Goal: Information Seeking & Learning: Learn about a topic

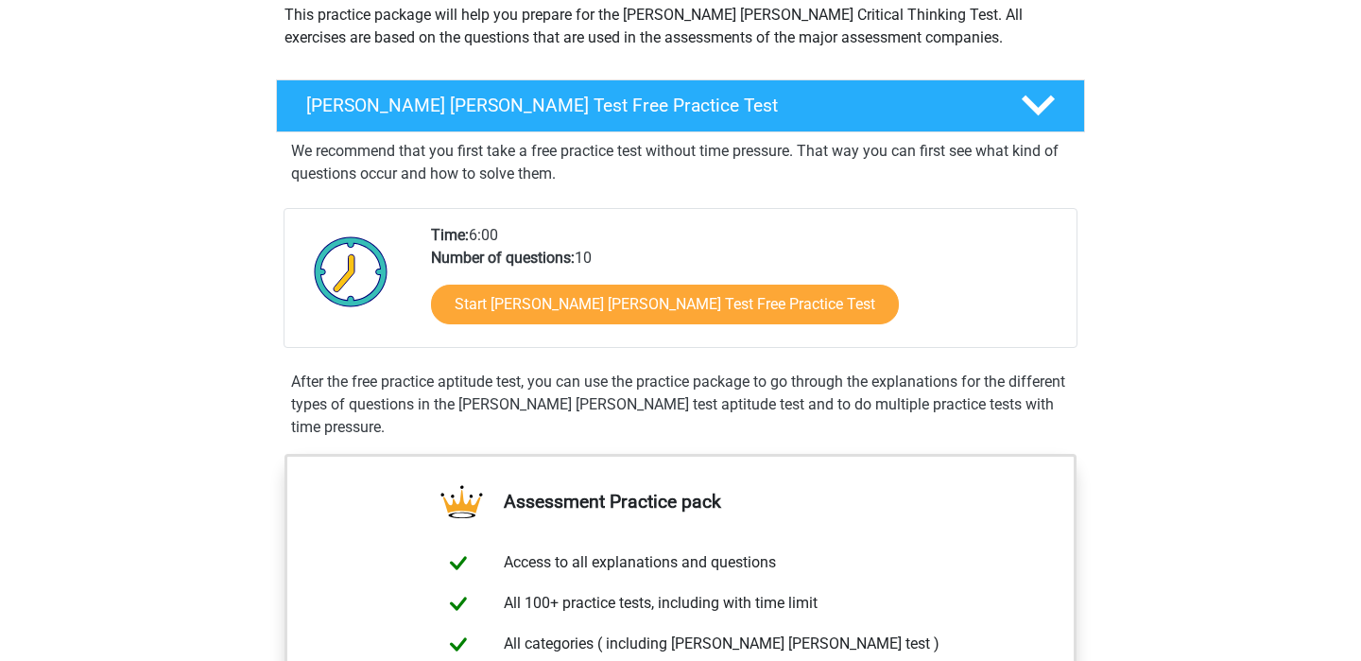
scroll to position [244, 0]
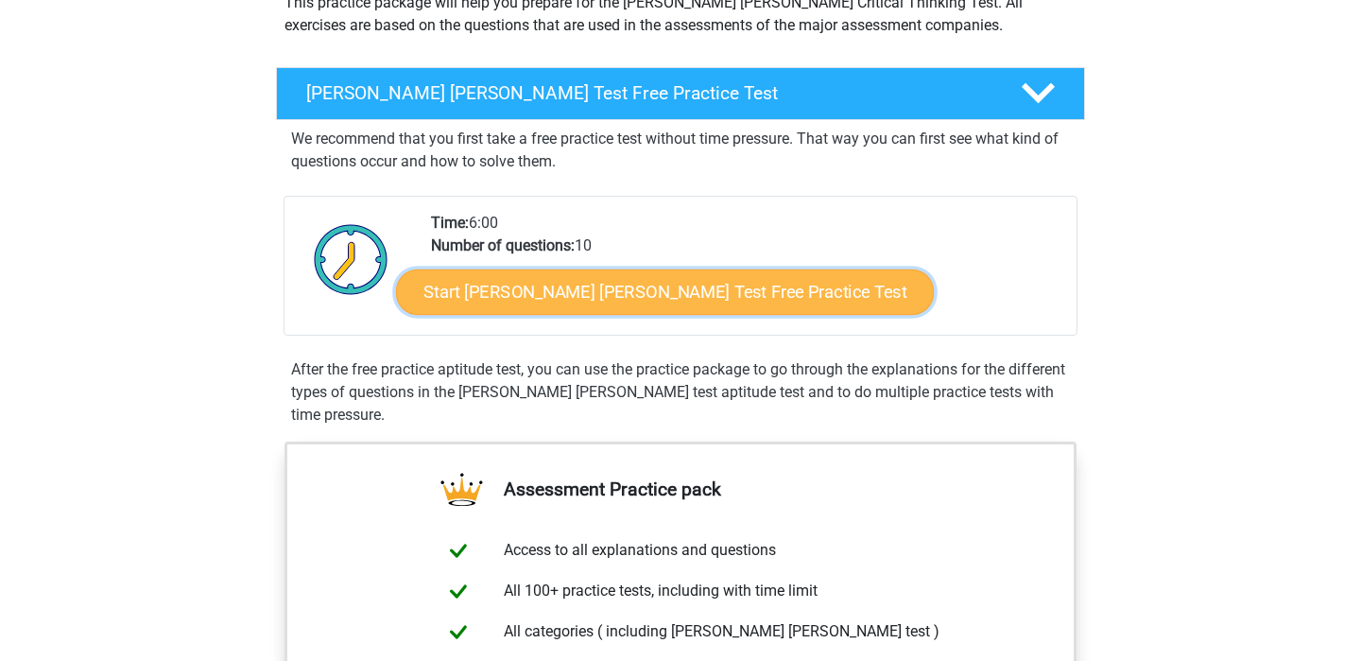
click at [554, 301] on link "Start Watson Glaser Test Free Practice Test" at bounding box center [665, 291] width 538 height 45
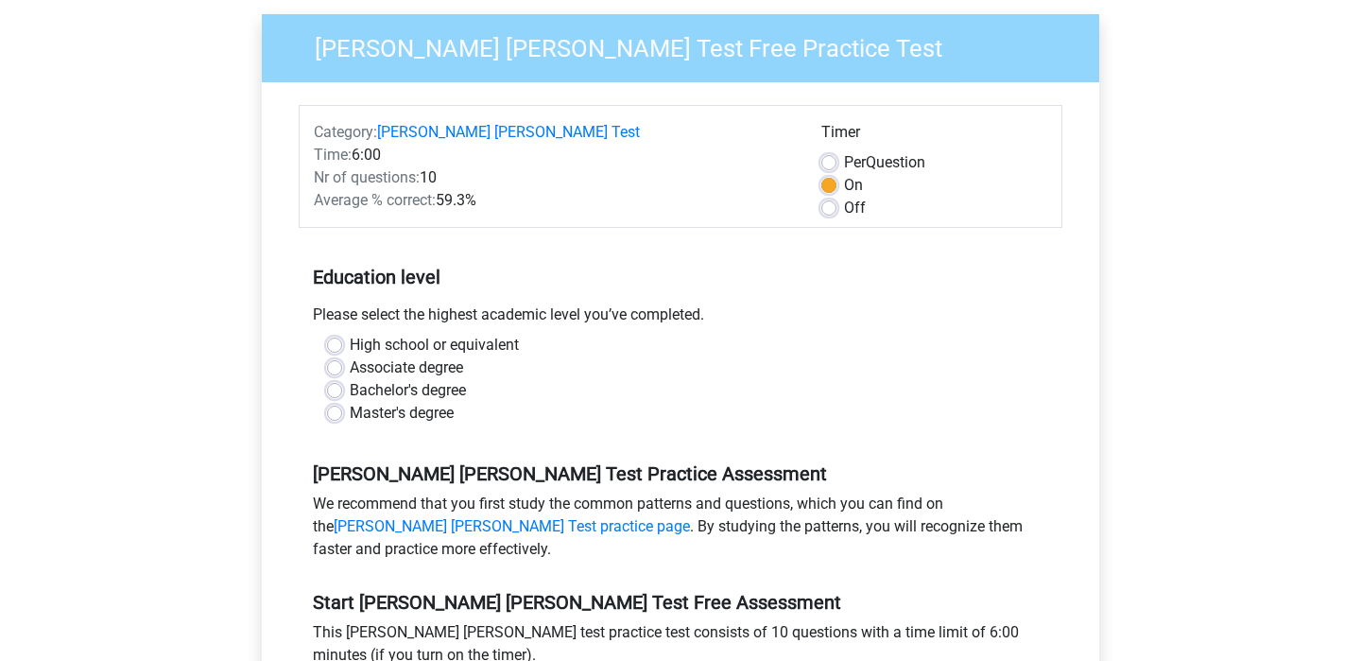
scroll to position [173, 0]
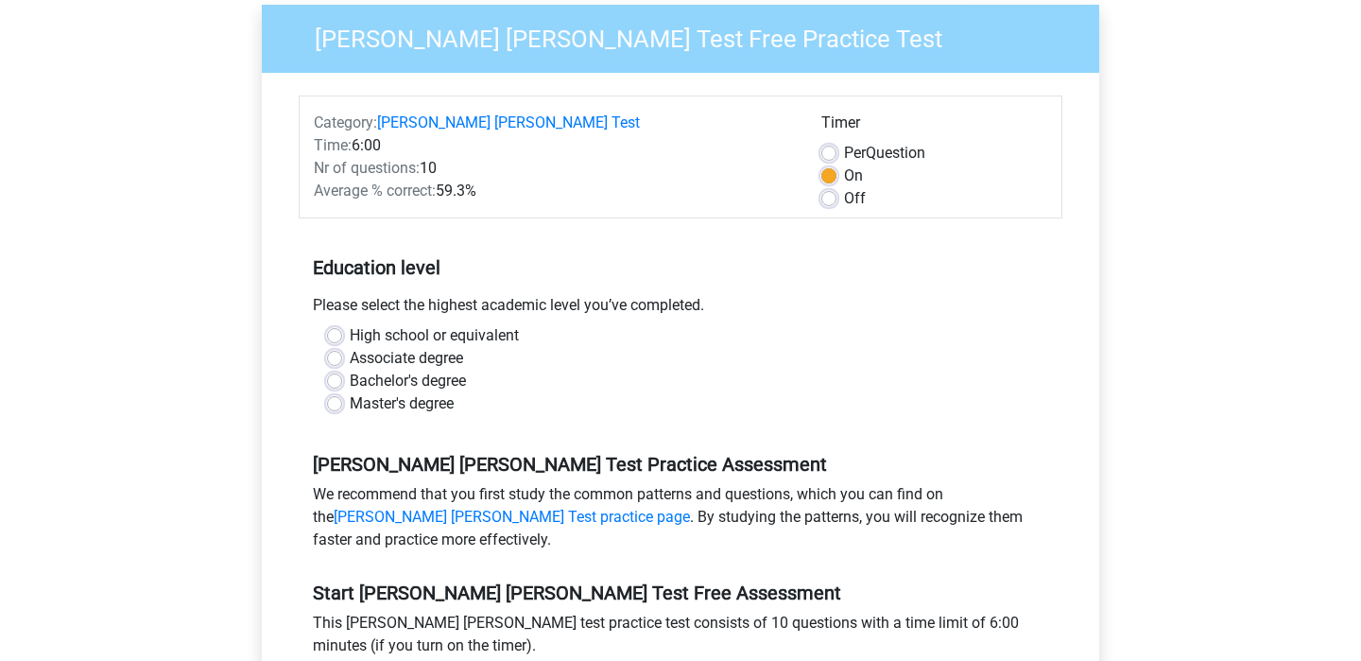
click at [402, 369] on label "Bachelor's degree" at bounding box center [408, 380] width 116 height 23
click at [342, 369] on input "Bachelor's degree" at bounding box center [334, 378] width 15 height 19
radio input "true"
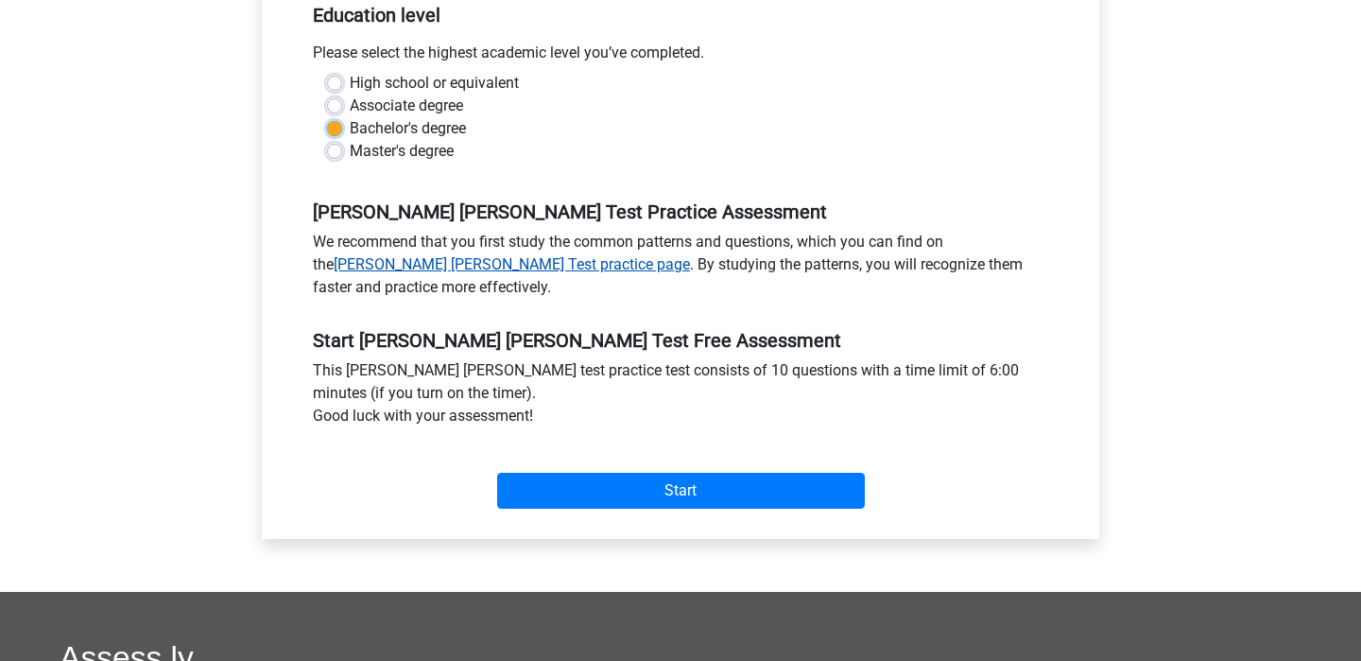
scroll to position [426, 0]
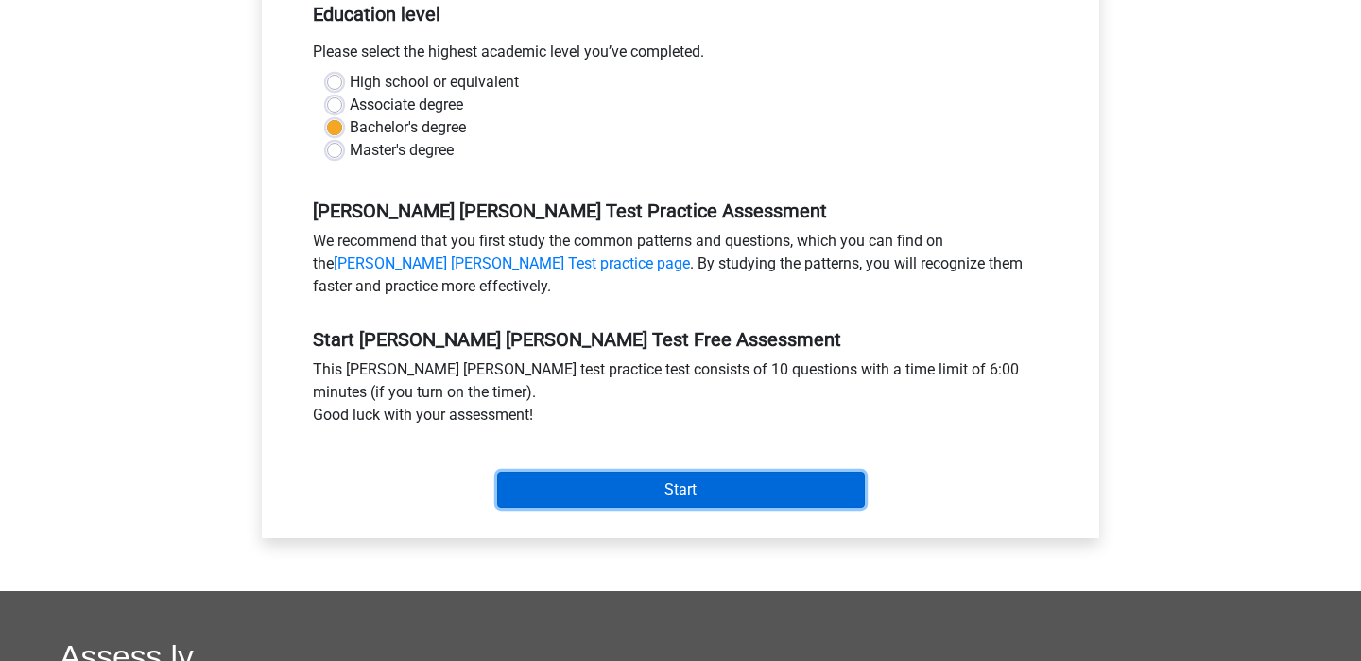
click at [604, 472] on input "Start" at bounding box center [681, 490] width 368 height 36
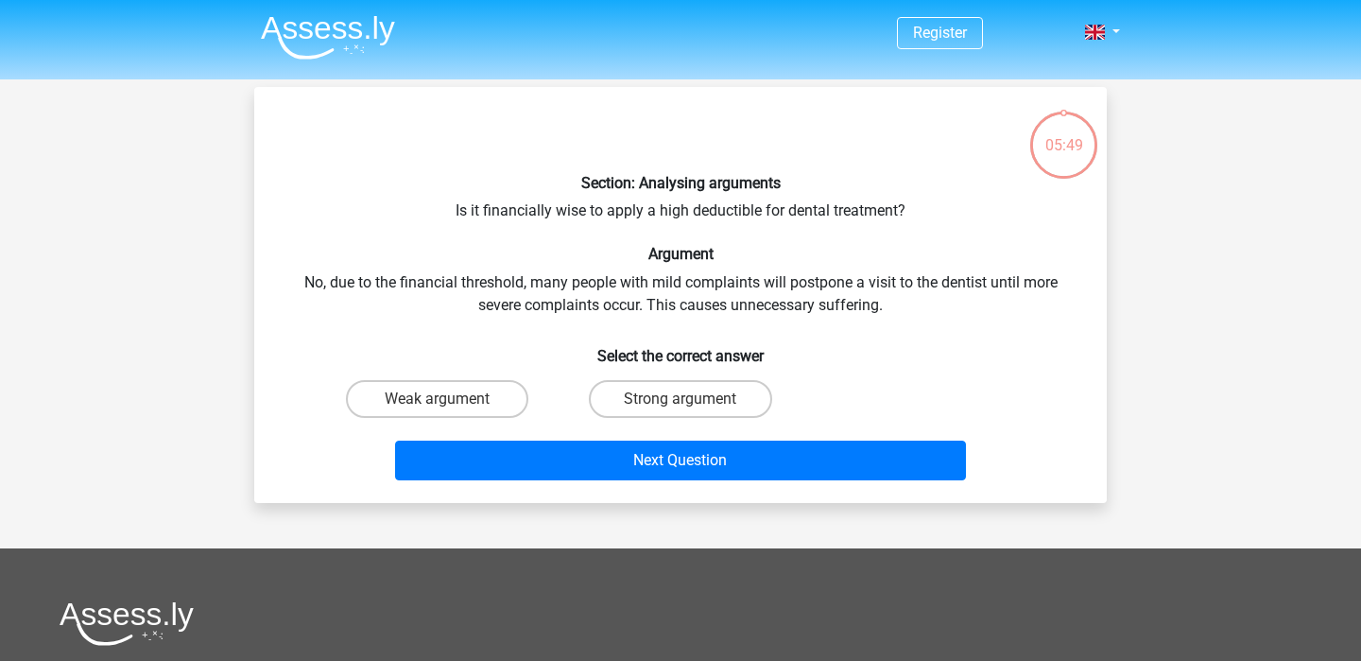
click at [443, 417] on div "Weak argument" at bounding box center [437, 398] width 243 height 53
click at [455, 402] on label "Weak argument" at bounding box center [437, 399] width 182 height 38
click at [450, 402] on input "Weak argument" at bounding box center [444, 405] width 12 height 12
radio input "true"
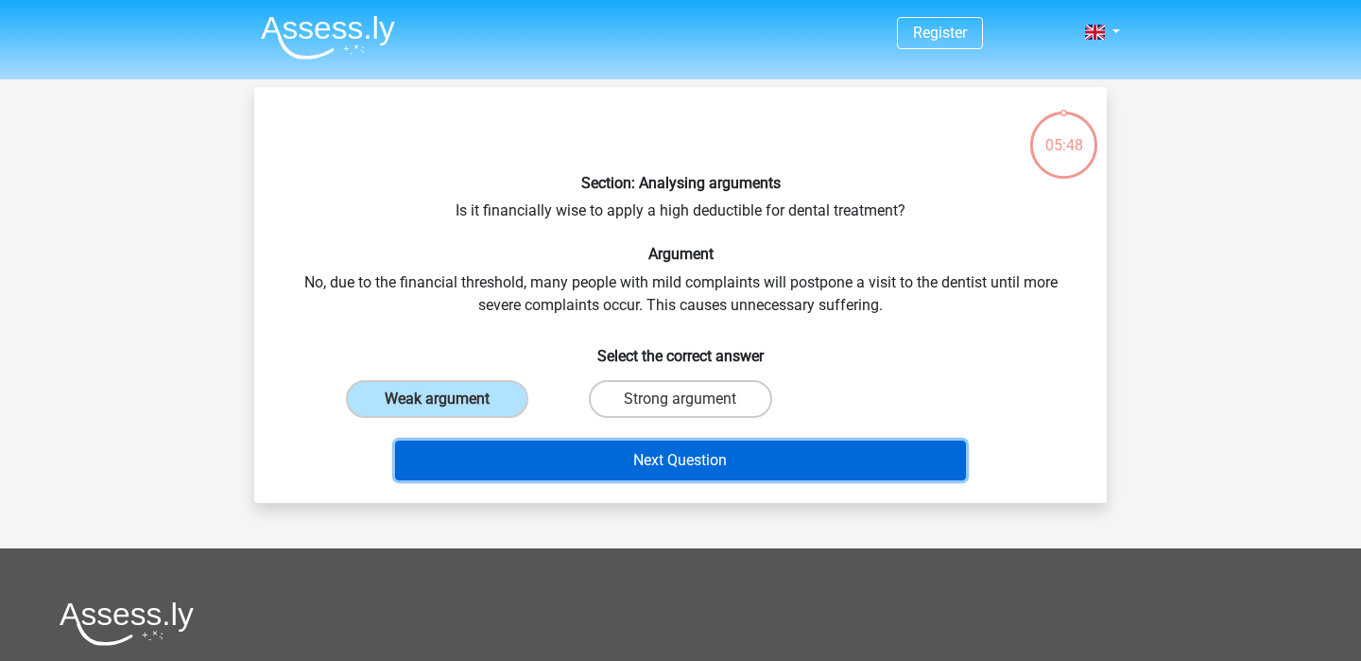
click at [611, 460] on button "Next Question" at bounding box center [681, 460] width 572 height 40
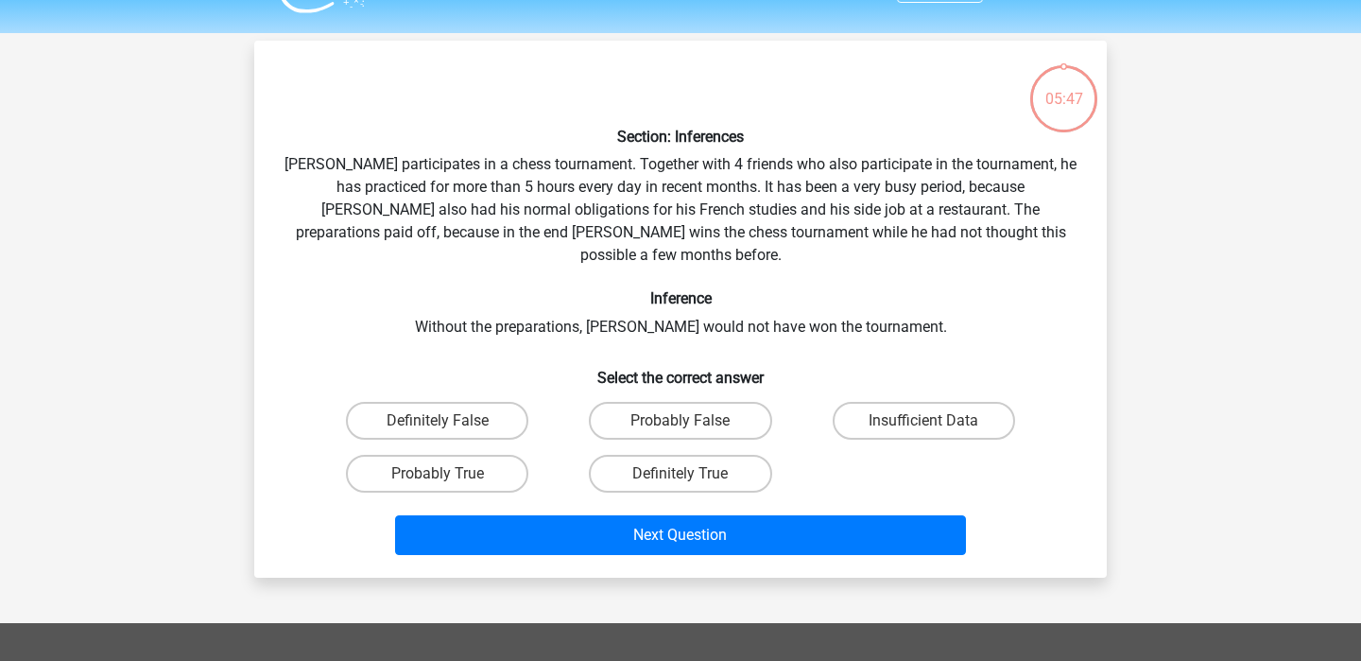
scroll to position [87, 0]
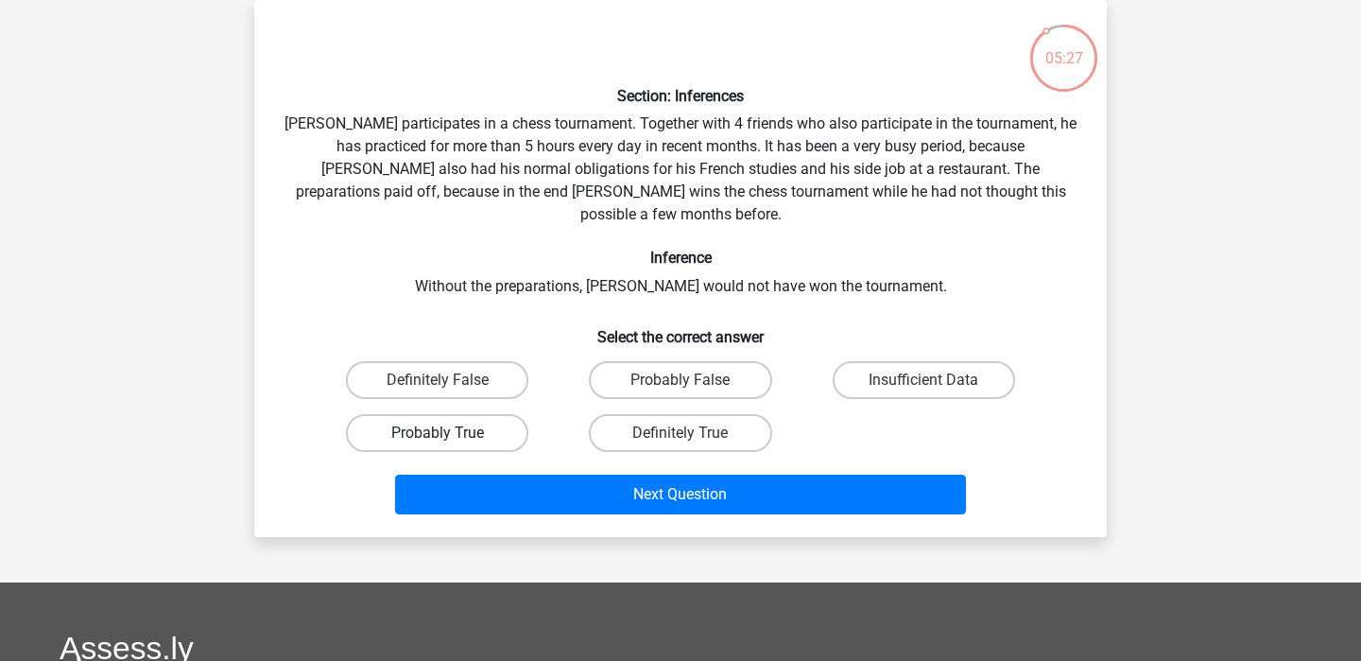
click at [508, 419] on label "Probably True" at bounding box center [437, 433] width 182 height 38
click at [450, 433] on input "Probably True" at bounding box center [444, 439] width 12 height 12
radio input "true"
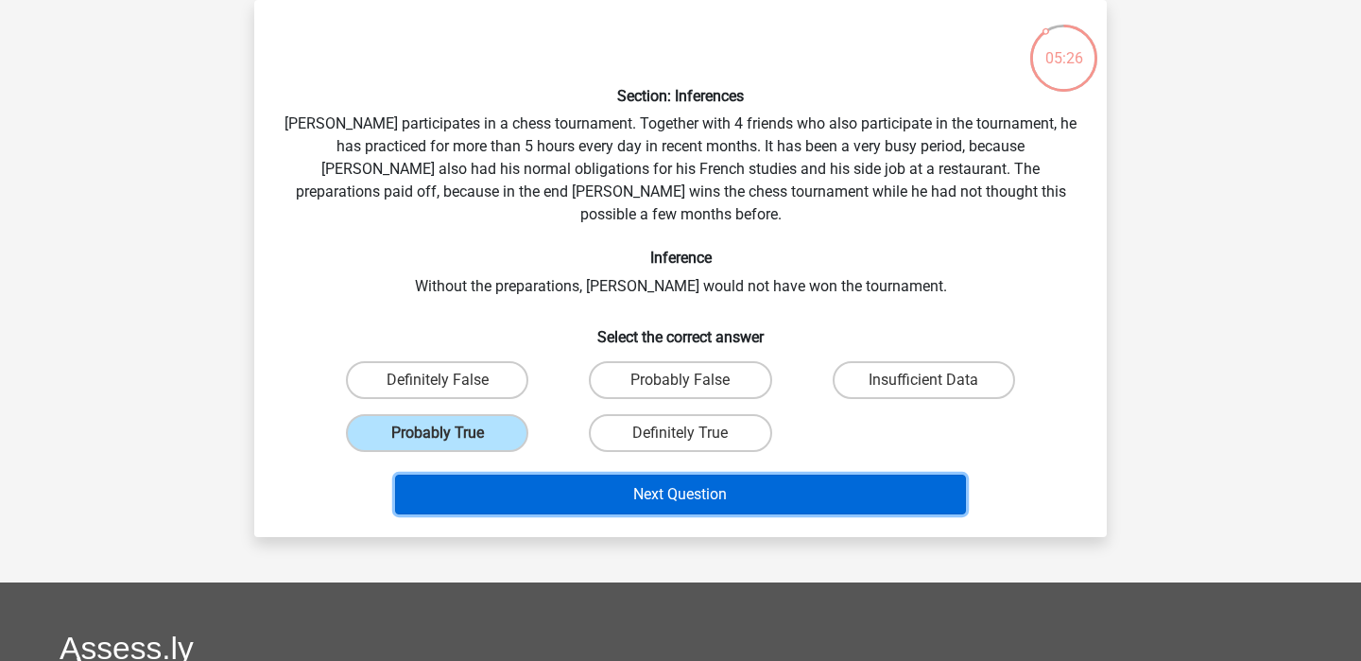
click at [686, 474] on button "Next Question" at bounding box center [681, 494] width 572 height 40
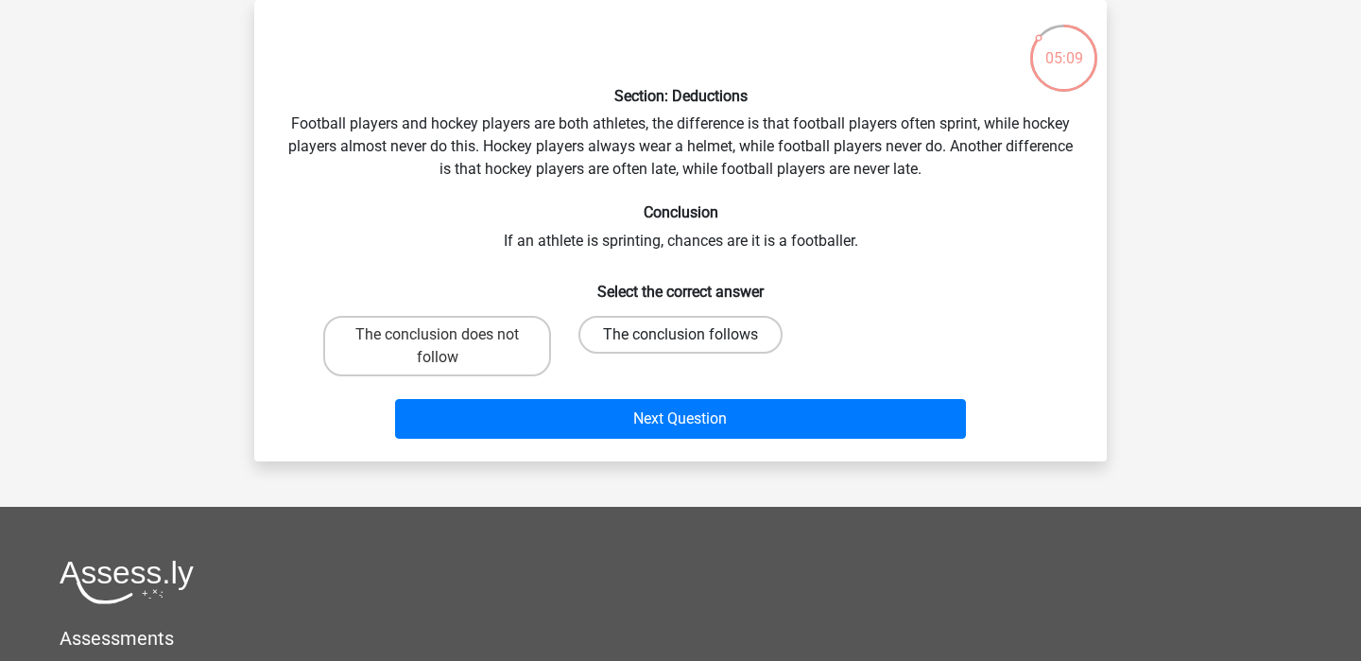
click at [672, 335] on label "The conclusion follows" at bounding box center [680, 335] width 204 height 38
click at [680, 335] on input "The conclusion follows" at bounding box center [686, 341] width 12 height 12
radio input "true"
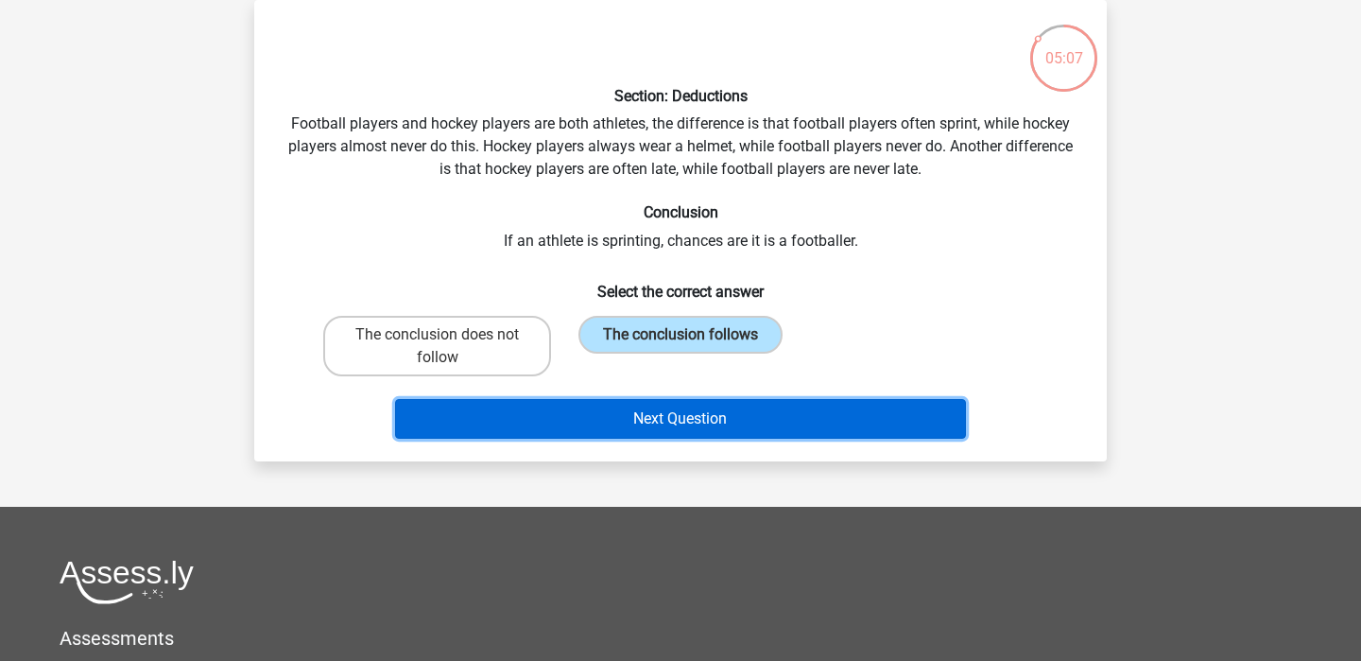
click at [676, 411] on button "Next Question" at bounding box center [681, 419] width 572 height 40
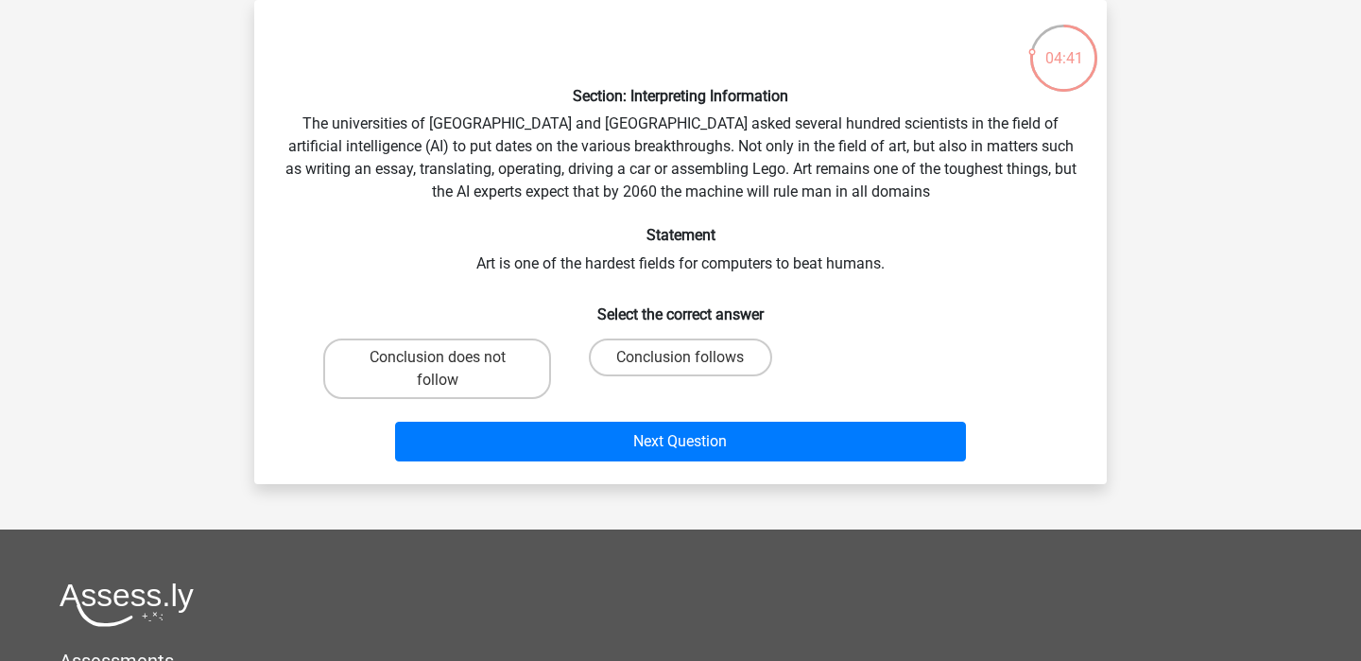
click at [684, 335] on div "Conclusion follows" at bounding box center [679, 369] width 243 height 76
click at [682, 349] on label "Conclusion follows" at bounding box center [680, 357] width 182 height 38
click at [682, 357] on input "Conclusion follows" at bounding box center [686, 363] width 12 height 12
radio input "true"
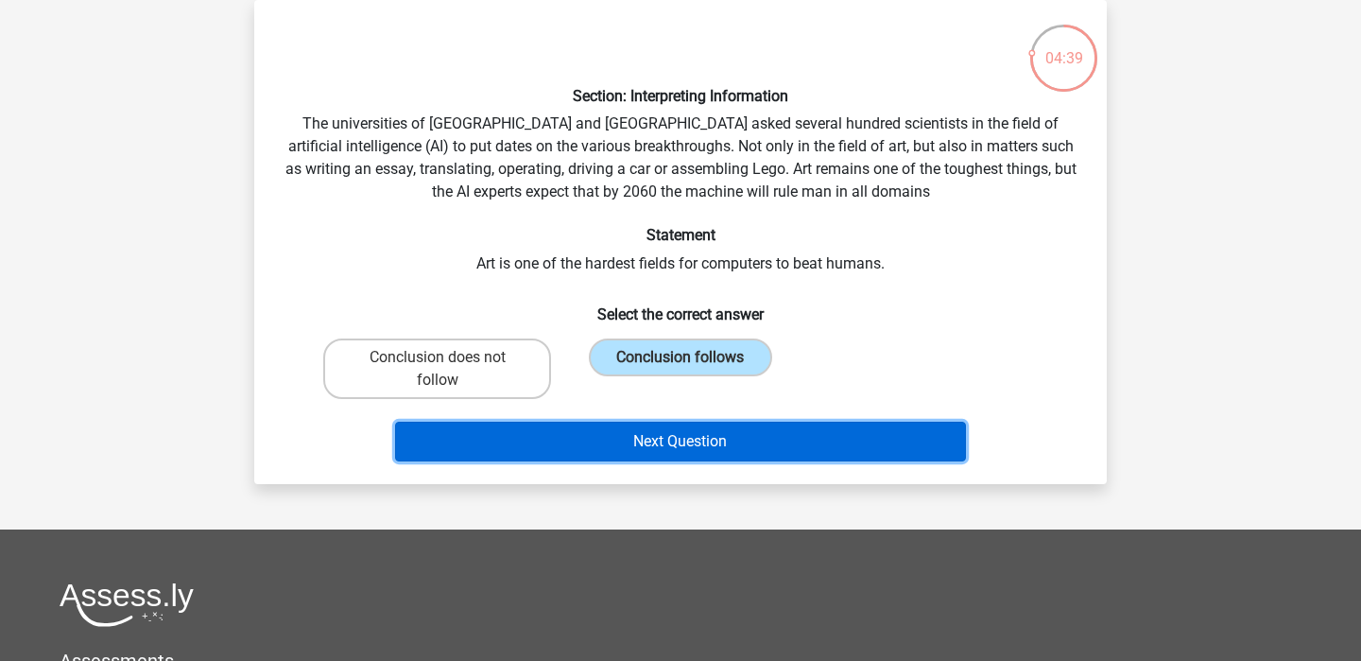
click at [708, 430] on button "Next Question" at bounding box center [681, 441] width 572 height 40
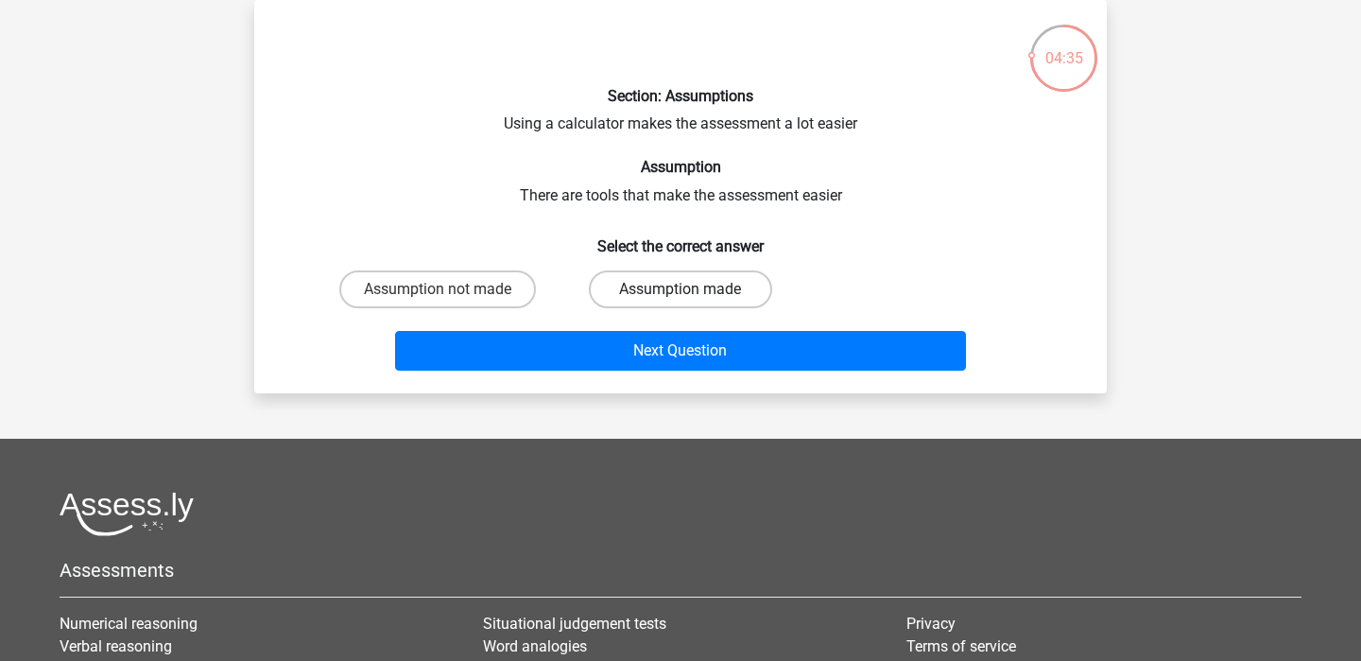
click at [704, 291] on label "Assumption made" at bounding box center [680, 289] width 182 height 38
click at [693, 291] on input "Assumption made" at bounding box center [686, 295] width 12 height 12
radio input "true"
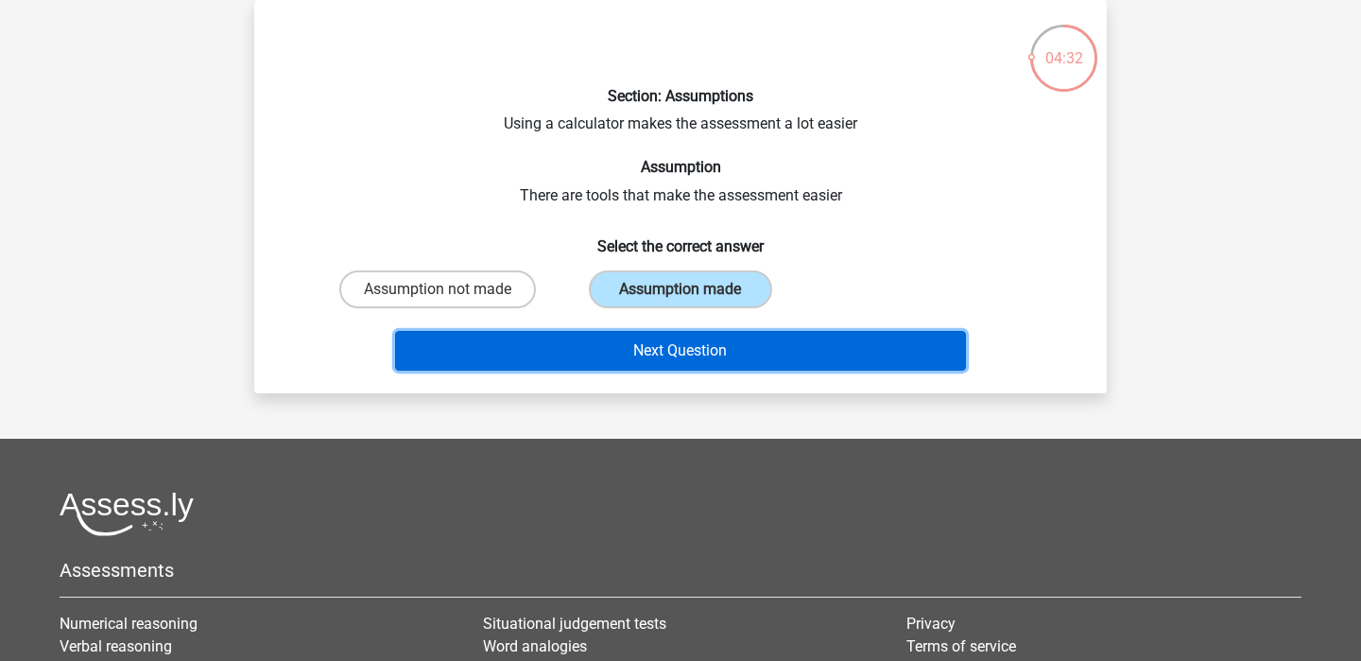
click at [718, 346] on button "Next Question" at bounding box center [681, 351] width 572 height 40
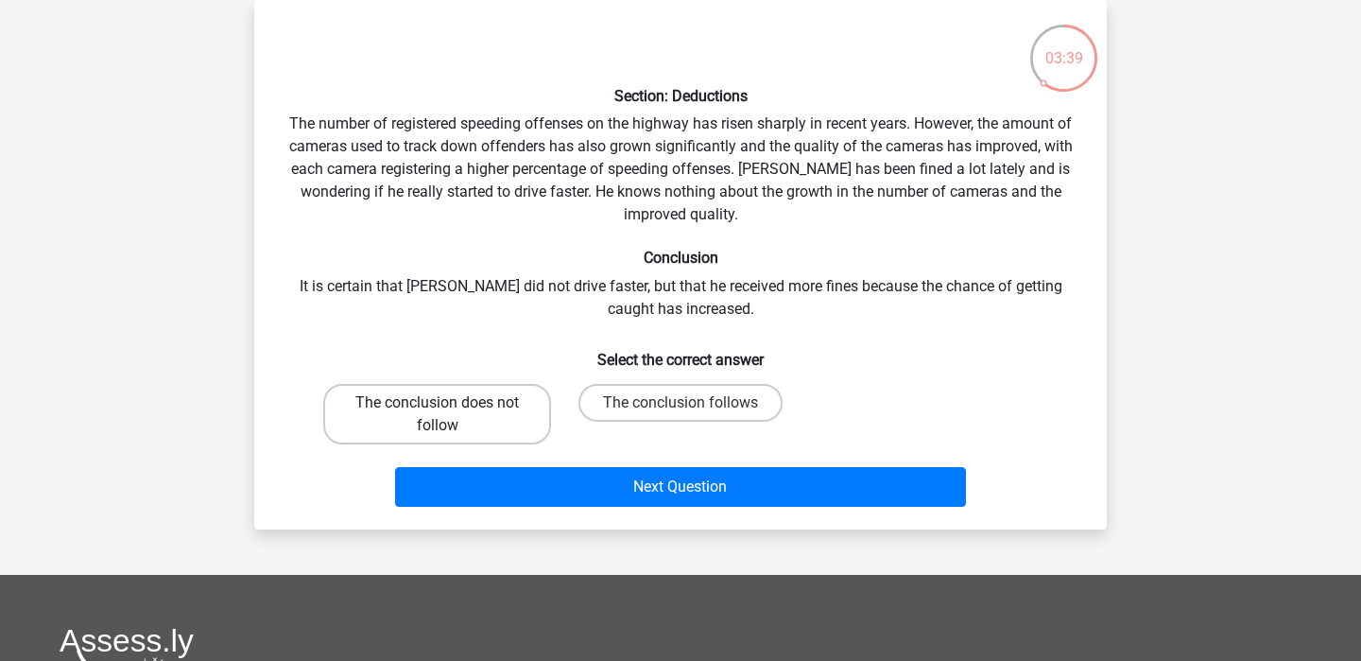
click at [490, 403] on label "The conclusion does not follow" at bounding box center [437, 414] width 228 height 60
click at [450, 403] on input "The conclusion does not follow" at bounding box center [444, 409] width 12 height 12
radio input "true"
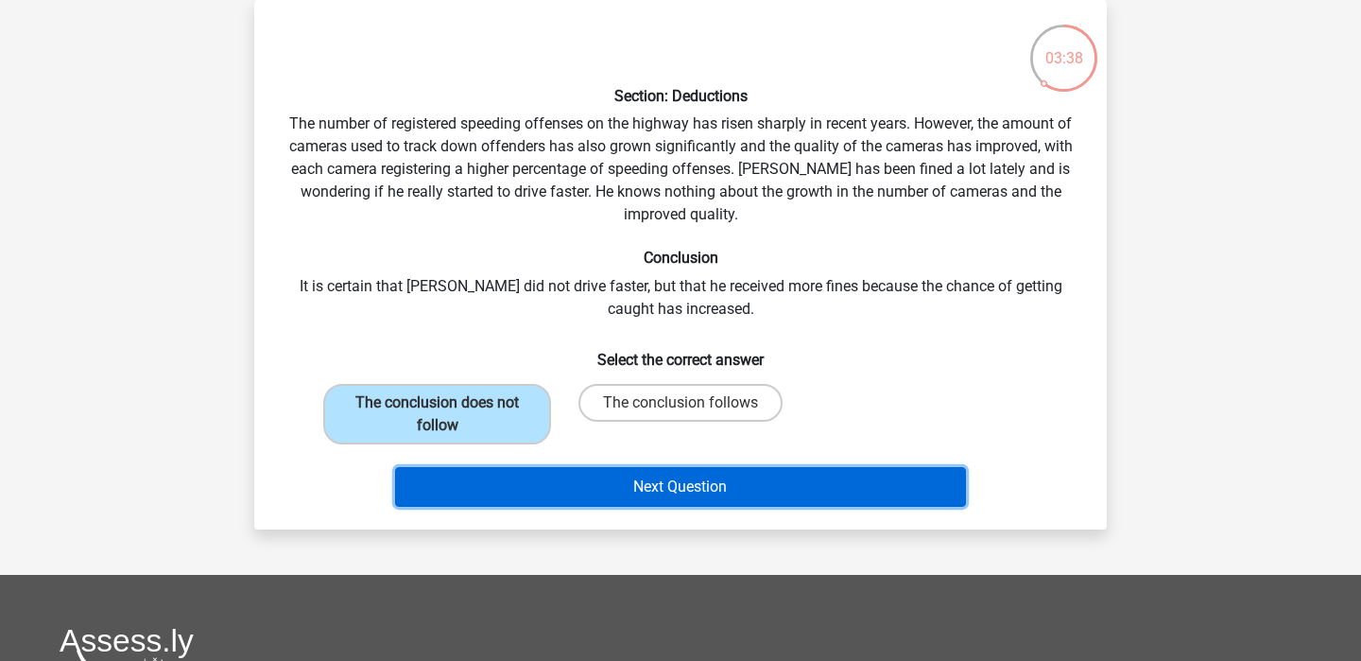
click at [715, 490] on button "Next Question" at bounding box center [681, 487] width 572 height 40
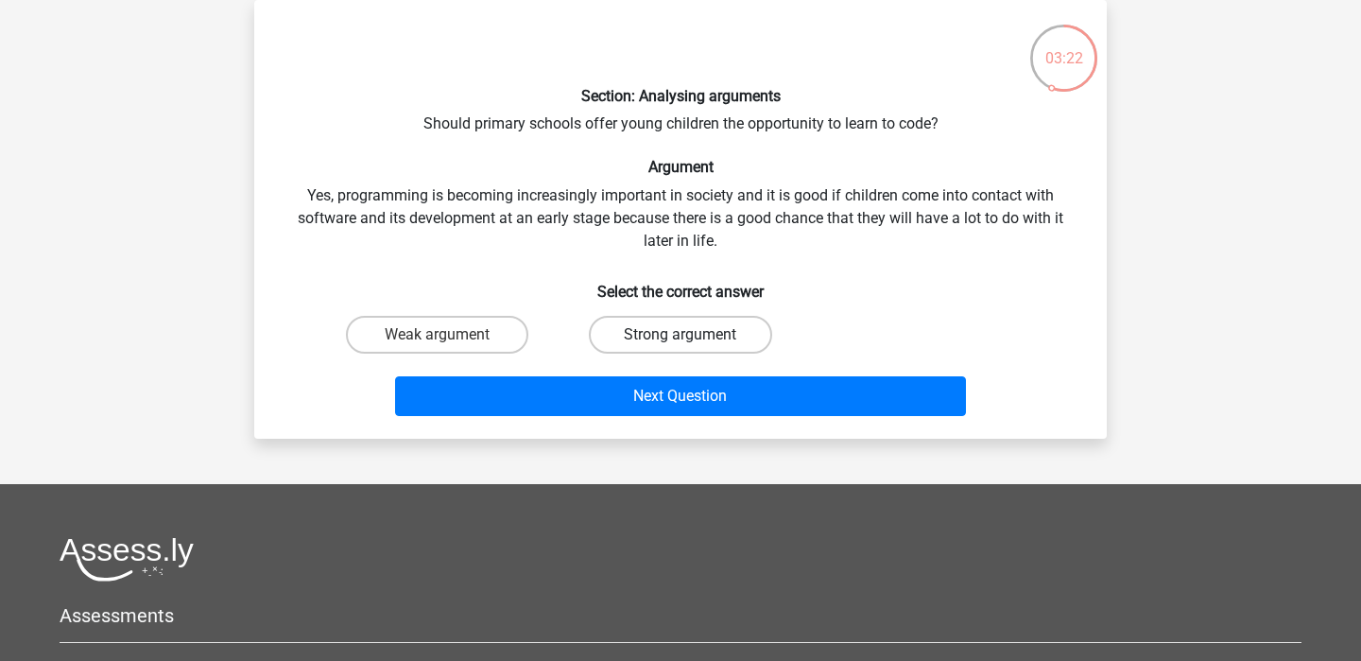
click at [675, 325] on label "Strong argument" at bounding box center [680, 335] width 182 height 38
click at [680, 335] on input "Strong argument" at bounding box center [686, 341] width 12 height 12
radio input "true"
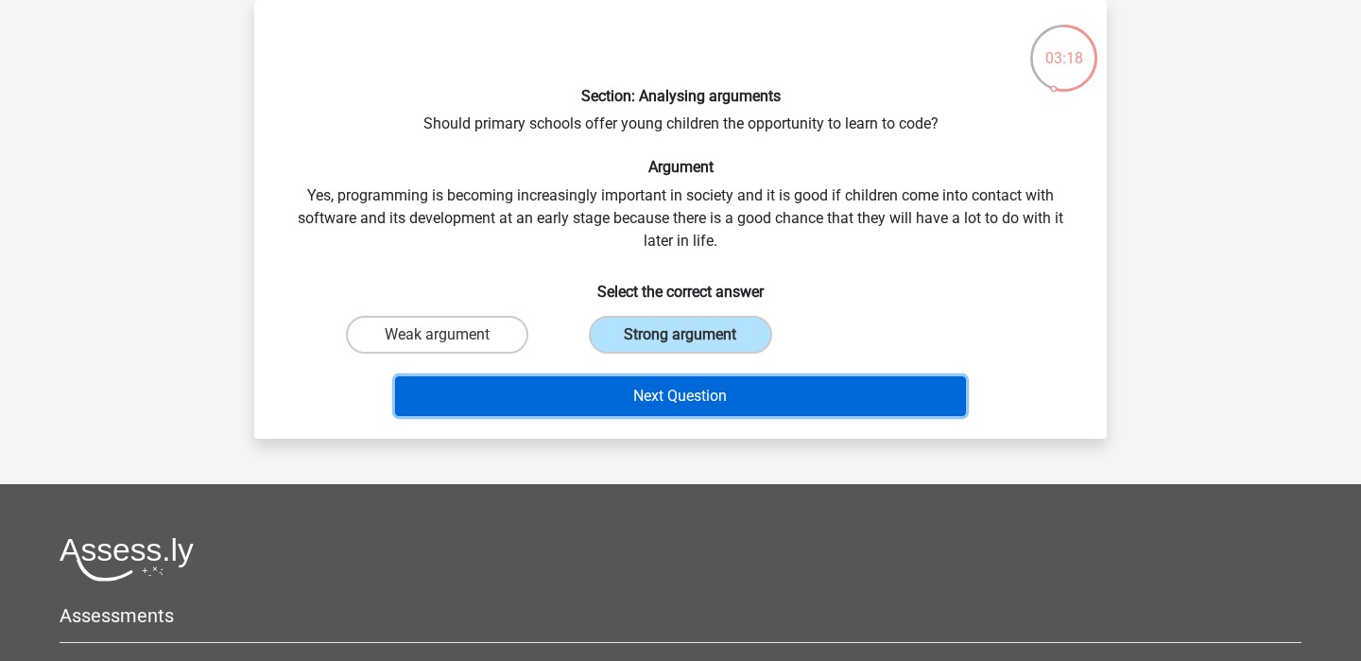
click at [612, 380] on button "Next Question" at bounding box center [681, 396] width 572 height 40
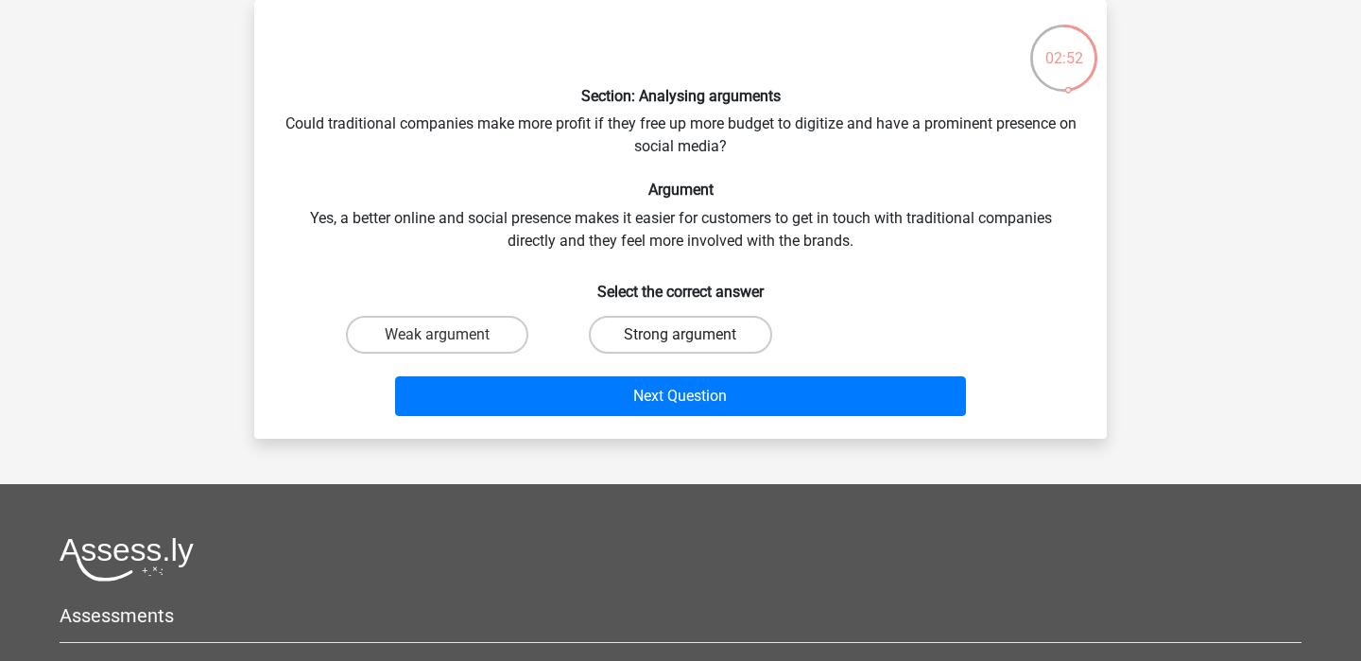
click at [668, 332] on label "Strong argument" at bounding box center [680, 335] width 182 height 38
click at [680, 335] on input "Strong argument" at bounding box center [686, 341] width 12 height 12
radio input "true"
click at [391, 339] on label "Weak argument" at bounding box center [437, 335] width 182 height 38
click at [438, 339] on input "Weak argument" at bounding box center [444, 341] width 12 height 12
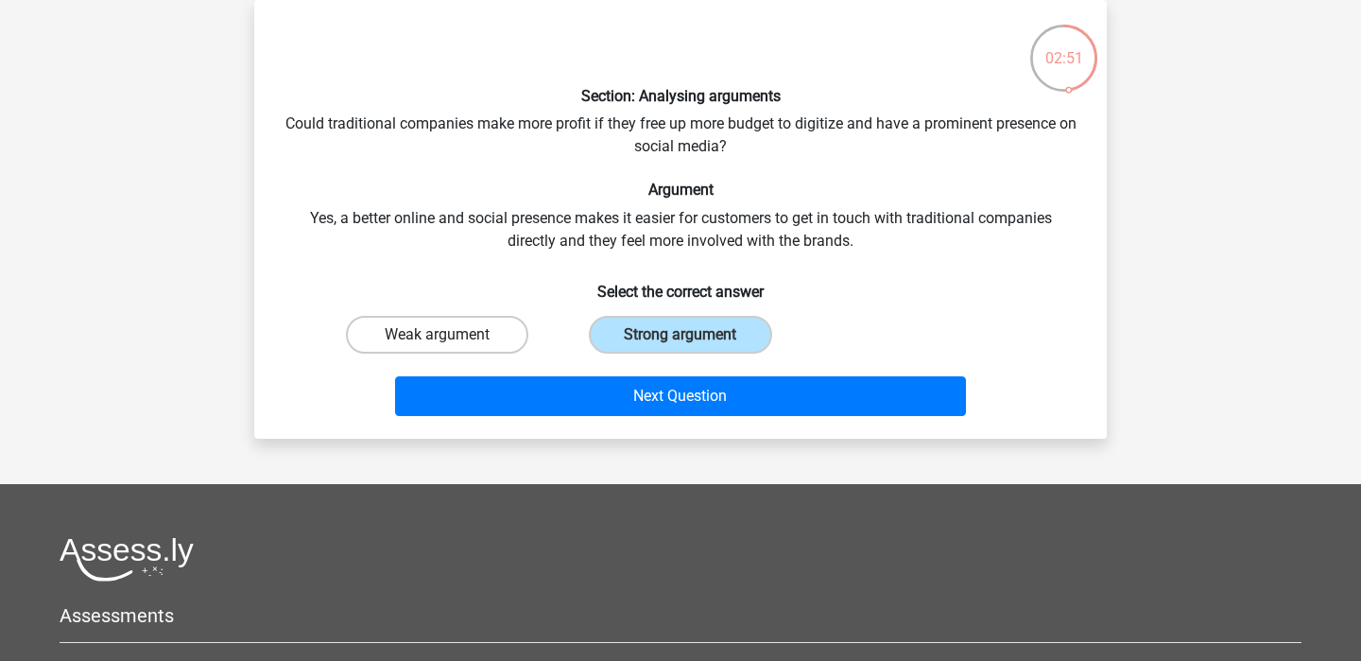
radio input "true"
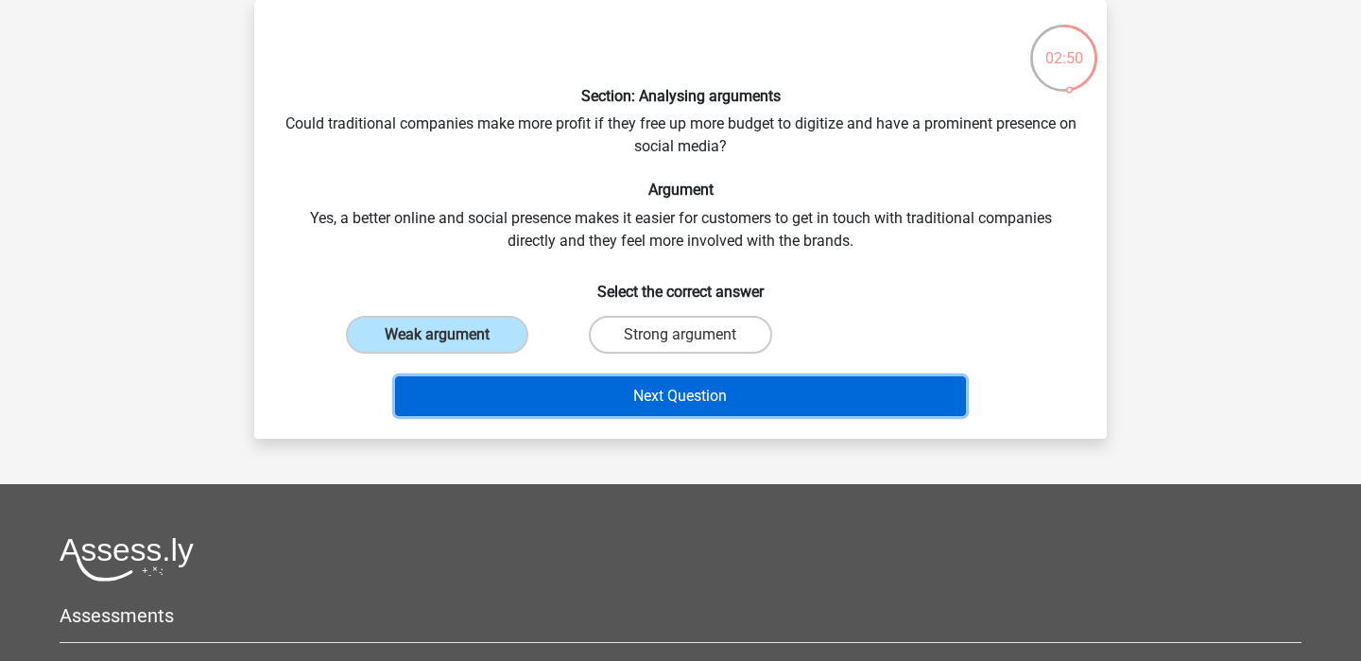
click at [624, 376] on button "Next Question" at bounding box center [681, 396] width 572 height 40
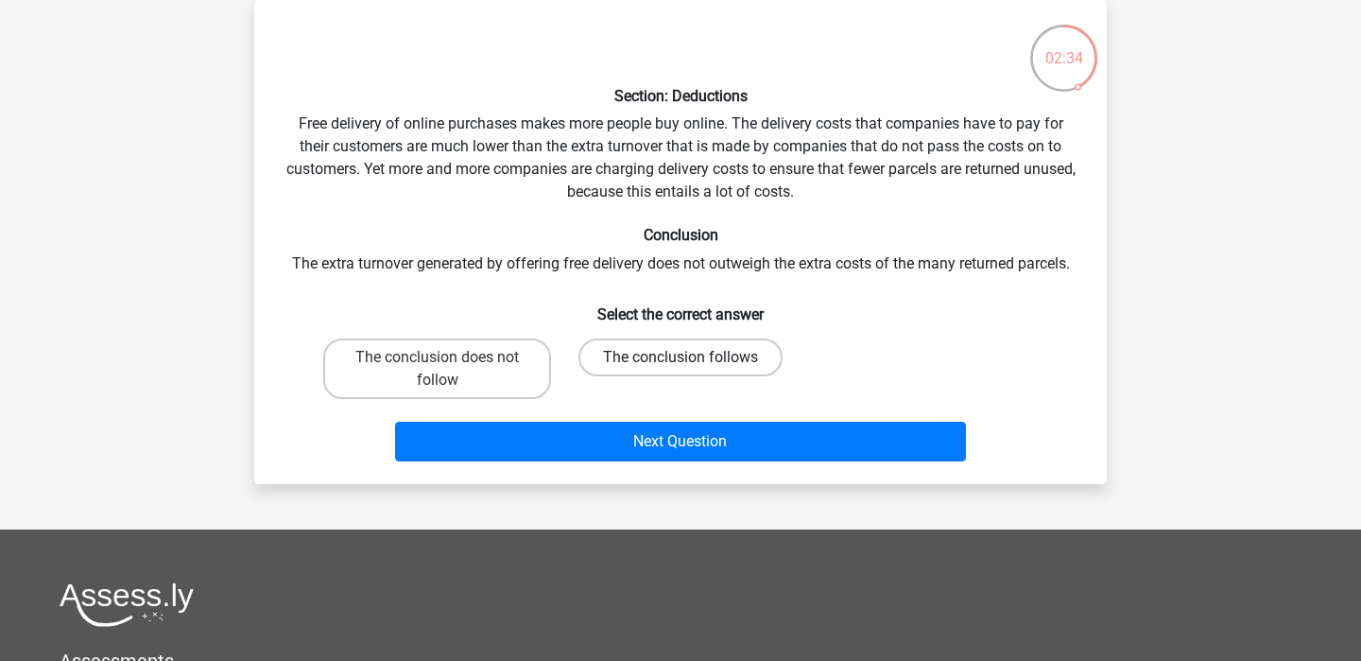
click at [694, 353] on label "The conclusion follows" at bounding box center [680, 357] width 204 height 38
click at [693, 357] on input "The conclusion follows" at bounding box center [686, 363] width 12 height 12
radio input "true"
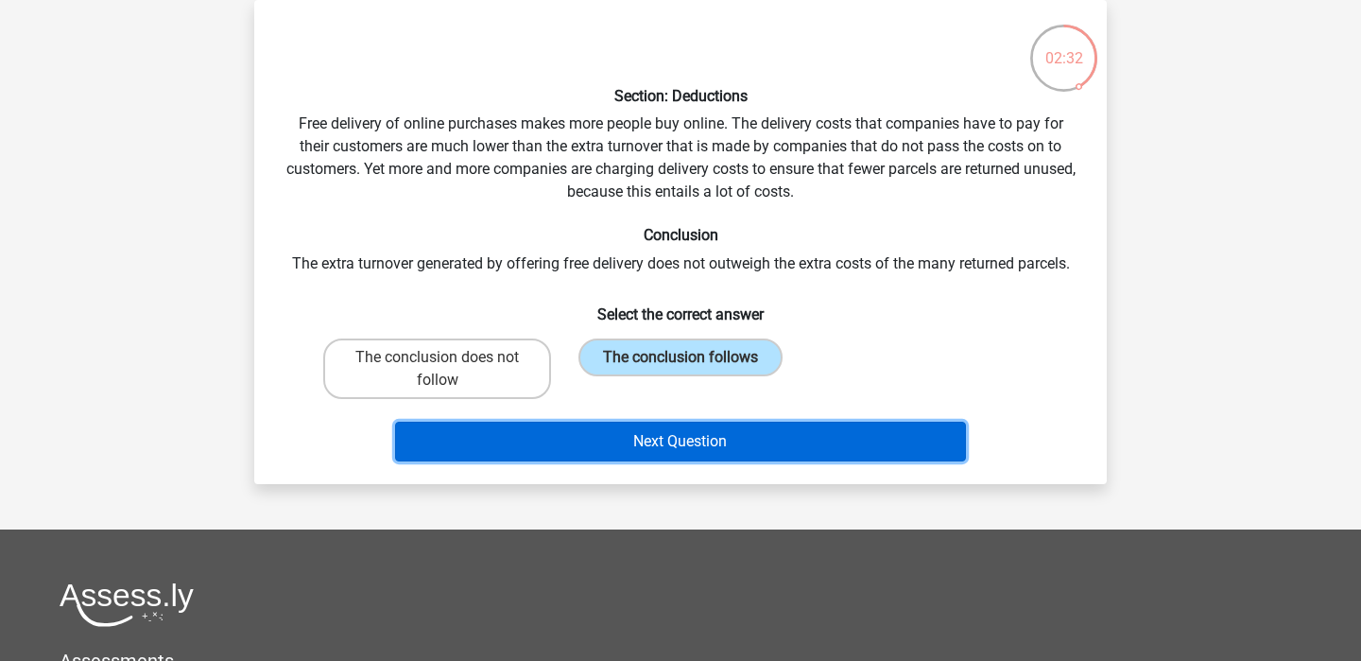
click at [712, 425] on button "Next Question" at bounding box center [681, 441] width 572 height 40
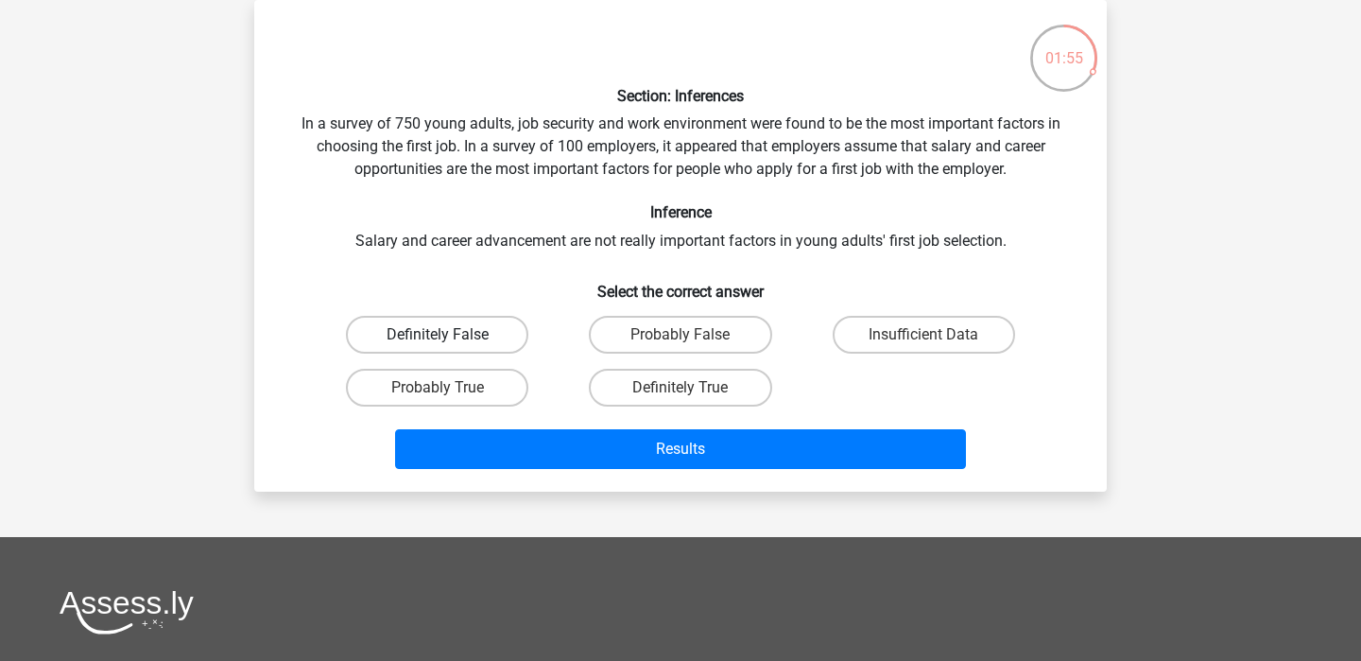
click at [474, 336] on label "Definitely False" at bounding box center [437, 335] width 182 height 38
click at [450, 336] on input "Definitely False" at bounding box center [444, 341] width 12 height 12
radio input "true"
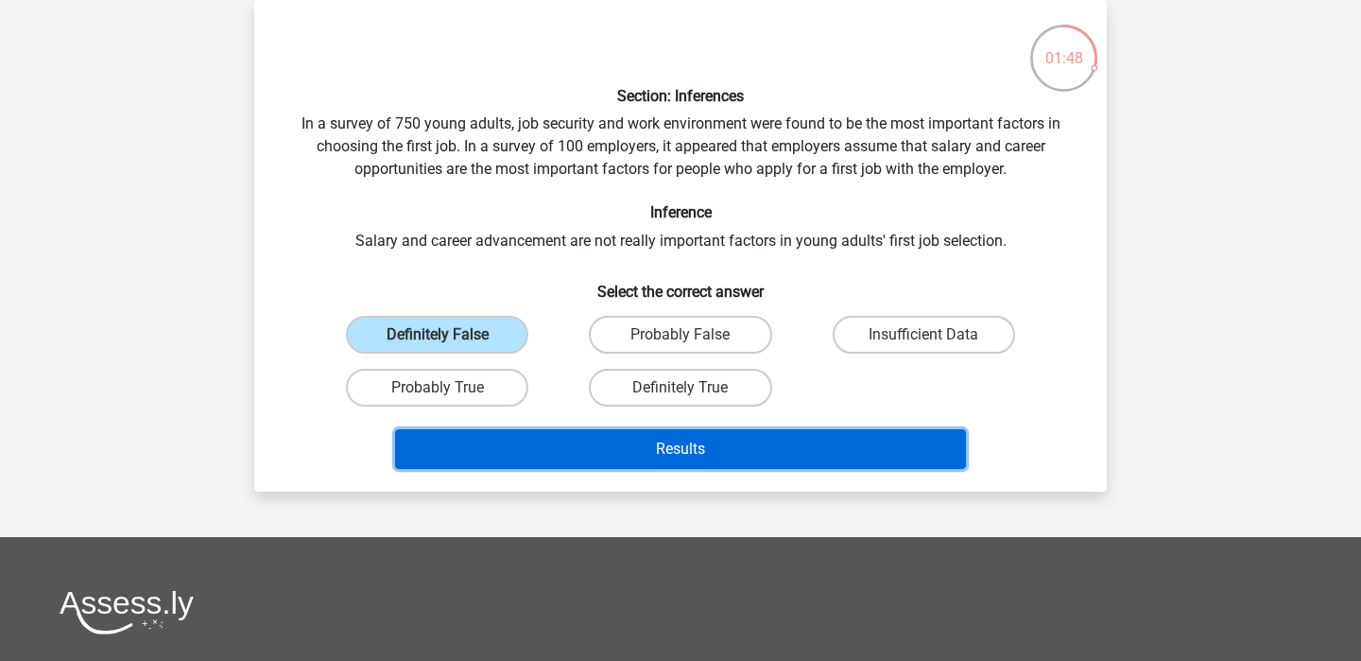
click at [516, 441] on button "Results" at bounding box center [681, 449] width 572 height 40
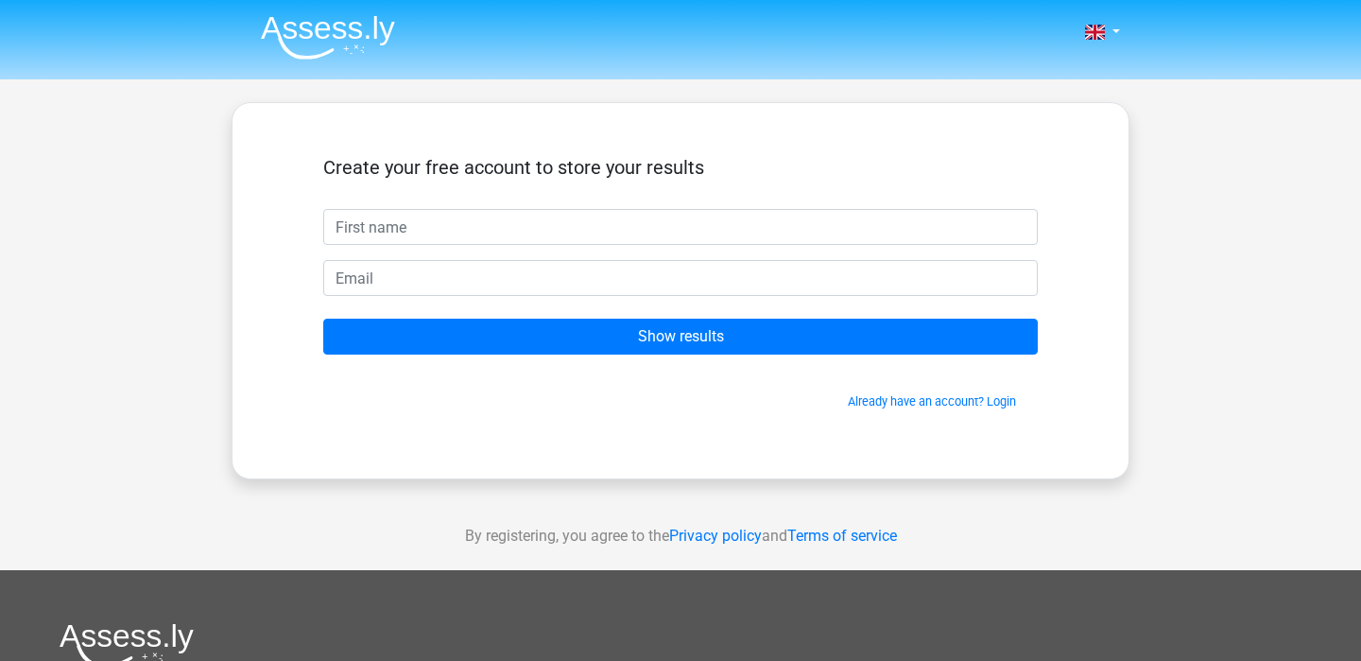
click at [438, 232] on input "text" at bounding box center [680, 227] width 714 height 36
type input "[EMAIL_ADDRESS][DOMAIN_NAME]"
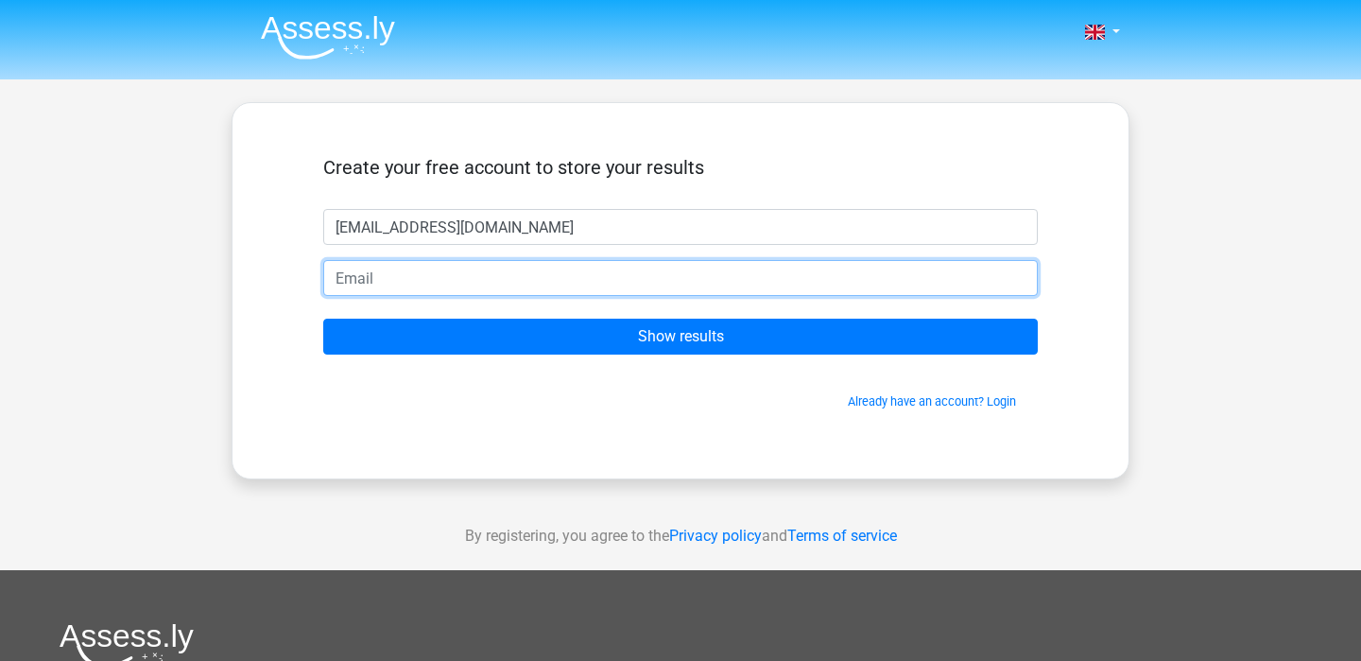
click at [383, 270] on input "email" at bounding box center [680, 278] width 714 height 36
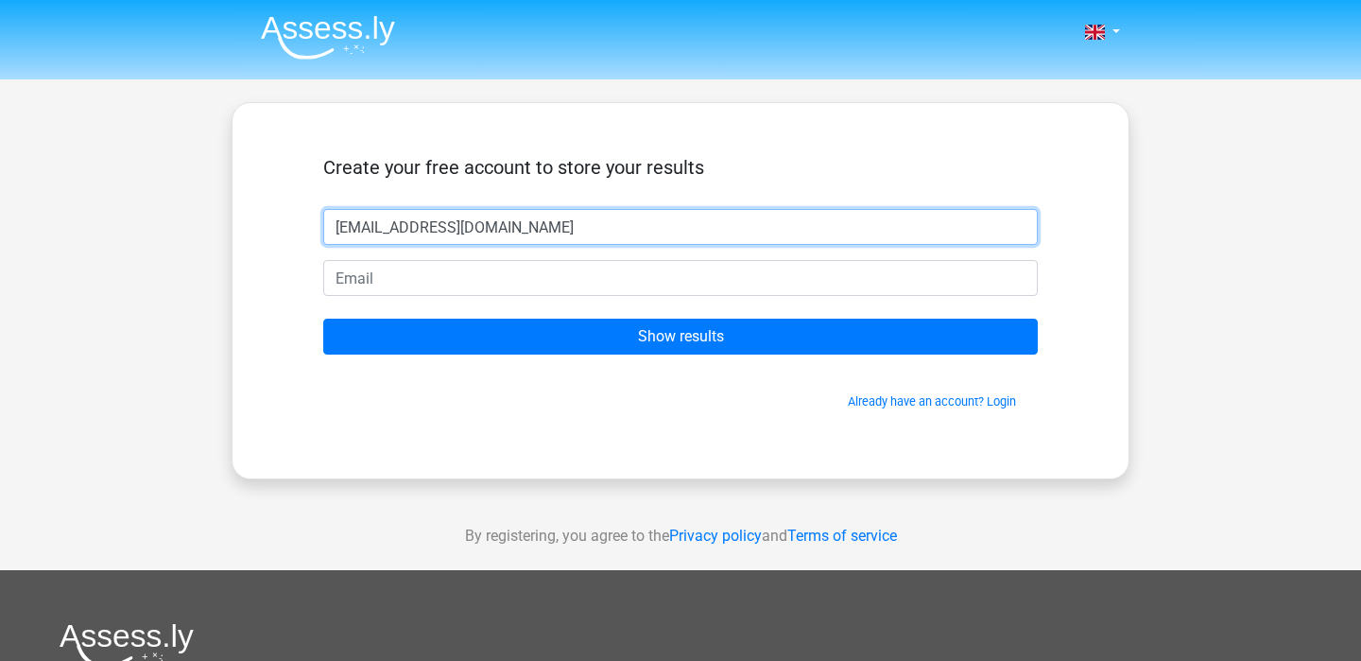
drag, startPoint x: 533, startPoint y: 228, endPoint x: 143, endPoint y: 199, distance: 391.3
click at [143, 204] on div "Nederlands English" at bounding box center [680, 534] width 1361 height 1069
type input "Siena"
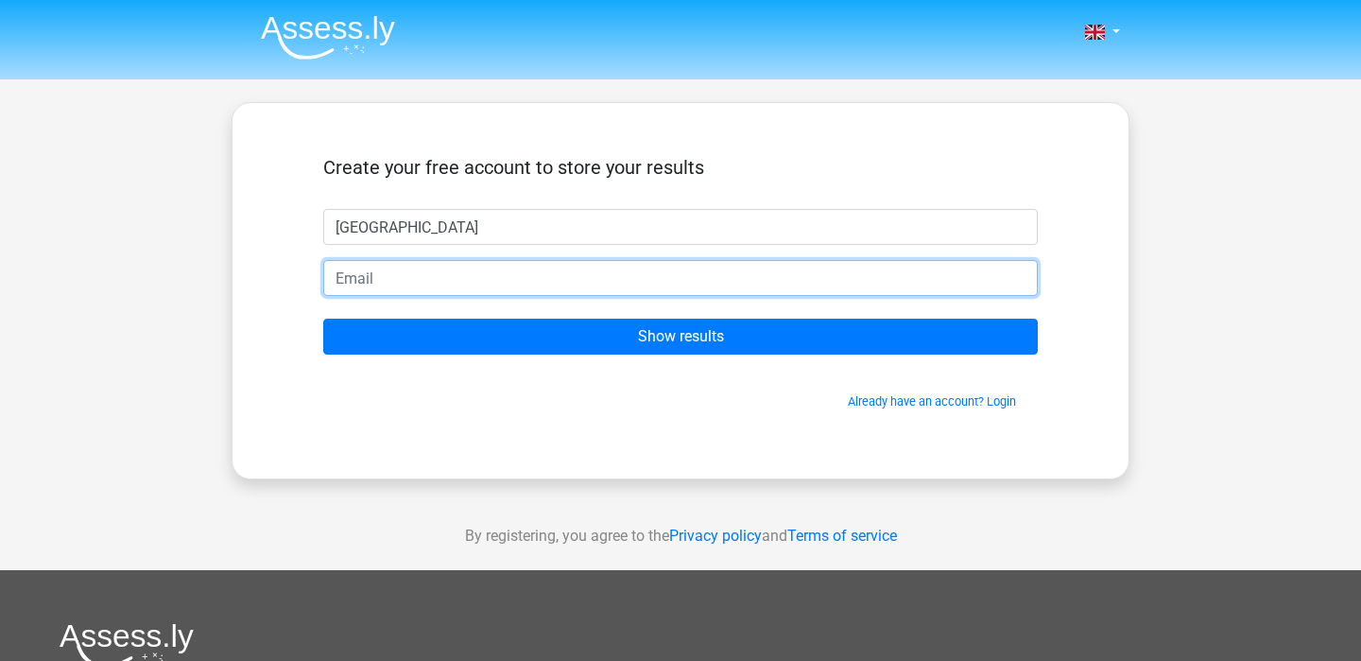
click at [349, 273] on input "email" at bounding box center [680, 278] width 714 height 36
type input "sienam1616@gmail.com"
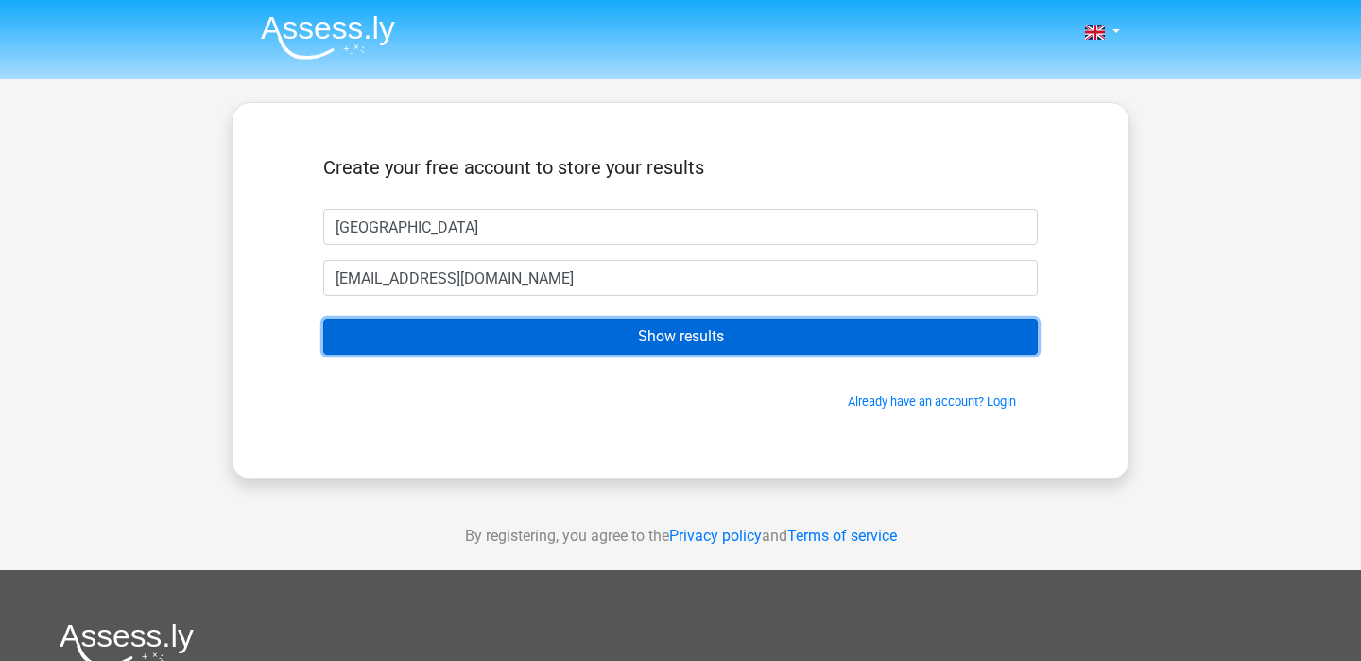
click at [607, 350] on input "Show results" at bounding box center [680, 336] width 714 height 36
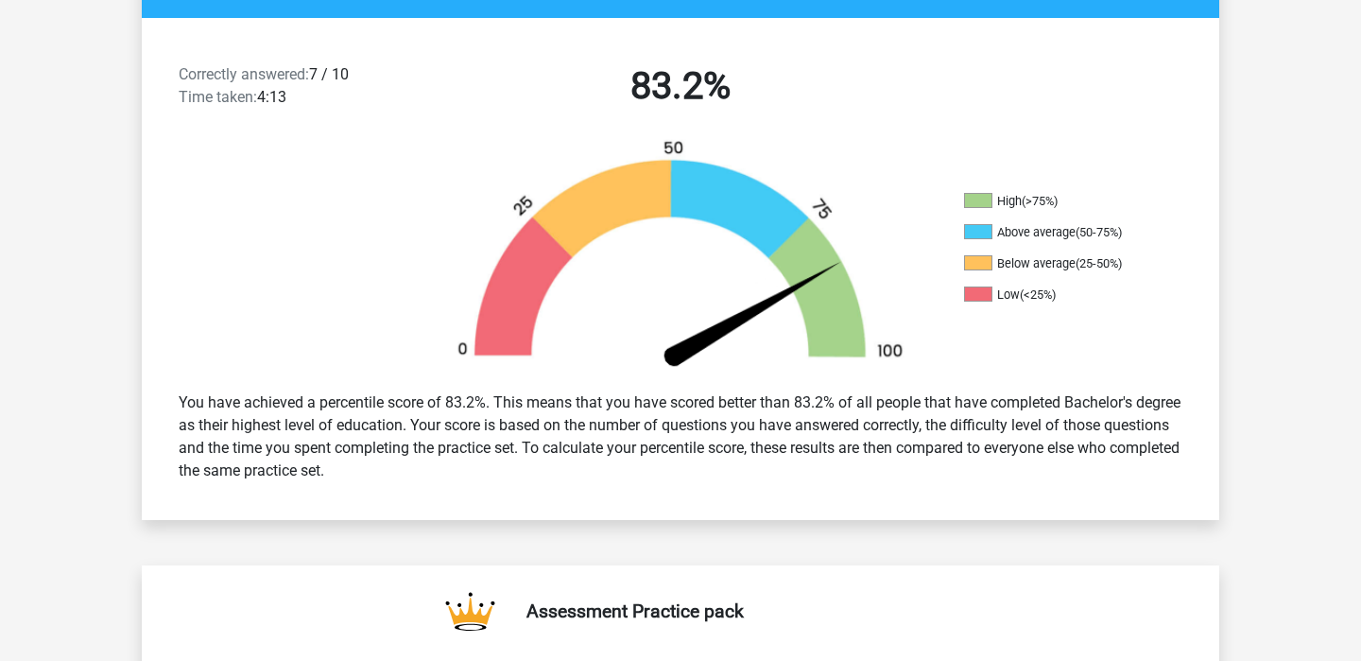
scroll to position [472, 0]
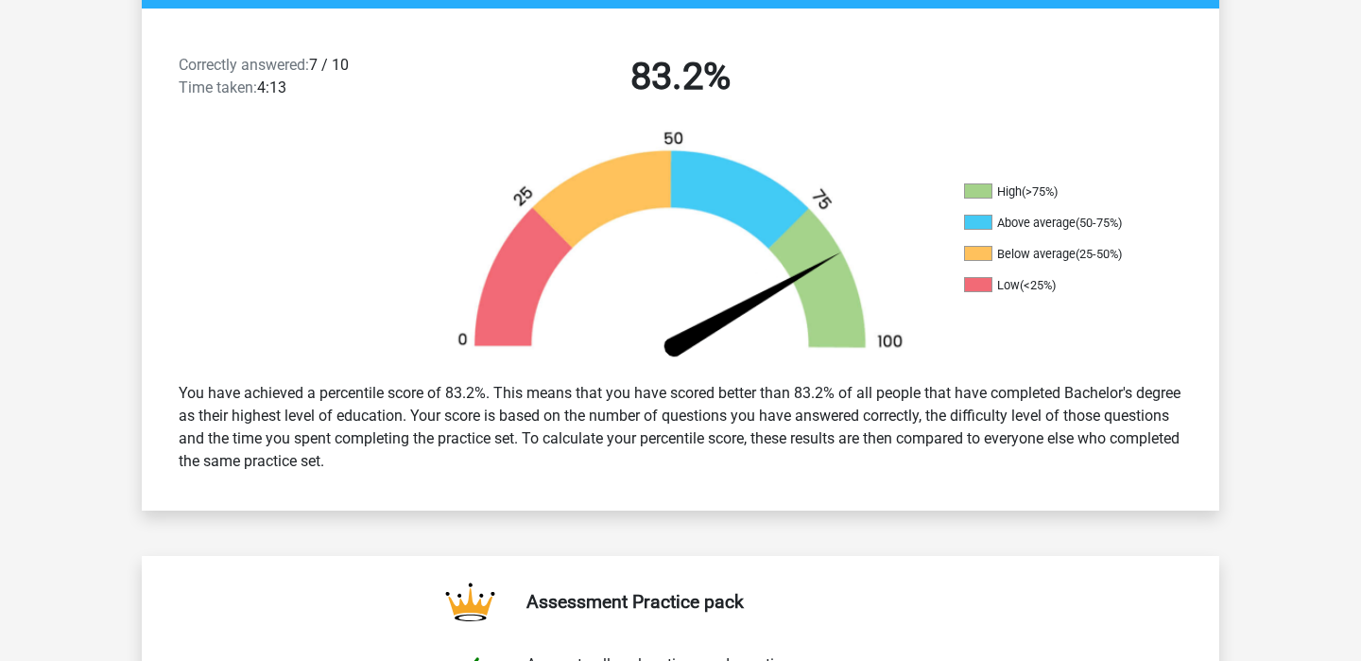
drag, startPoint x: 562, startPoint y: 394, endPoint x: 546, endPoint y: 475, distance: 82.8
click at [546, 475] on div "You have achieved a percentile score of 83.2%. This means that you have scored …" at bounding box center [680, 427] width 1032 height 106
click at [547, 474] on div "You have achieved a percentile score of 83.2%. This means that you have scored …" at bounding box center [680, 427] width 1032 height 106
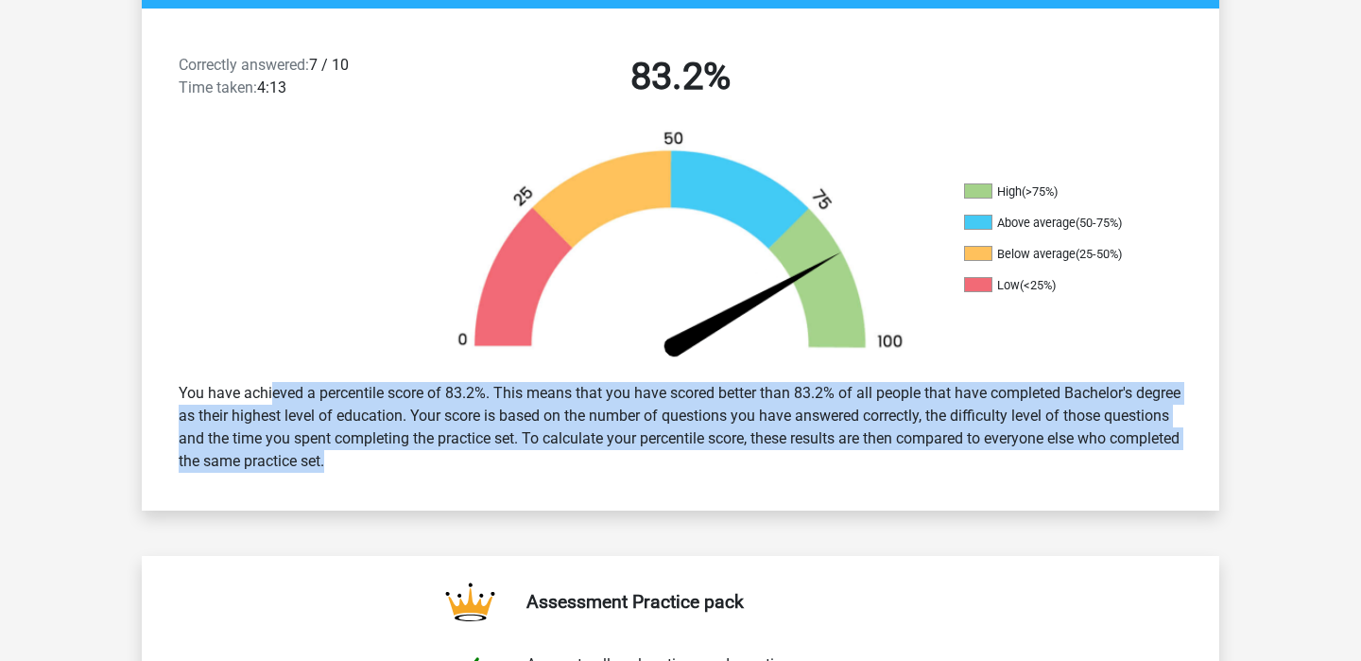
drag, startPoint x: 547, startPoint y: 474, endPoint x: 214, endPoint y: 384, distance: 345.7
click at [214, 384] on div "You have achieved a percentile score of 83.2%. This means that you have scored …" at bounding box center [680, 427] width 1032 height 106
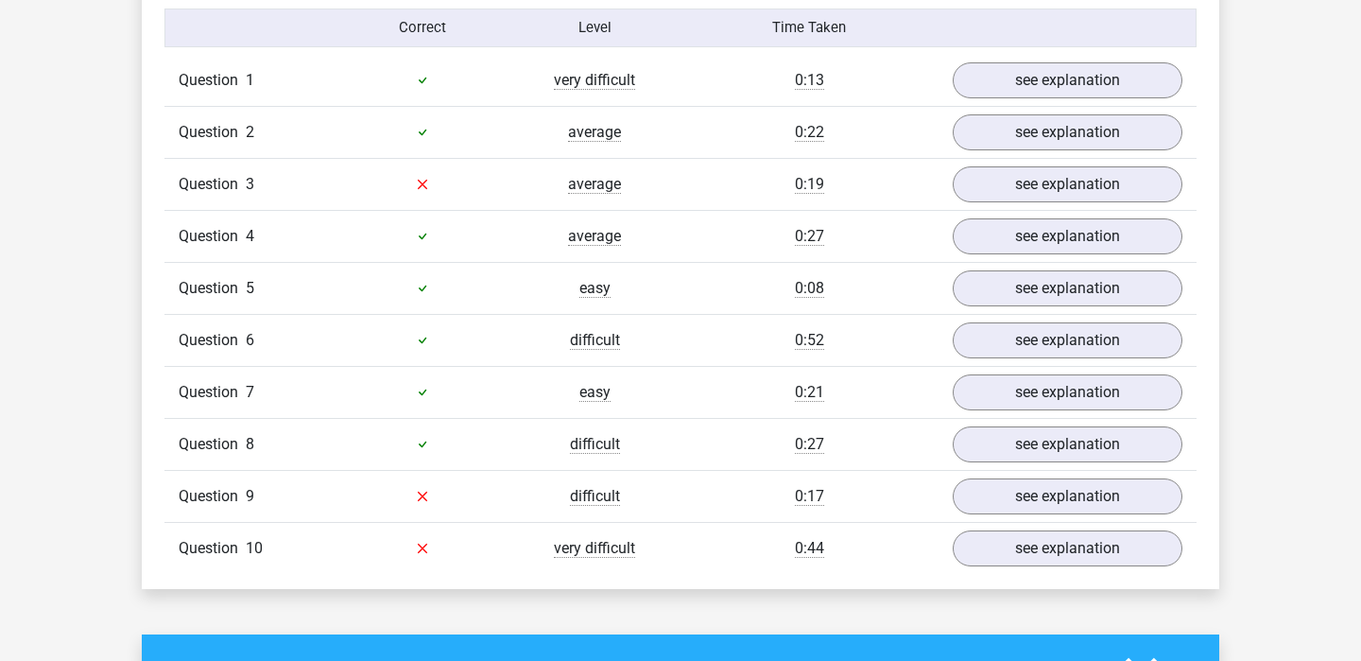
scroll to position [1549, 0]
click at [1050, 179] on link "see explanation" at bounding box center [1068, 184] width 264 height 42
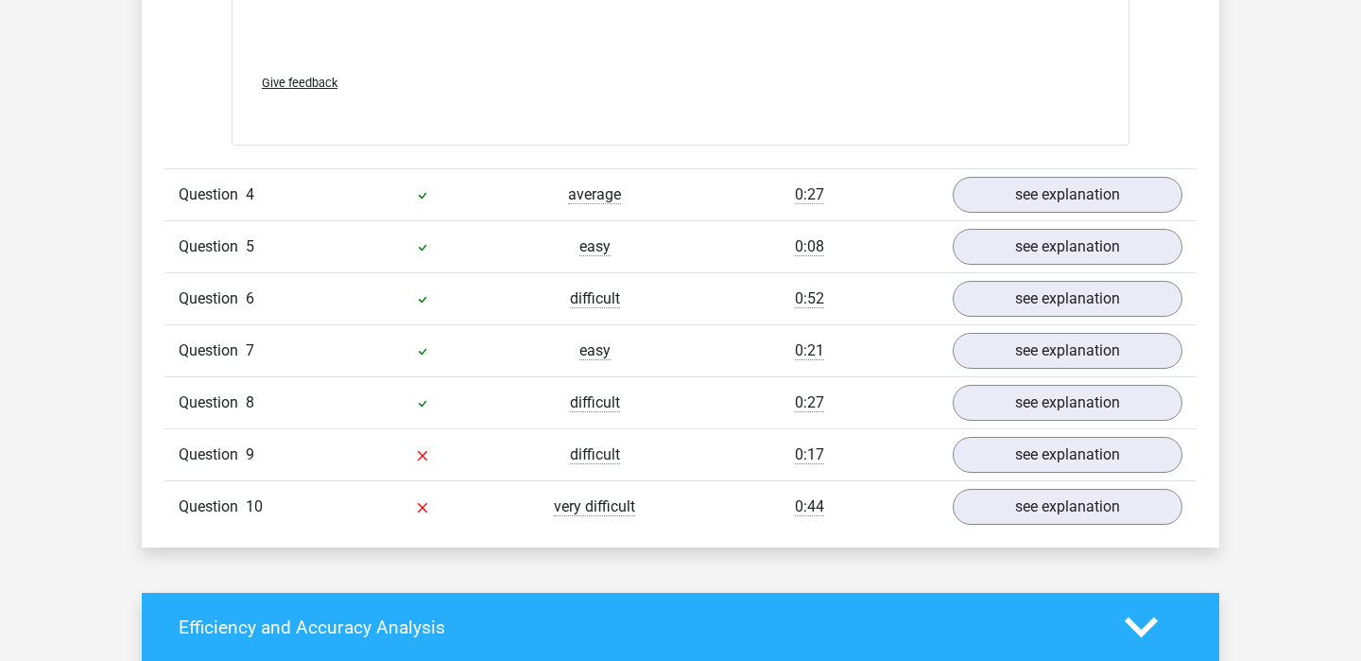
scroll to position [2624, 0]
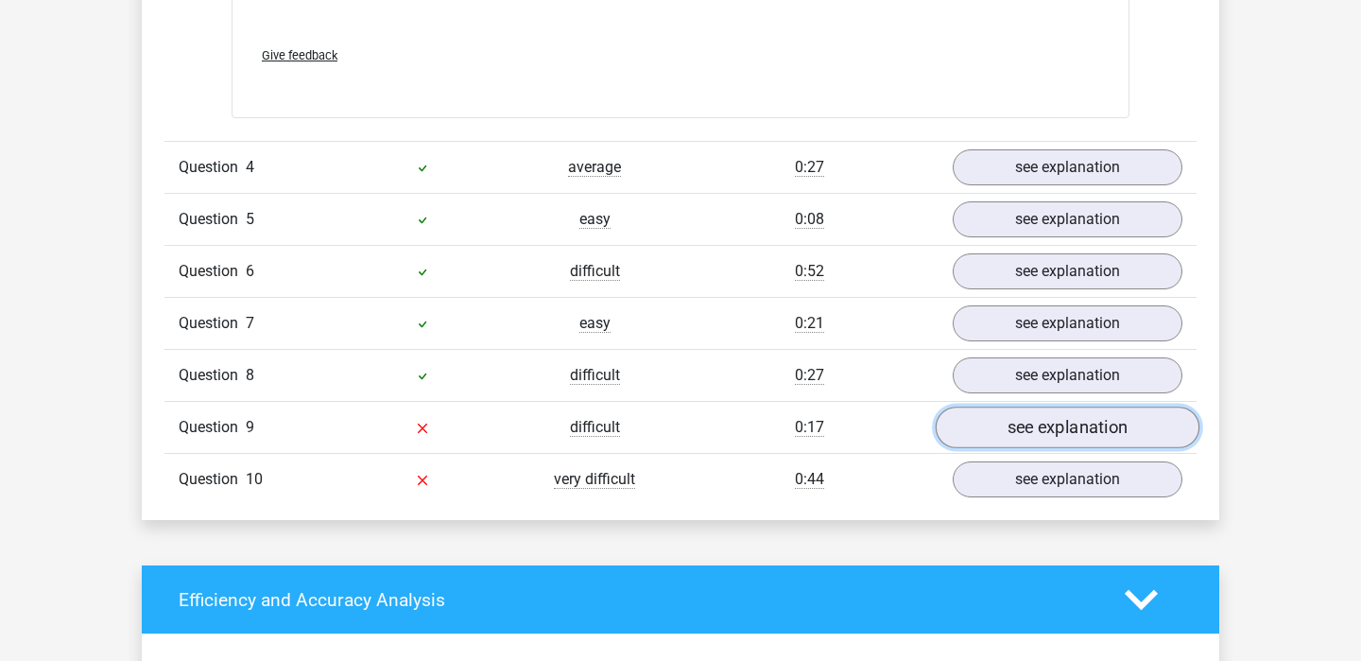
click at [1060, 413] on link "see explanation" at bounding box center [1068, 427] width 264 height 42
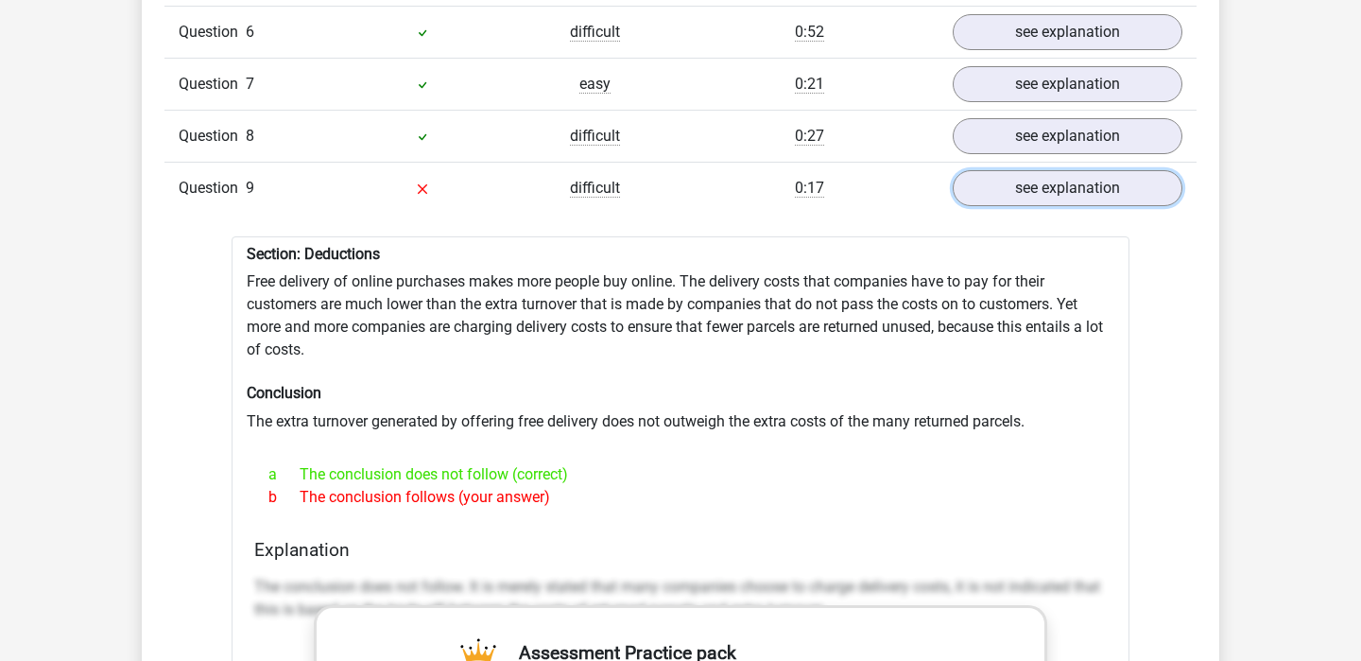
scroll to position [2865, 0]
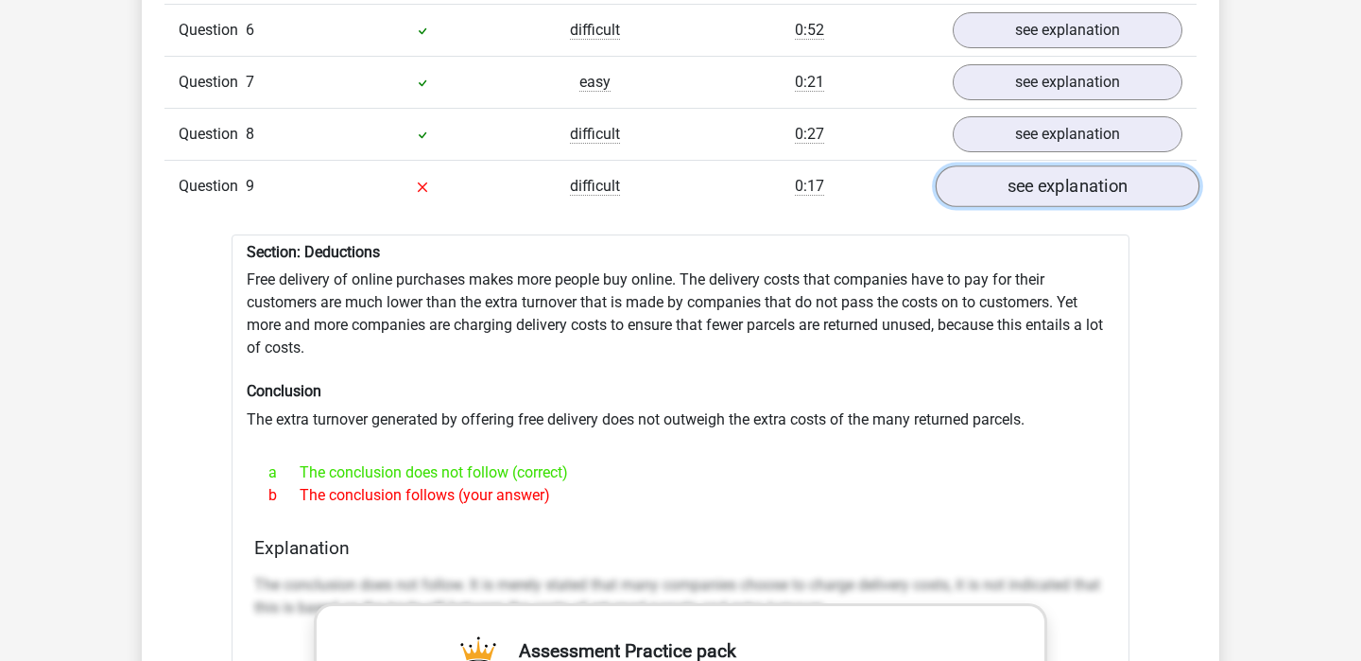
click at [1004, 165] on link "see explanation" at bounding box center [1068, 186] width 264 height 42
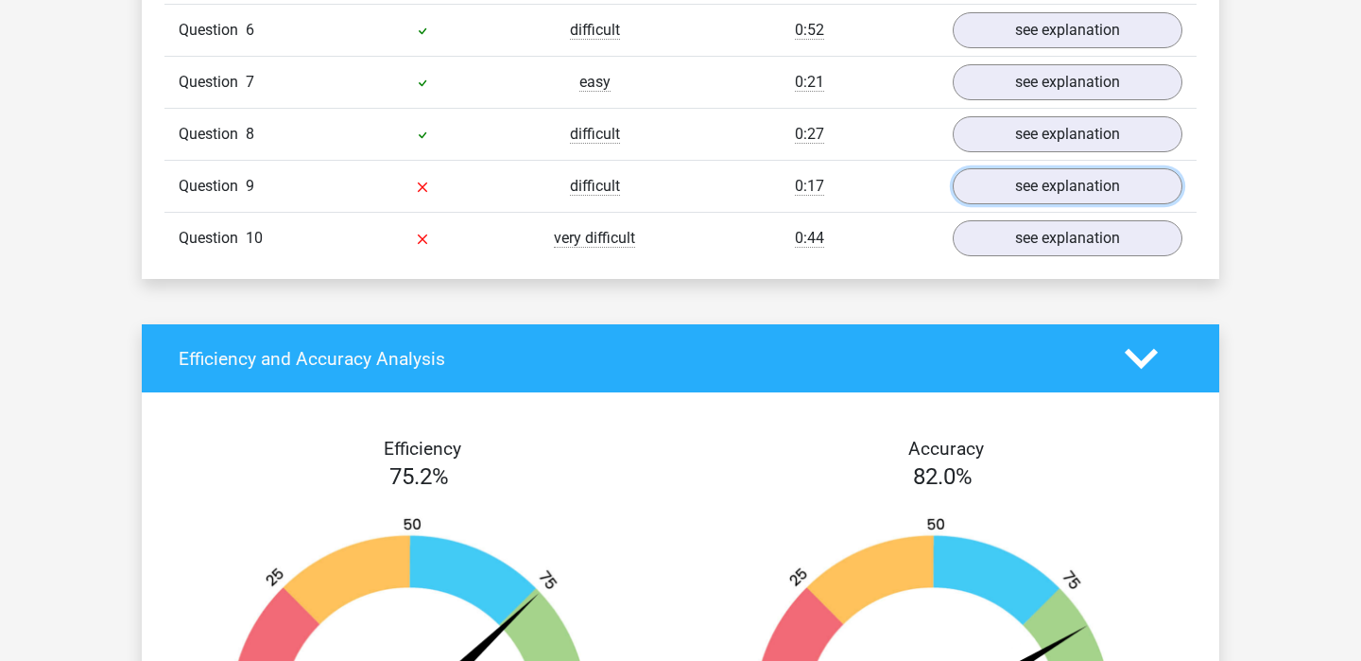
scroll to position [2895, 0]
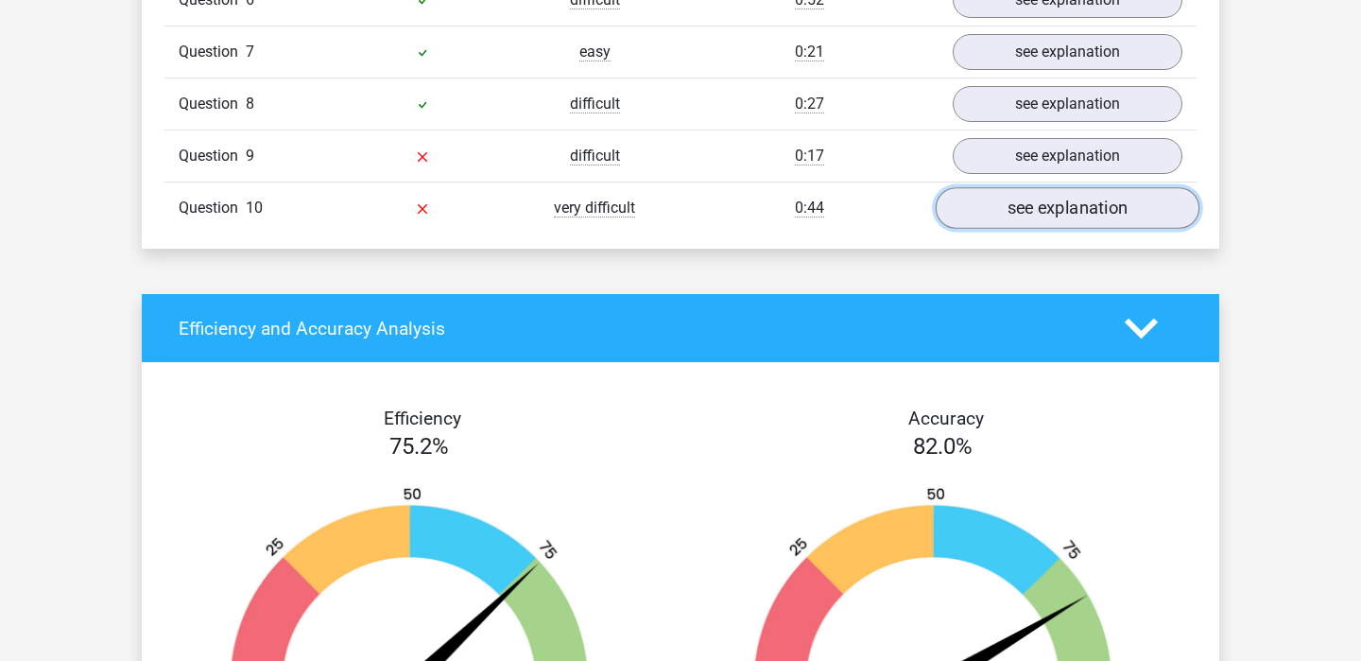
click at [1029, 192] on link "see explanation" at bounding box center [1068, 208] width 264 height 42
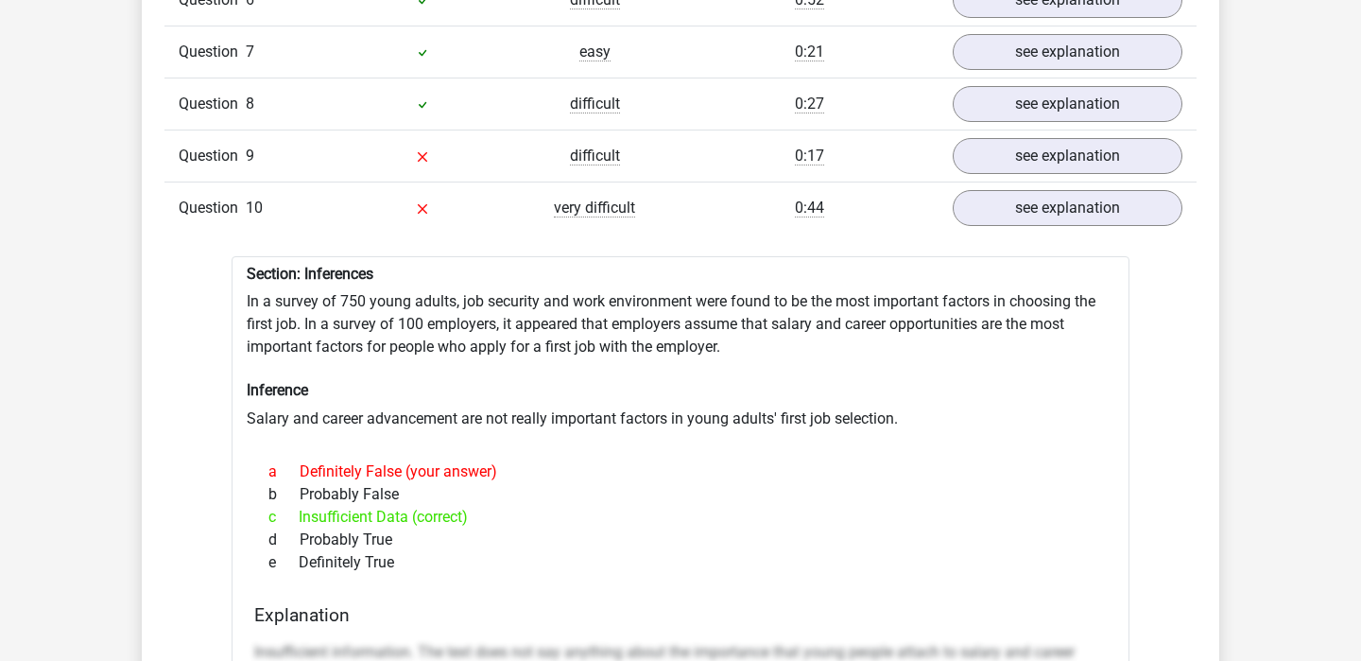
drag, startPoint x: 555, startPoint y: 415, endPoint x: 539, endPoint y: 527, distance: 113.6
click at [539, 528] on div "d Probably True" at bounding box center [680, 539] width 852 height 23
drag, startPoint x: 543, startPoint y: 515, endPoint x: 573, endPoint y: 384, distance: 134.6
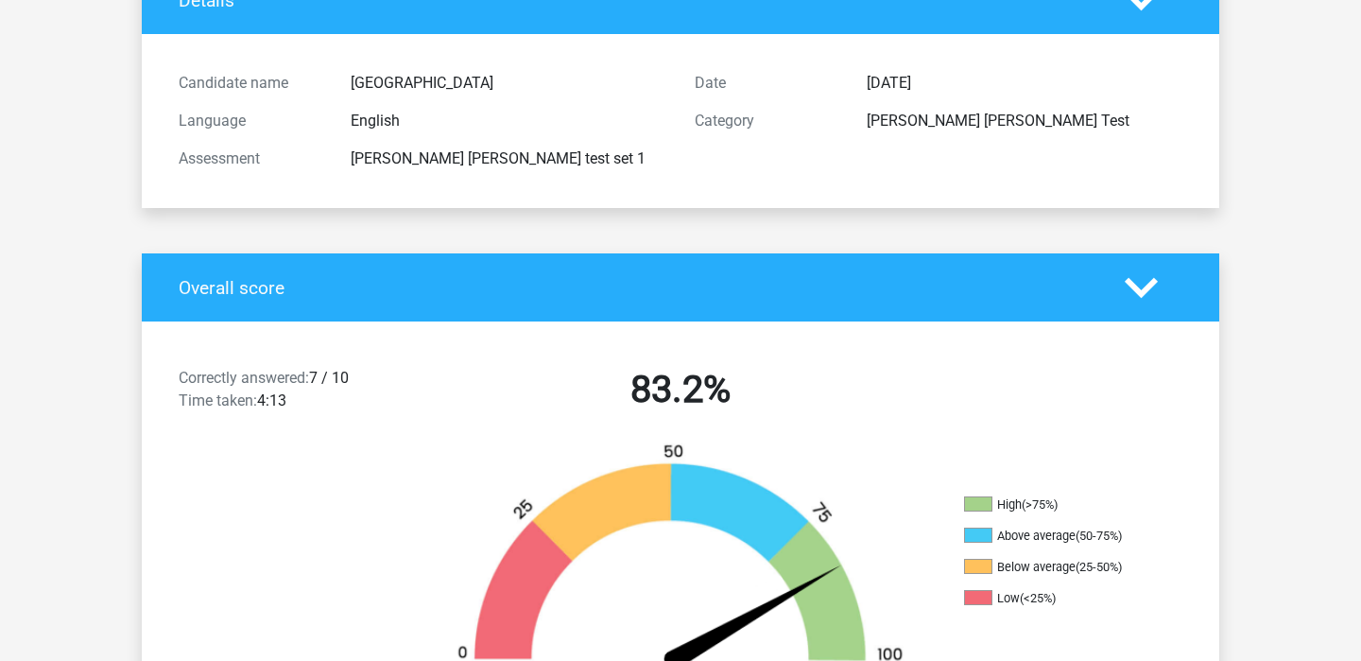
scroll to position [0, 0]
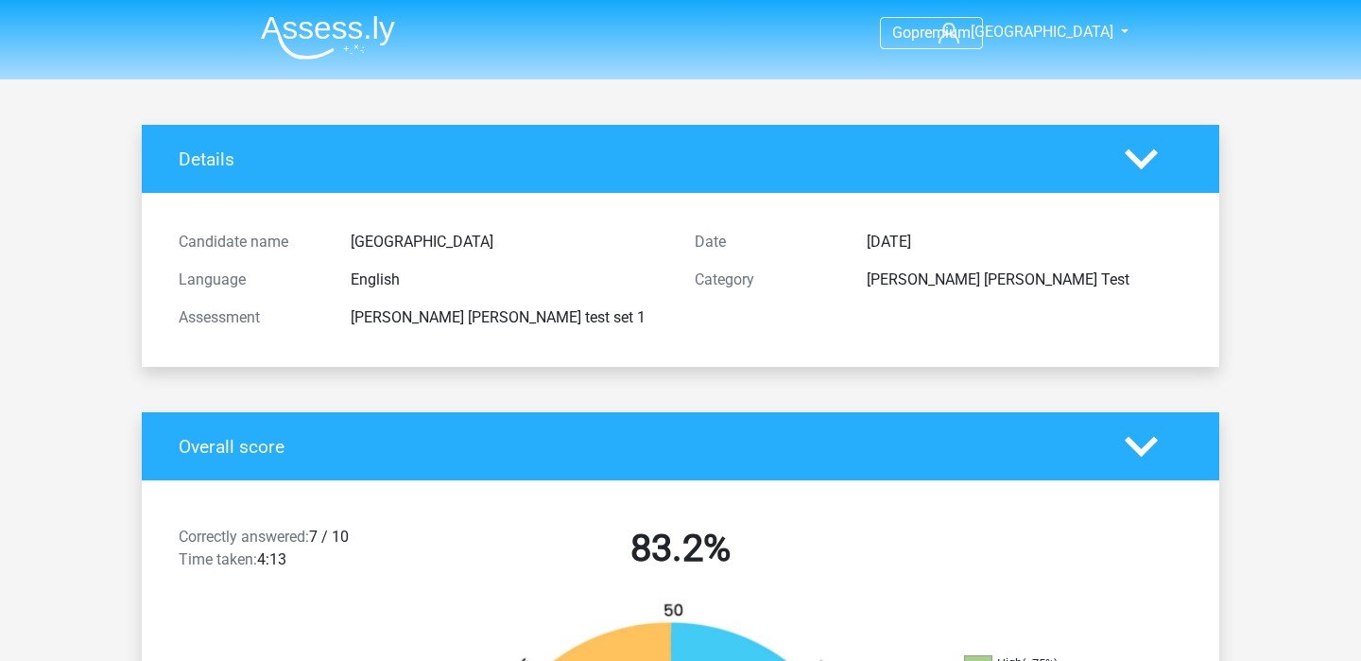
click at [1150, 160] on polygon at bounding box center [1140, 158] width 33 height 21
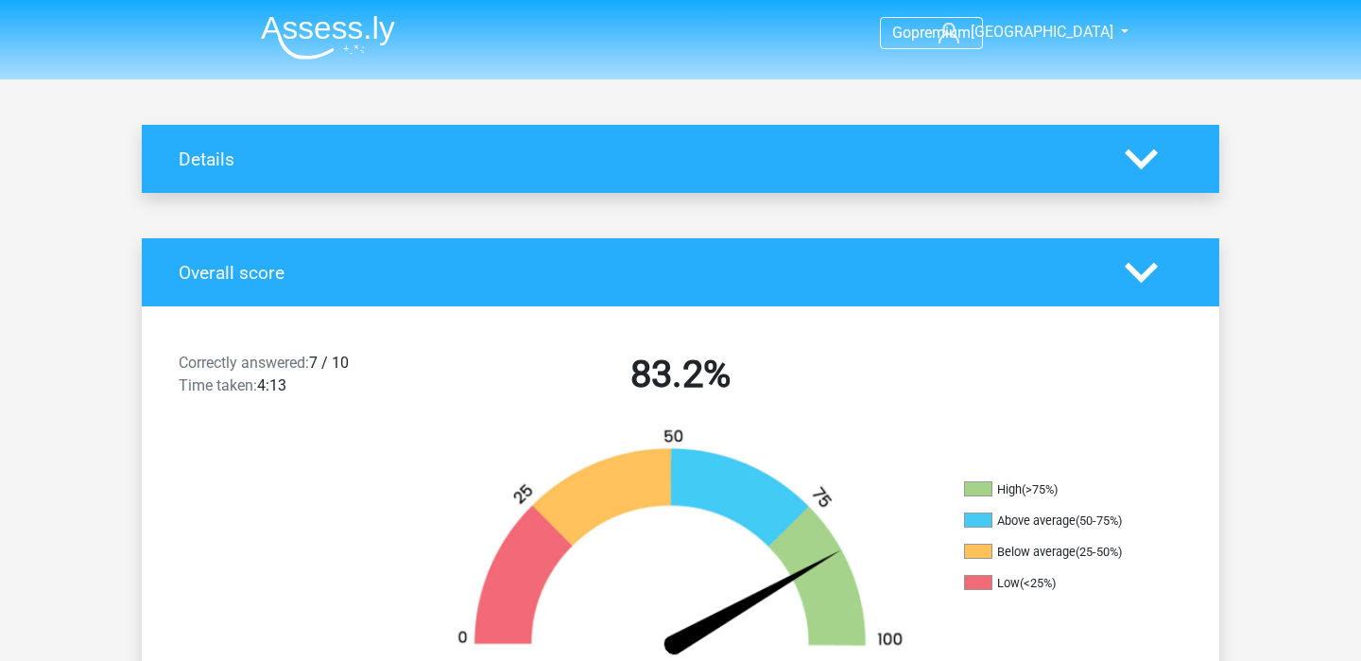
click at [1135, 275] on polygon at bounding box center [1140, 272] width 33 height 21
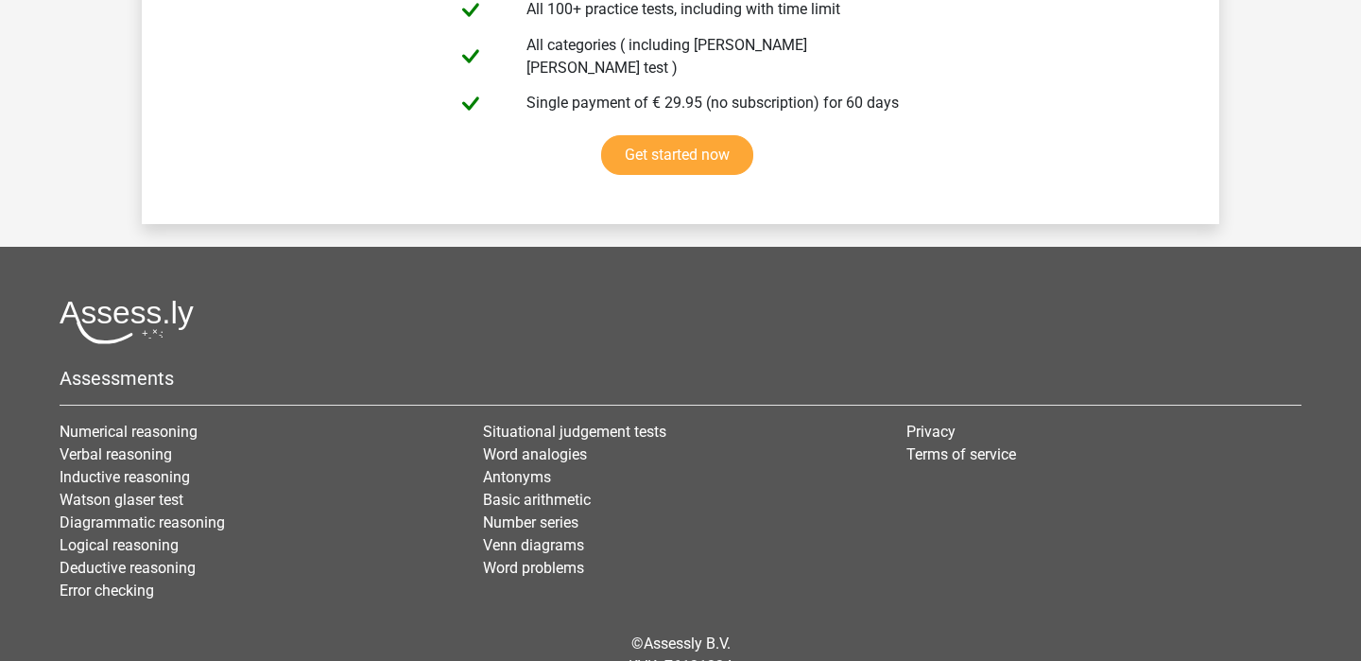
scroll to position [4337, 0]
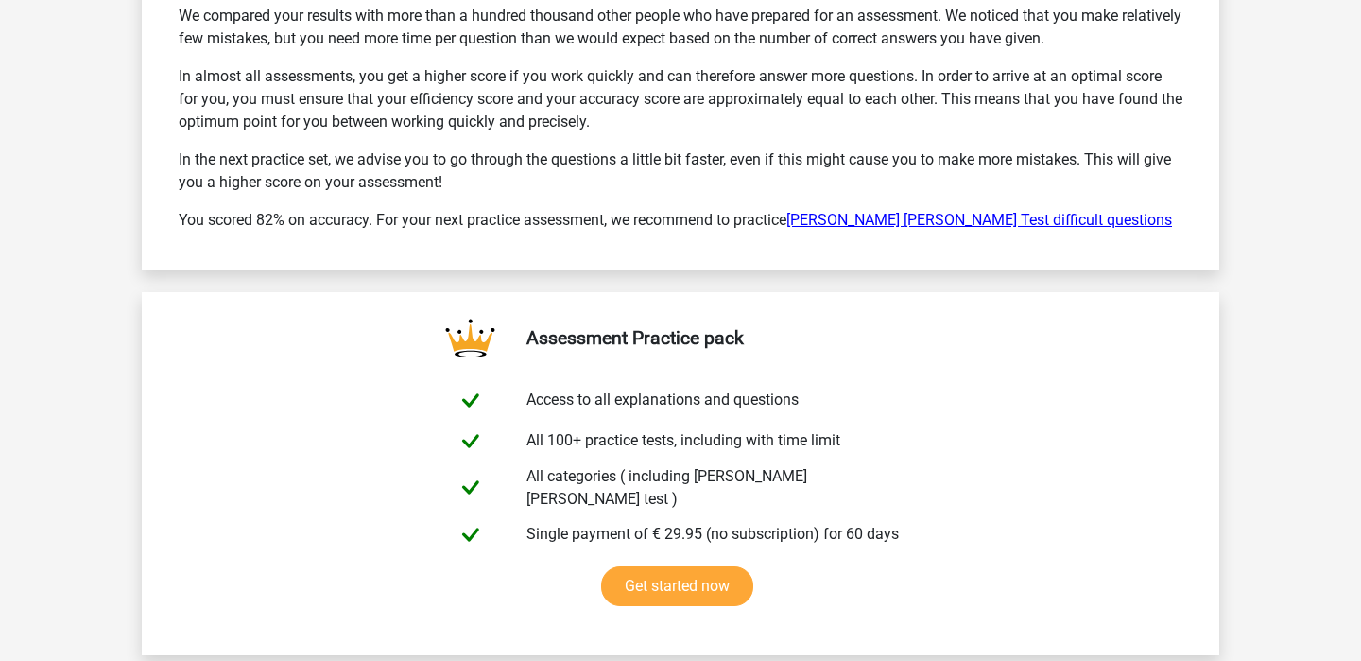
click at [858, 211] on link "Watson Glaser Test difficult questions" at bounding box center [979, 220] width 386 height 18
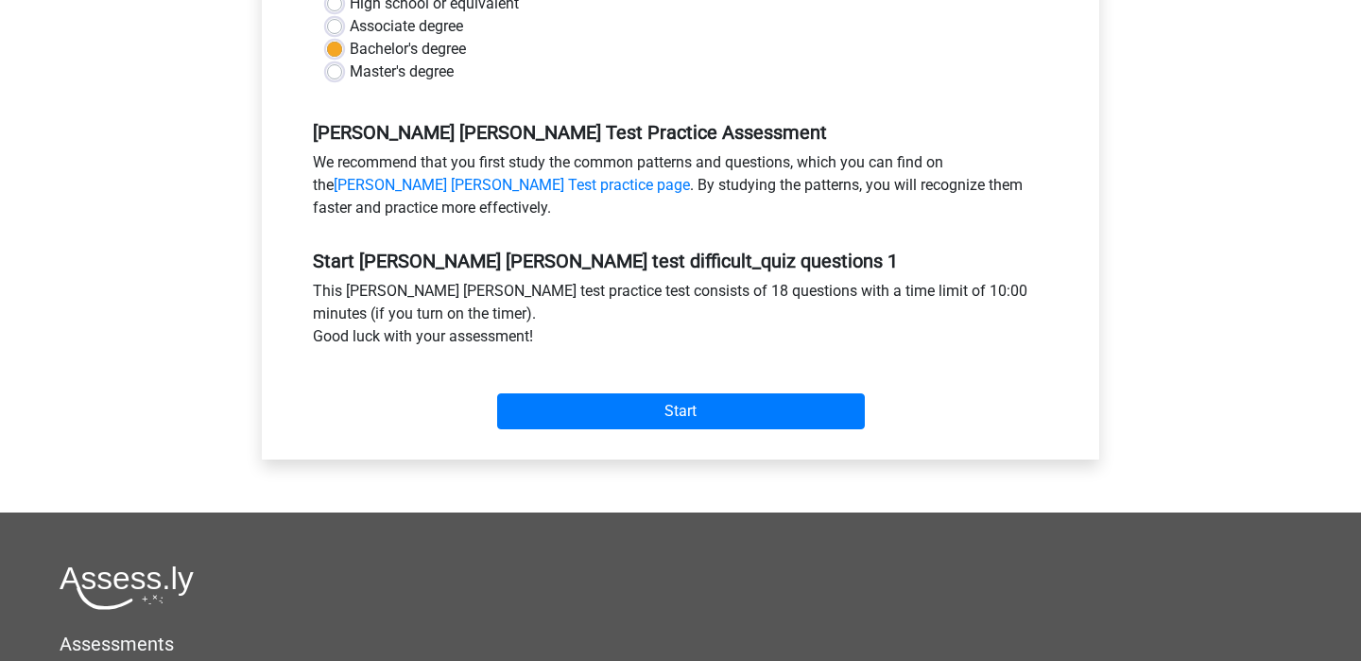
scroll to position [510, 0]
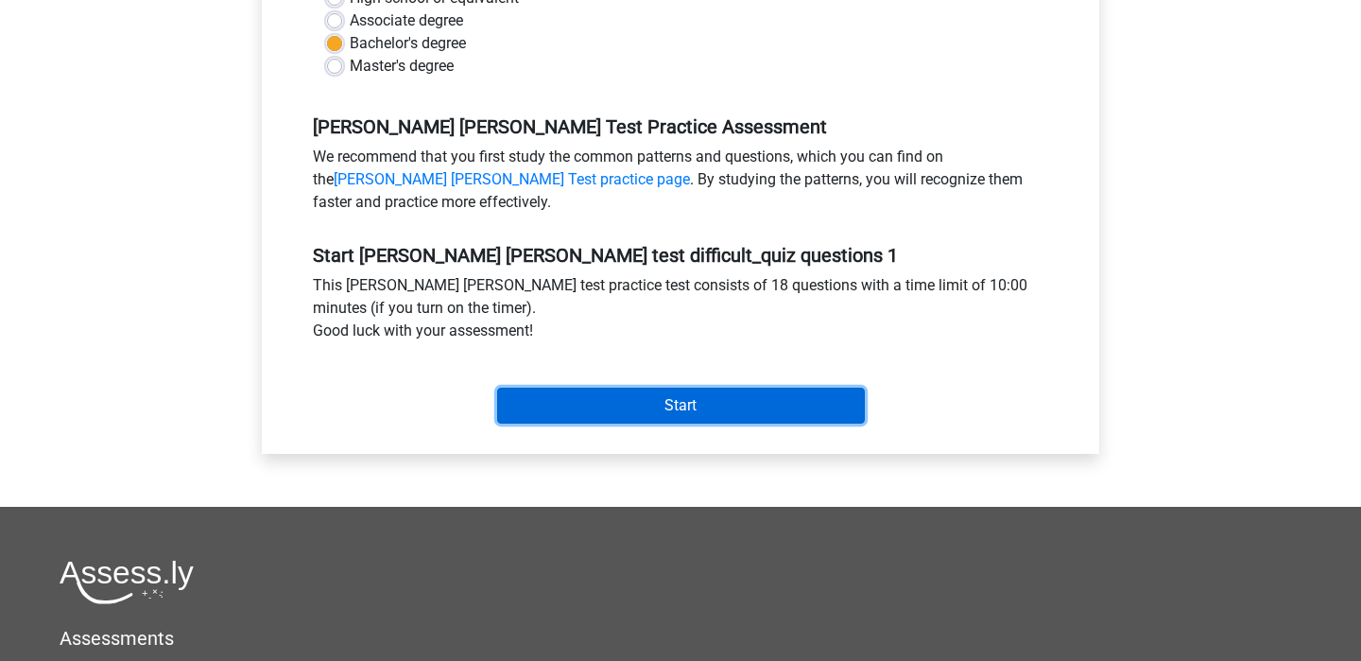
click at [686, 392] on input "Start" at bounding box center [681, 405] width 368 height 36
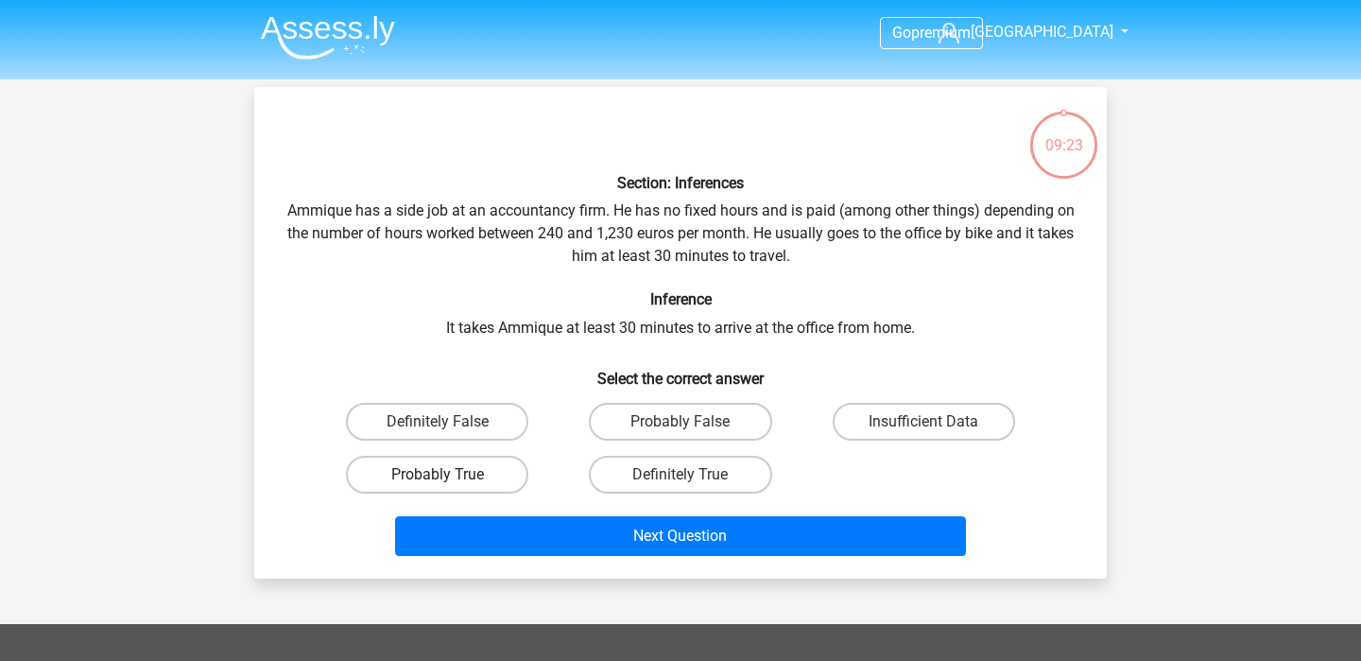
click at [472, 487] on label "Probably True" at bounding box center [437, 474] width 182 height 38
click at [450, 487] on input "Probably True" at bounding box center [444, 480] width 12 height 12
radio input "true"
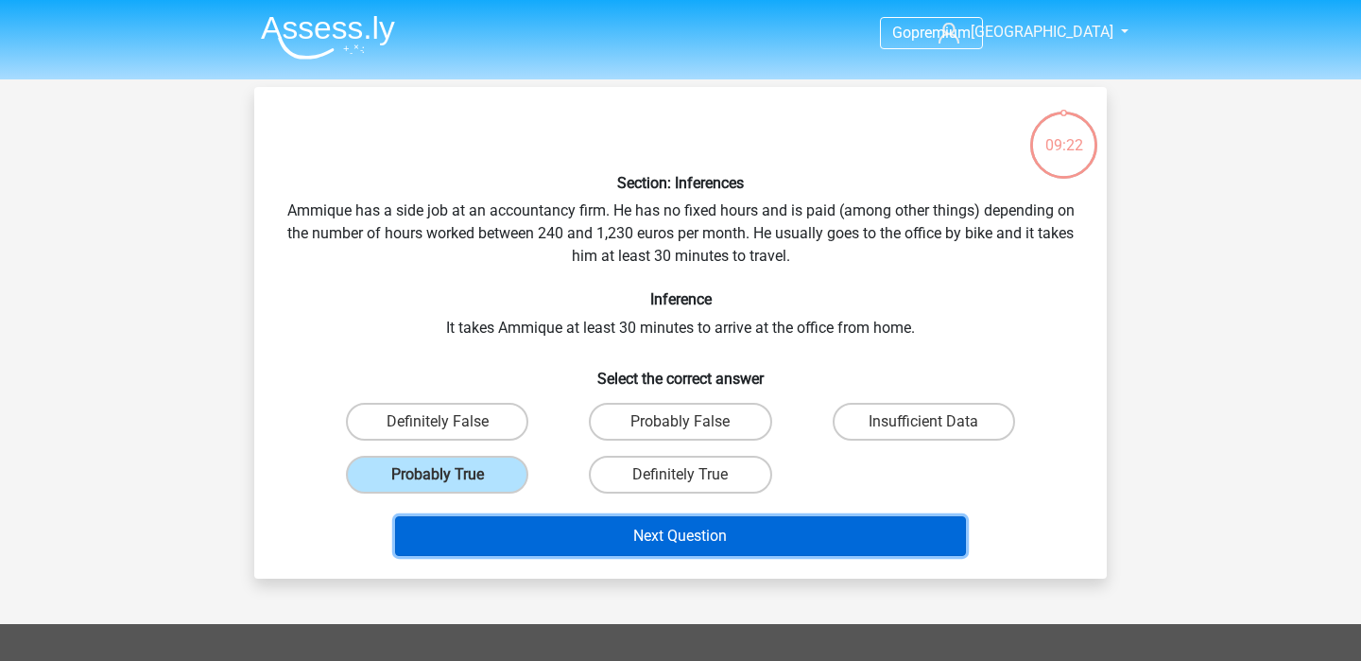
click at [555, 535] on button "Next Question" at bounding box center [681, 536] width 572 height 40
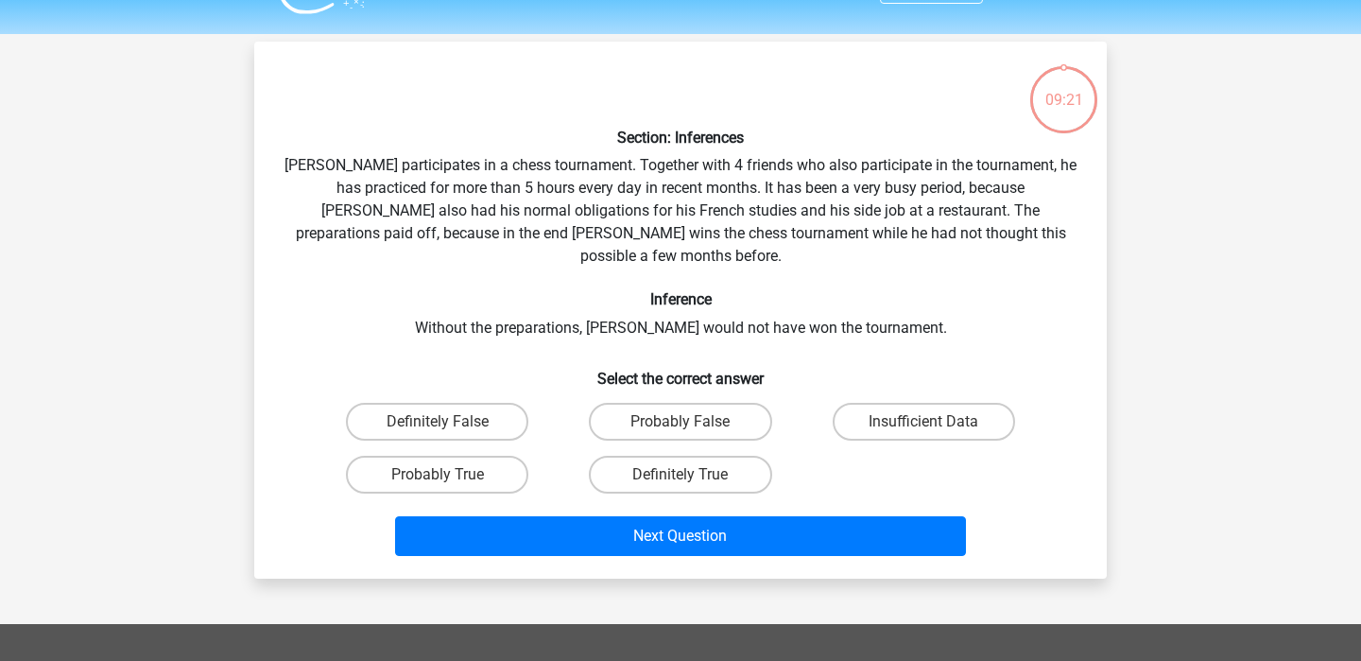
scroll to position [87, 0]
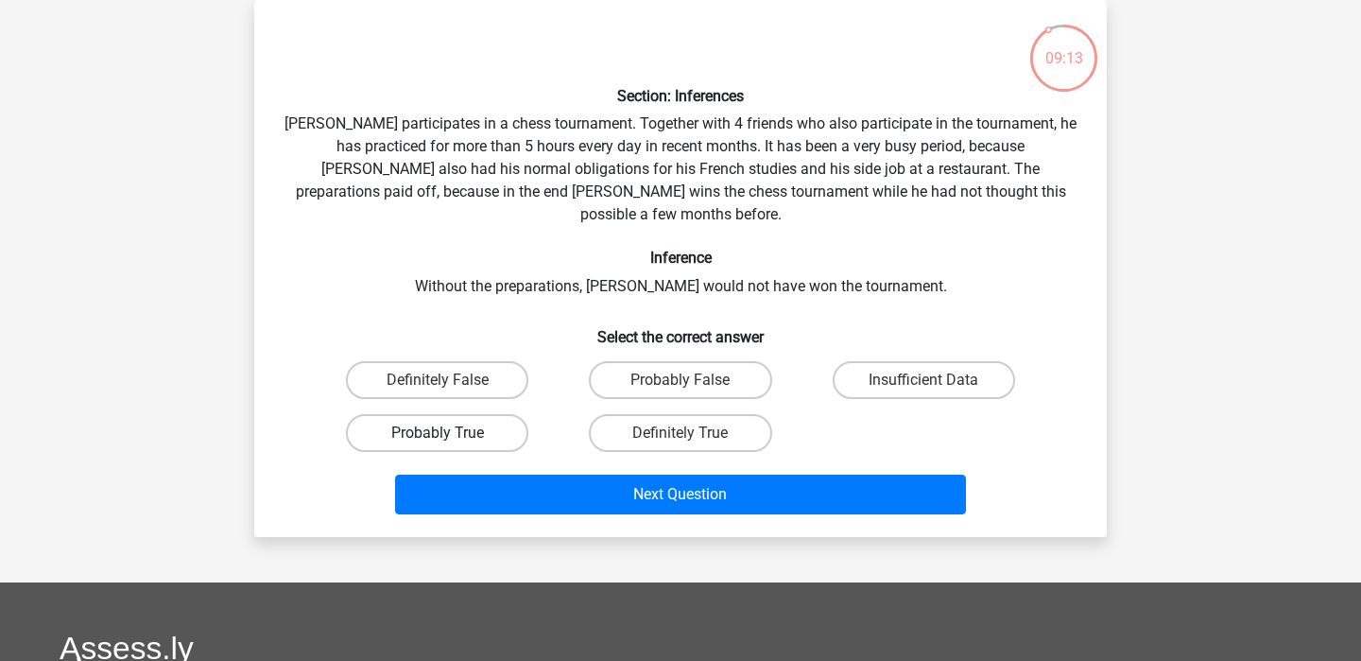
click at [438, 414] on label "Probably True" at bounding box center [437, 433] width 182 height 38
click at [438, 433] on input "Probably True" at bounding box center [444, 439] width 12 height 12
radio input "true"
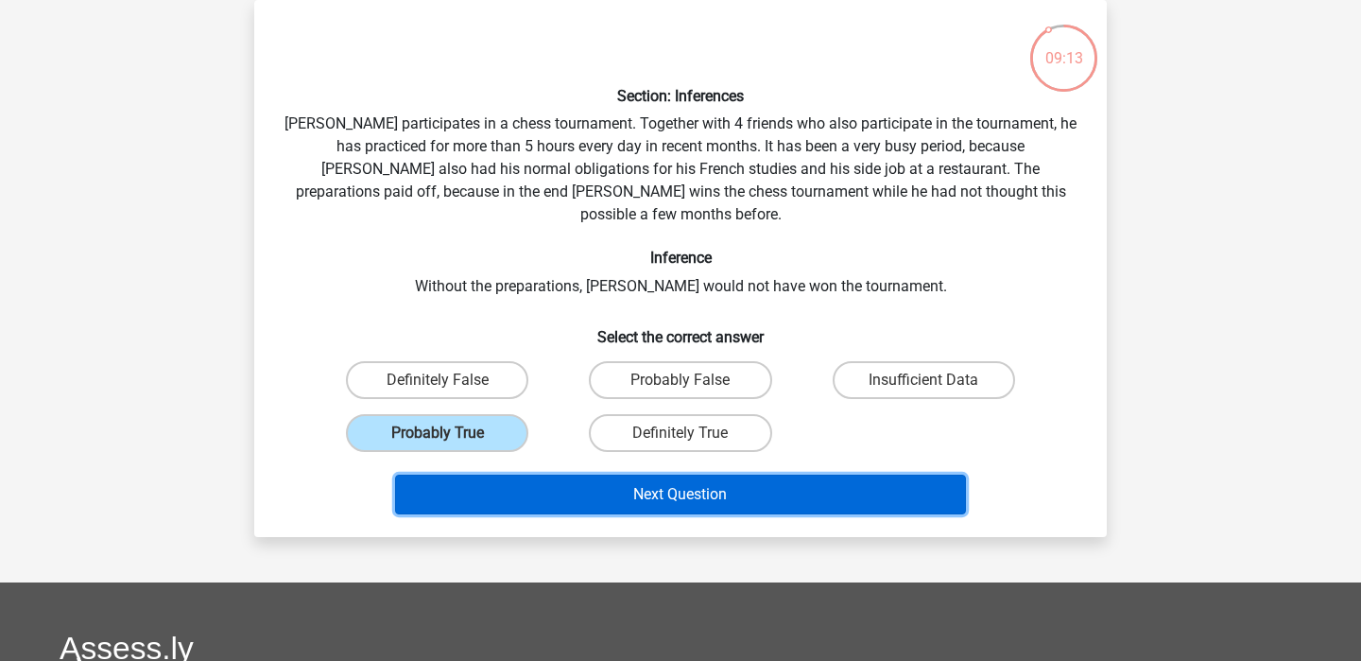
click at [672, 481] on button "Next Question" at bounding box center [681, 494] width 572 height 40
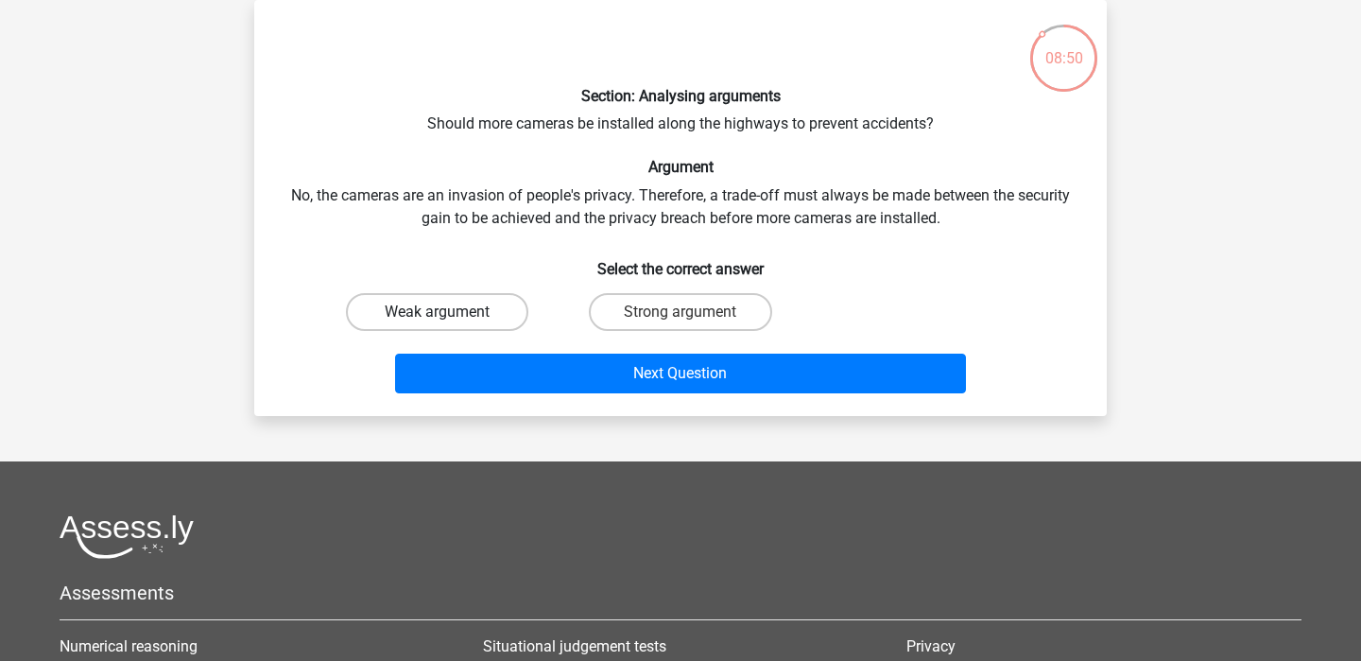
click at [421, 318] on label "Weak argument" at bounding box center [437, 312] width 182 height 38
click at [438, 318] on input "Weak argument" at bounding box center [444, 318] width 12 height 12
radio input "true"
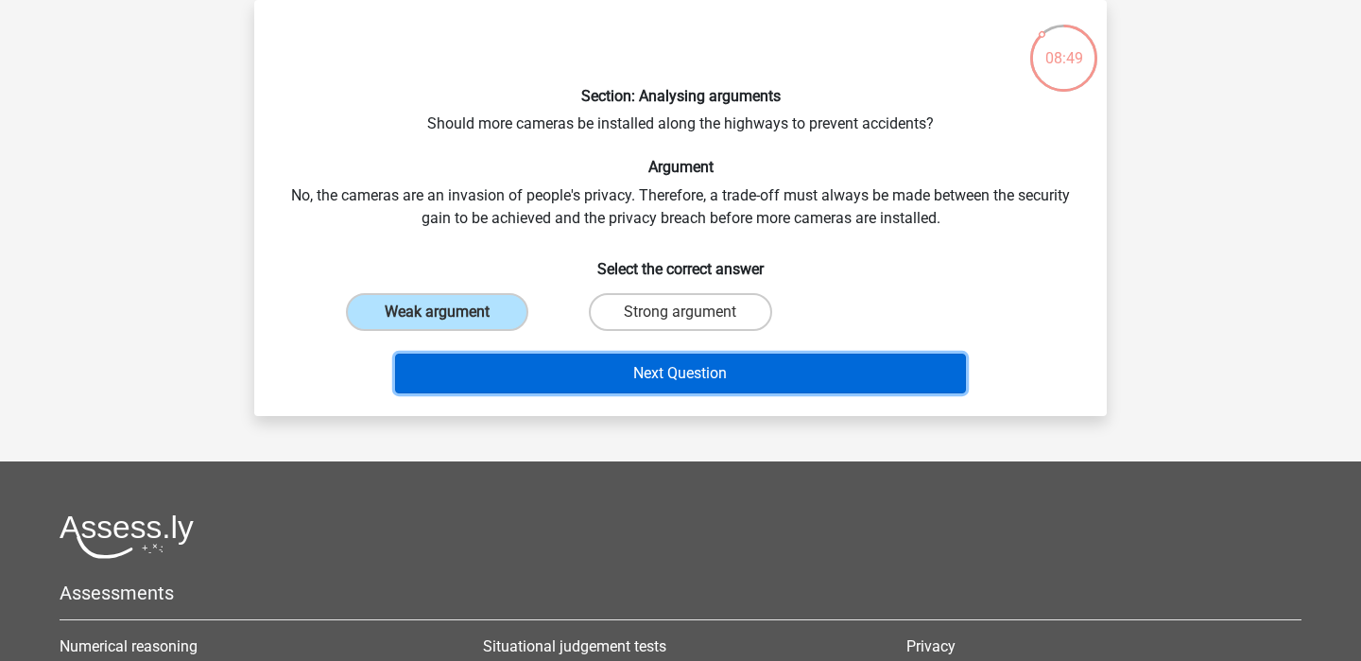
click at [680, 390] on button "Next Question" at bounding box center [681, 373] width 572 height 40
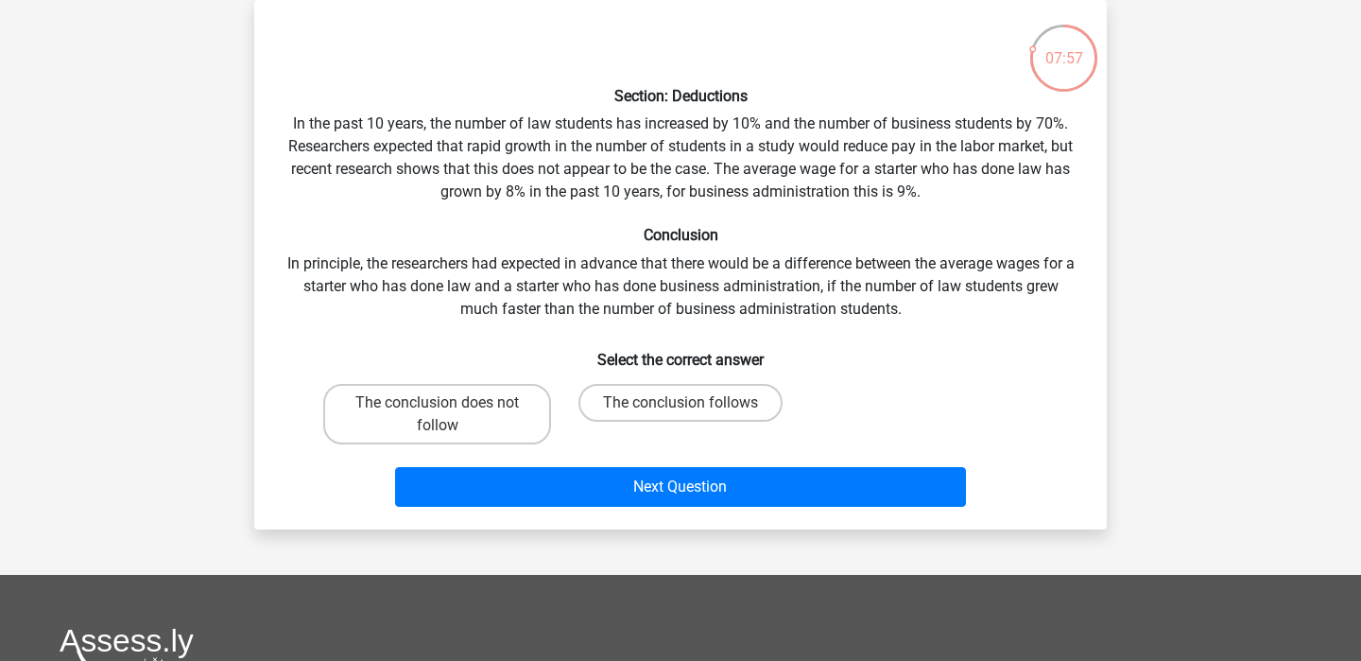
click at [681, 390] on label "The conclusion follows" at bounding box center [680, 403] width 204 height 38
click at [681, 403] on input "The conclusion follows" at bounding box center [686, 409] width 12 height 12
radio input "true"
click at [509, 414] on label "The conclusion does not follow" at bounding box center [437, 414] width 228 height 60
click at [450, 414] on input "The conclusion does not follow" at bounding box center [444, 409] width 12 height 12
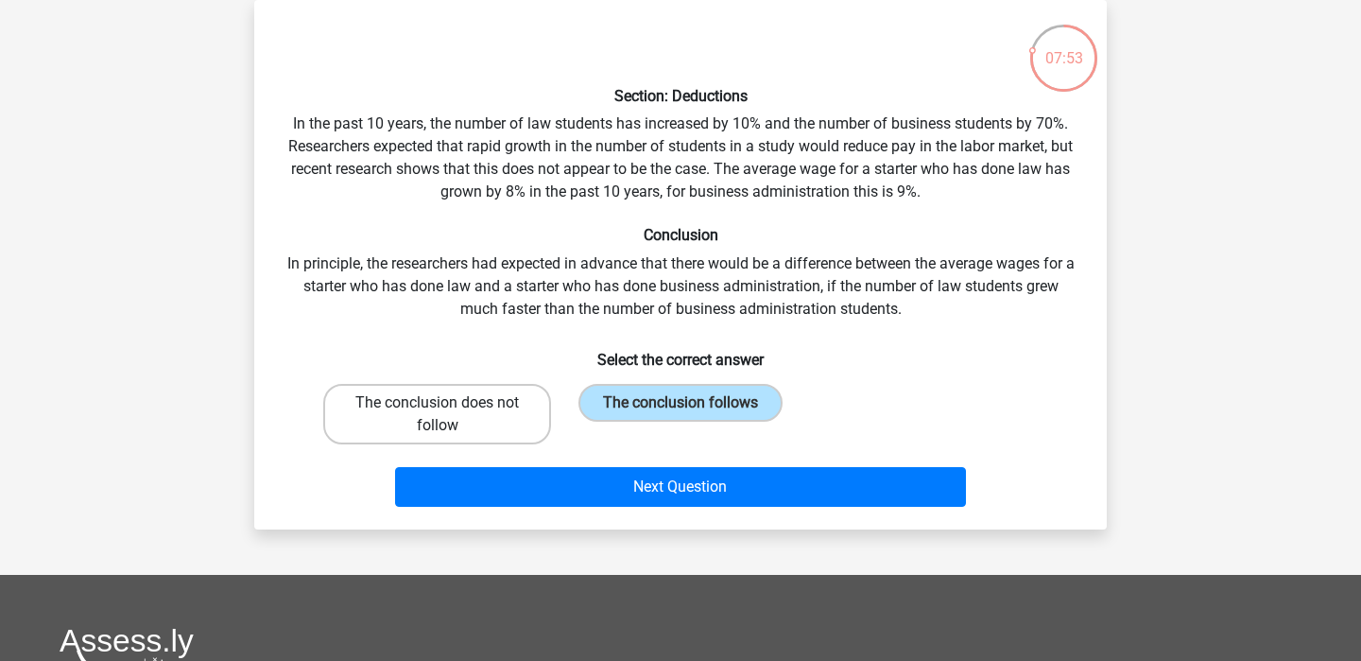
radio input "true"
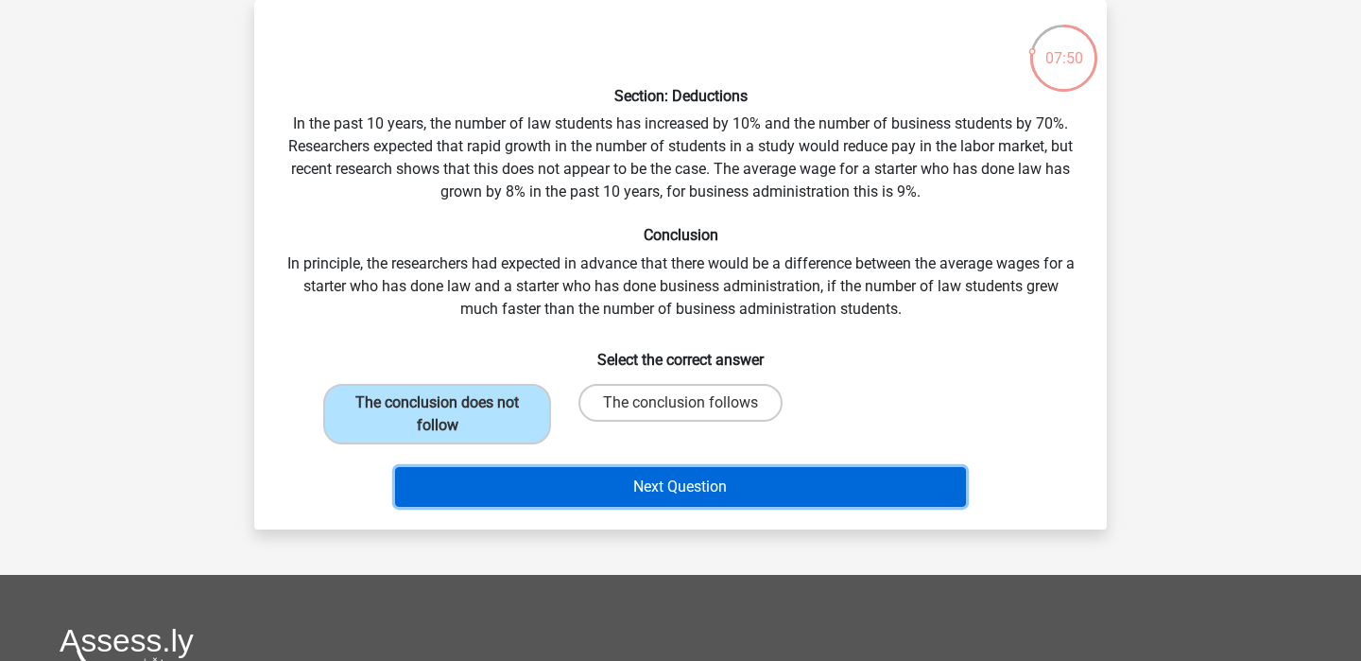
click at [650, 475] on button "Next Question" at bounding box center [681, 487] width 572 height 40
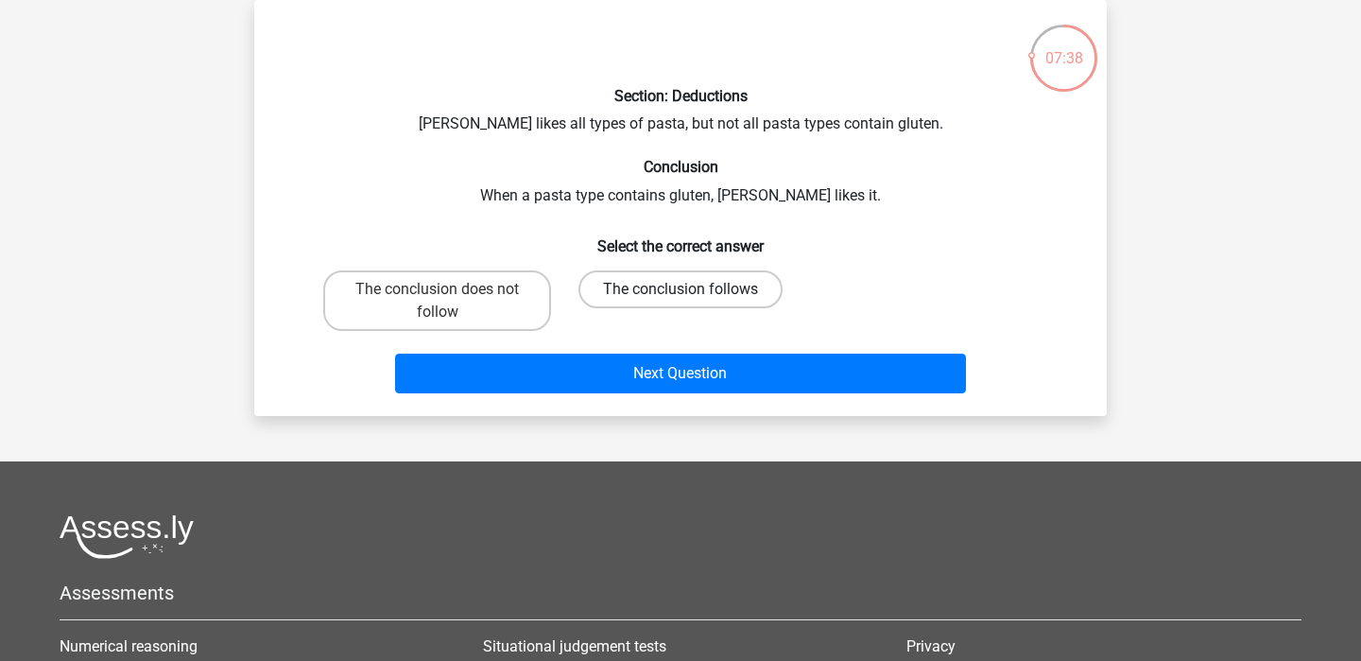
click at [673, 287] on label "The conclusion follows" at bounding box center [680, 289] width 204 height 38
click at [680, 289] on input "The conclusion follows" at bounding box center [686, 295] width 12 height 12
radio input "true"
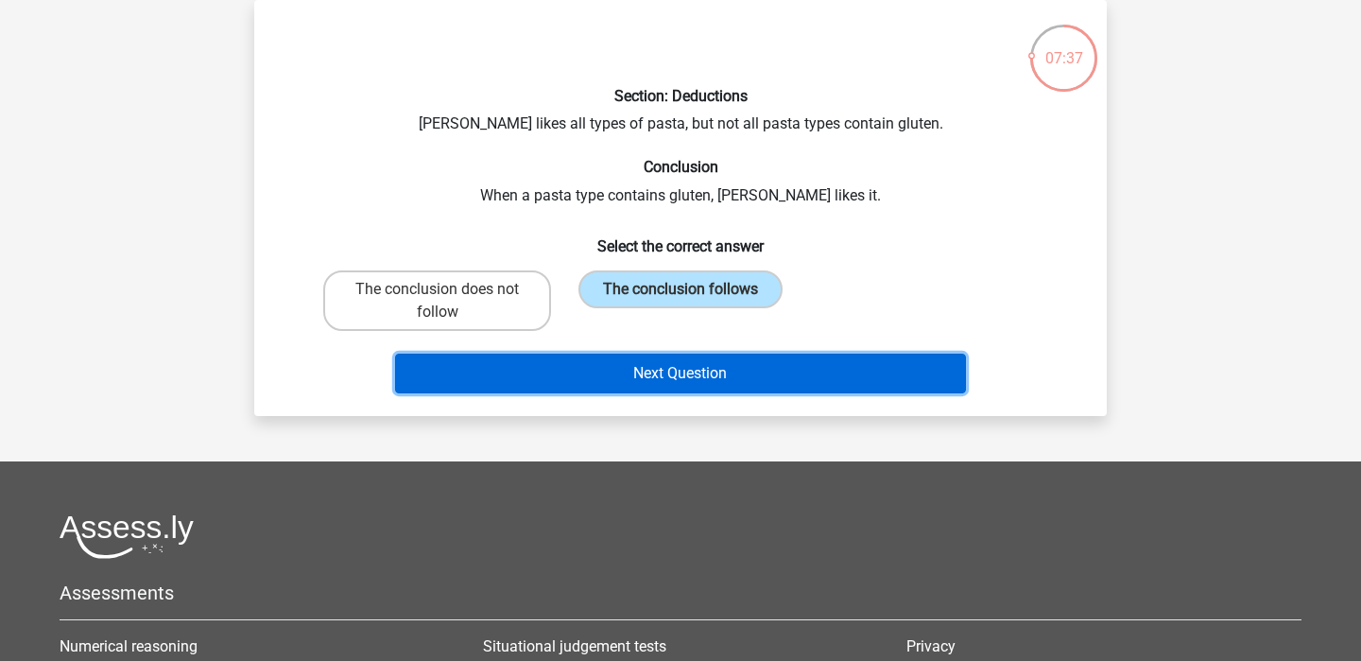
click at [703, 365] on button "Next Question" at bounding box center [681, 373] width 572 height 40
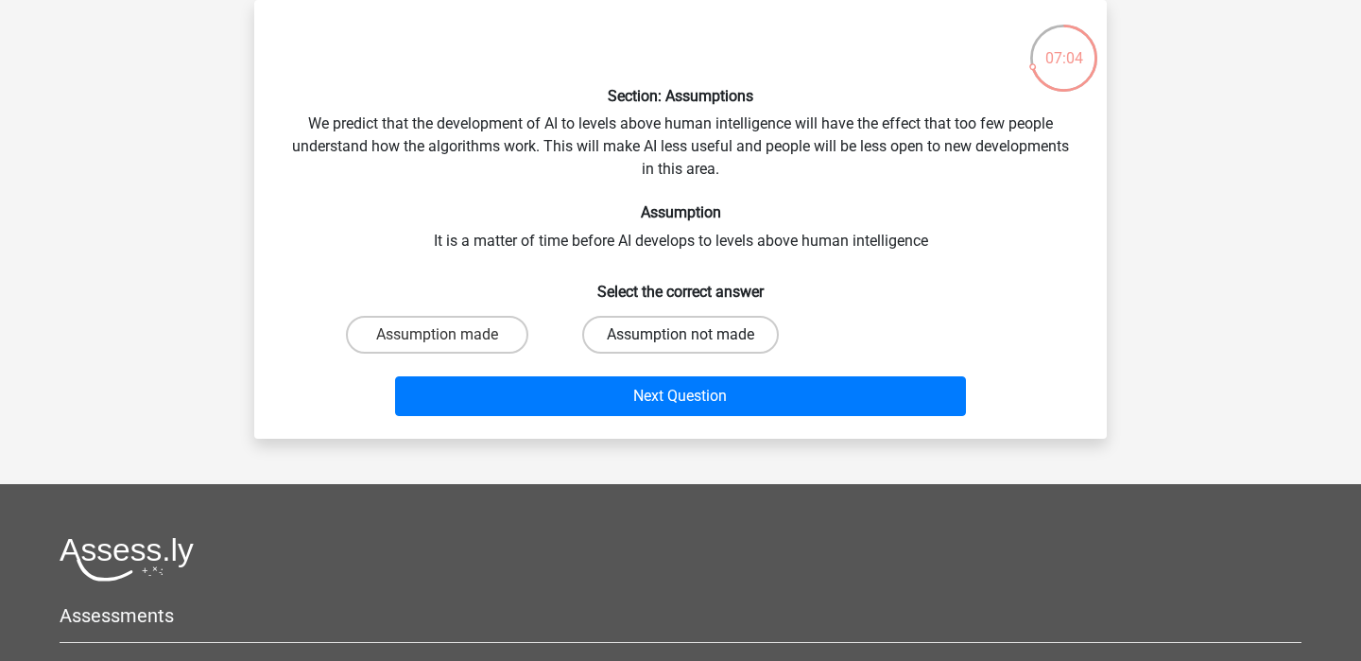
click at [681, 326] on label "Assumption not made" at bounding box center [680, 335] width 197 height 38
click at [681, 335] on input "Assumption not made" at bounding box center [686, 341] width 12 height 12
radio input "true"
click at [456, 343] on label "Assumption made" at bounding box center [437, 335] width 182 height 38
click at [450, 343] on input "Assumption made" at bounding box center [444, 341] width 12 height 12
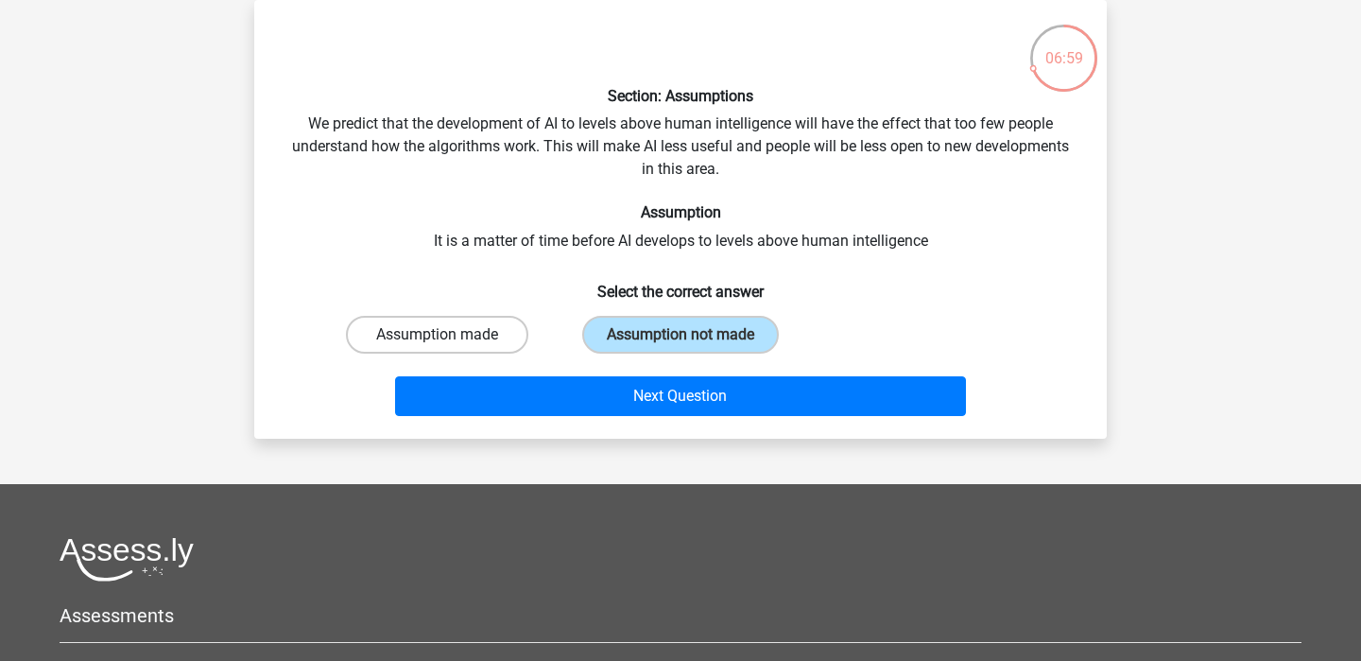
radio input "true"
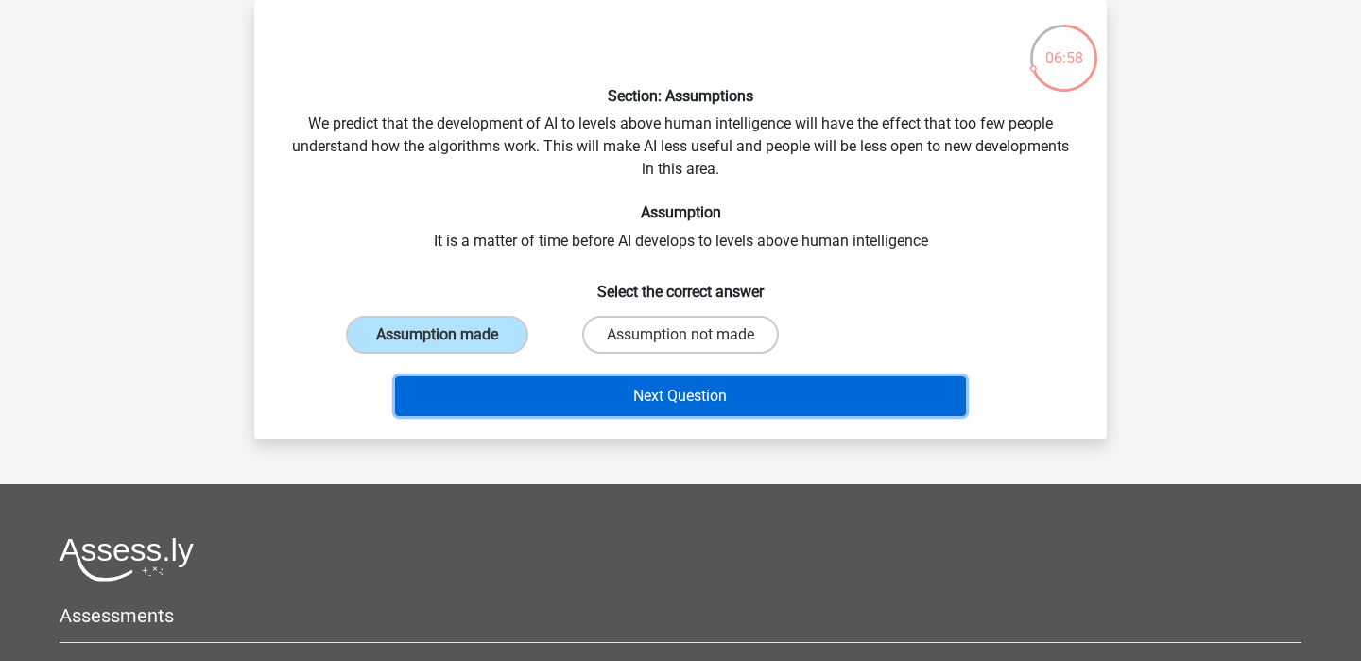
click at [613, 386] on button "Next Question" at bounding box center [681, 396] width 572 height 40
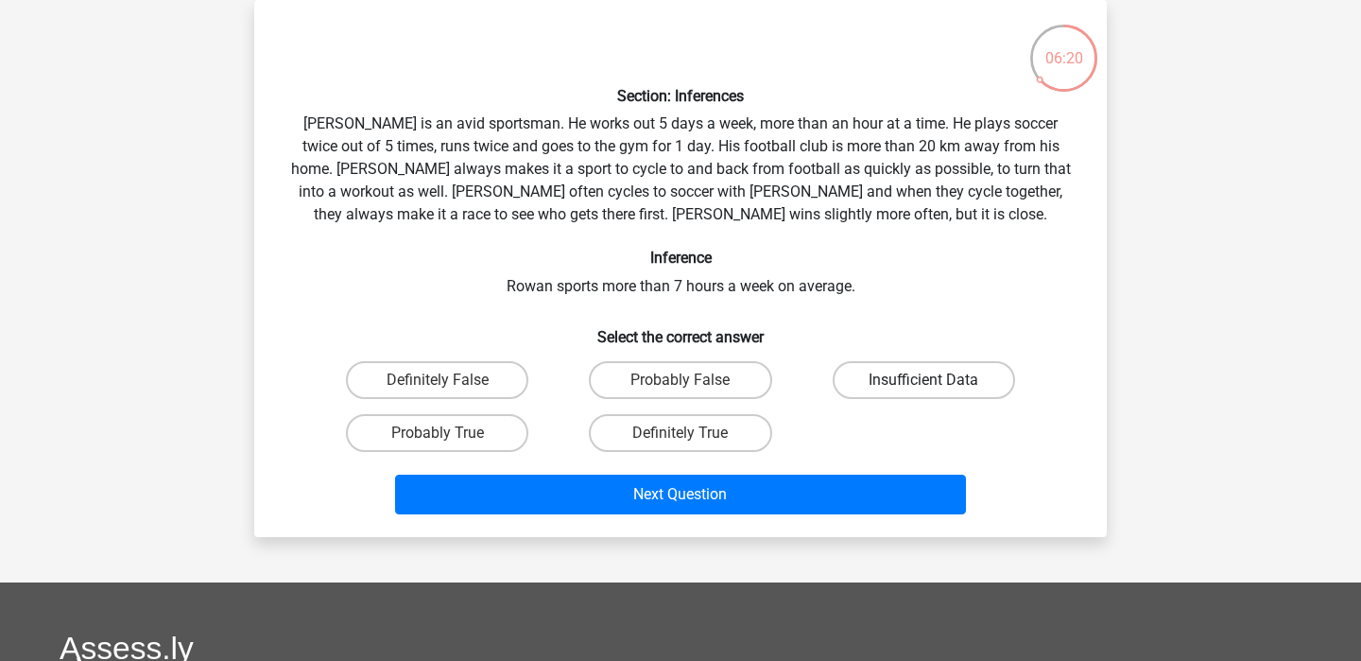
click at [901, 374] on label "Insufficient Data" at bounding box center [924, 380] width 182 height 38
click at [923, 380] on input "Insufficient Data" at bounding box center [929, 386] width 12 height 12
radio input "true"
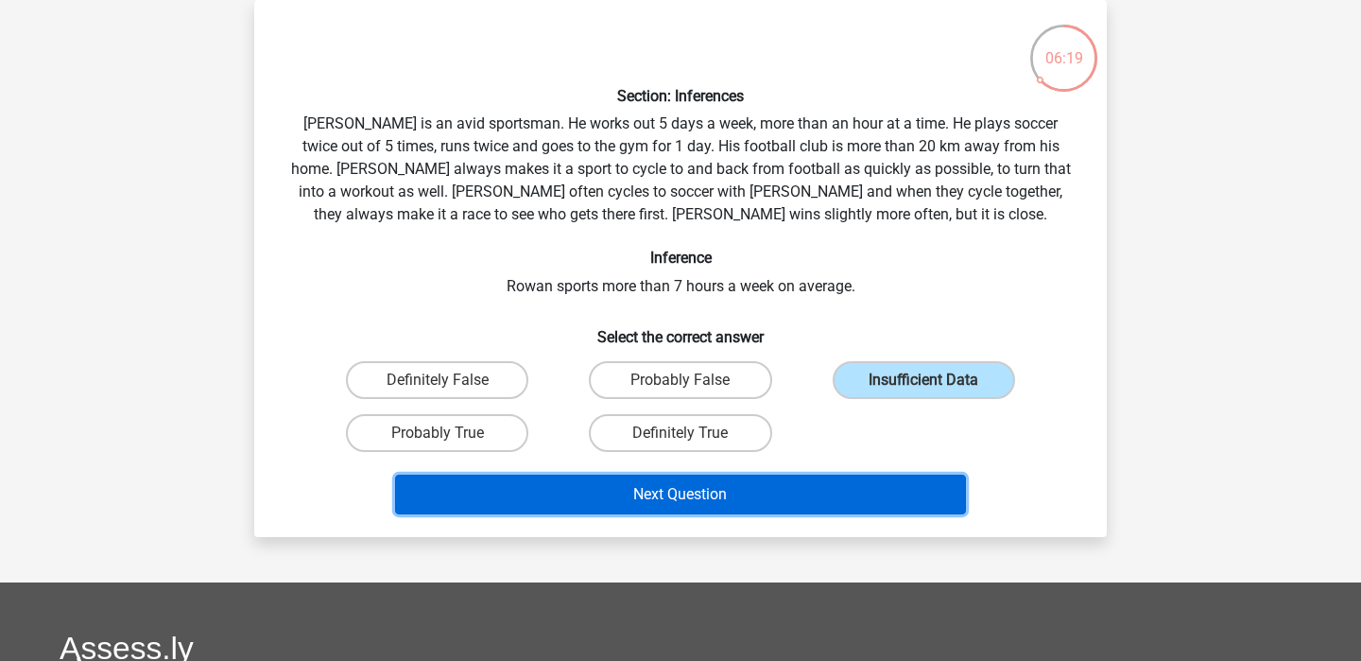
click at [822, 476] on button "Next Question" at bounding box center [681, 494] width 572 height 40
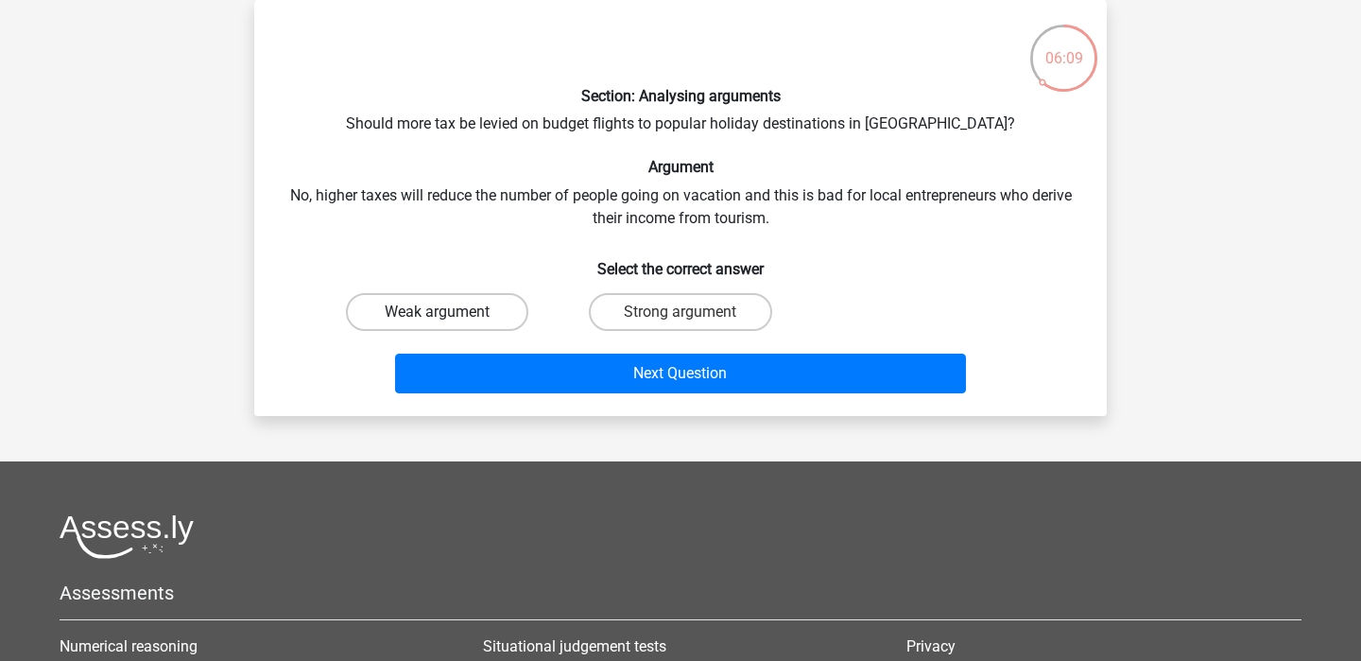
click at [482, 318] on label "Weak argument" at bounding box center [437, 312] width 182 height 38
click at [450, 318] on input "Weak argument" at bounding box center [444, 318] width 12 height 12
radio input "true"
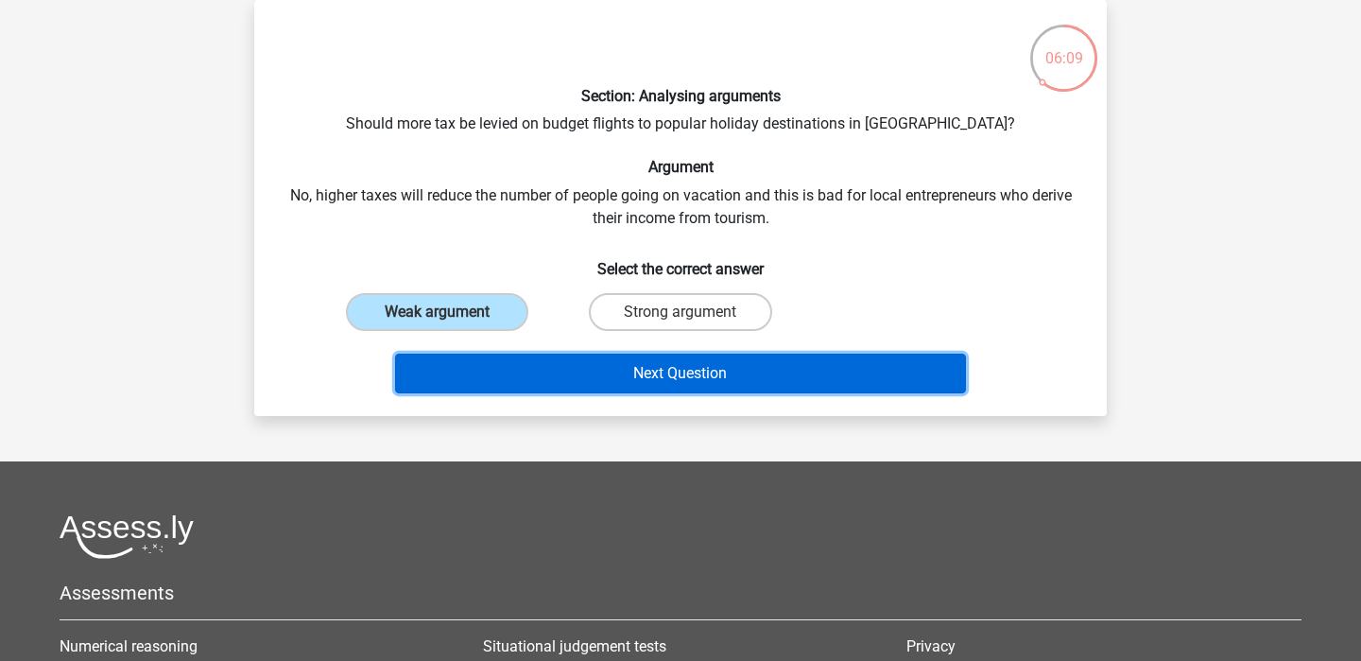
click at [611, 376] on button "Next Question" at bounding box center [681, 373] width 572 height 40
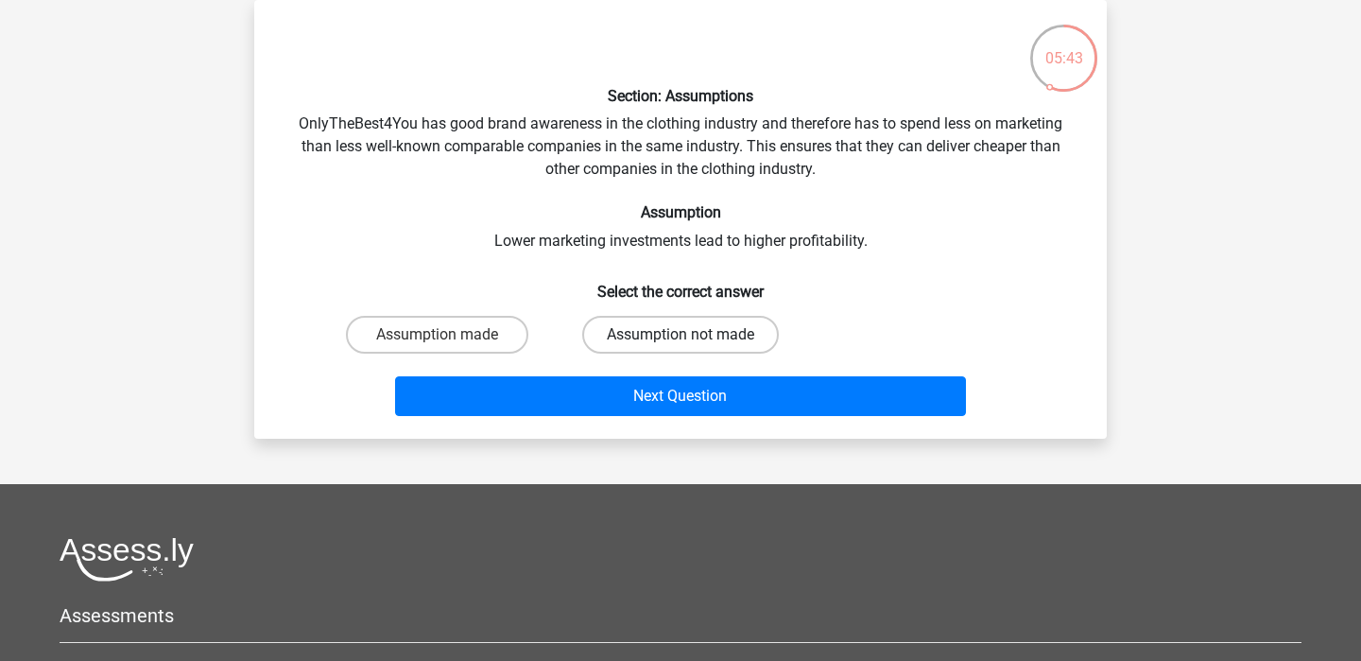
click at [654, 344] on label "Assumption not made" at bounding box center [680, 335] width 197 height 38
click at [680, 344] on input "Assumption not made" at bounding box center [686, 341] width 12 height 12
radio input "true"
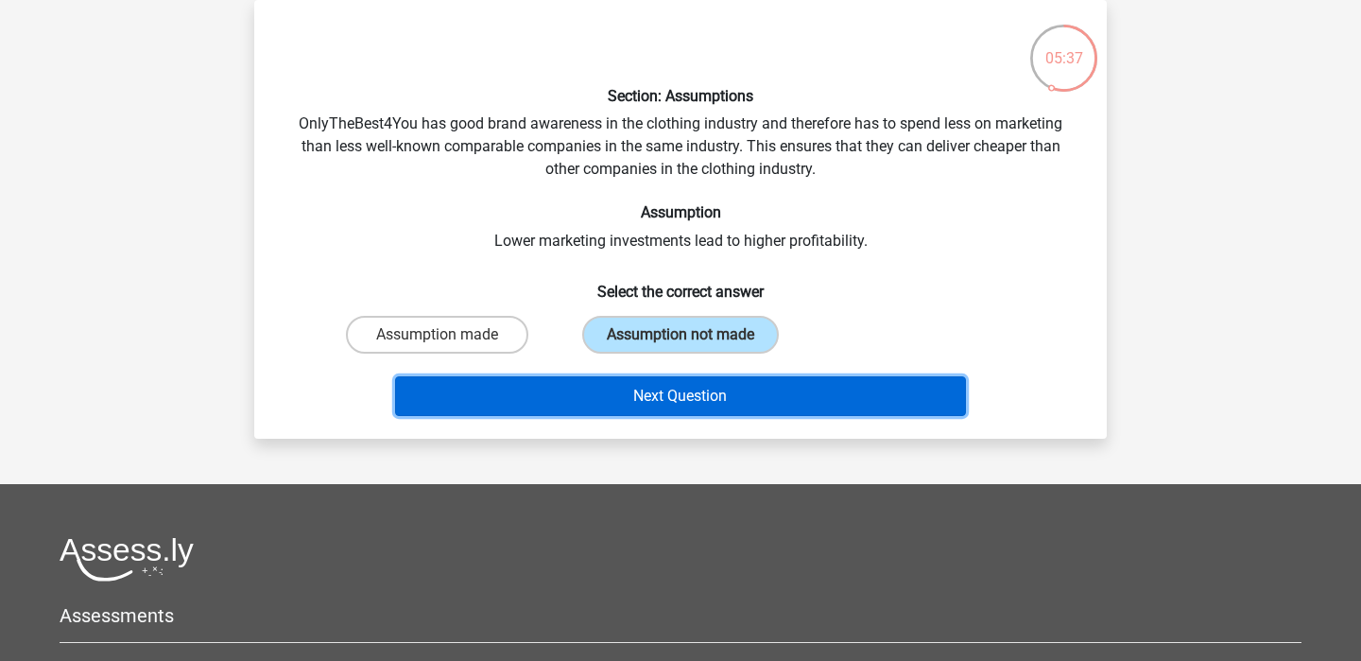
click at [668, 400] on button "Next Question" at bounding box center [681, 396] width 572 height 40
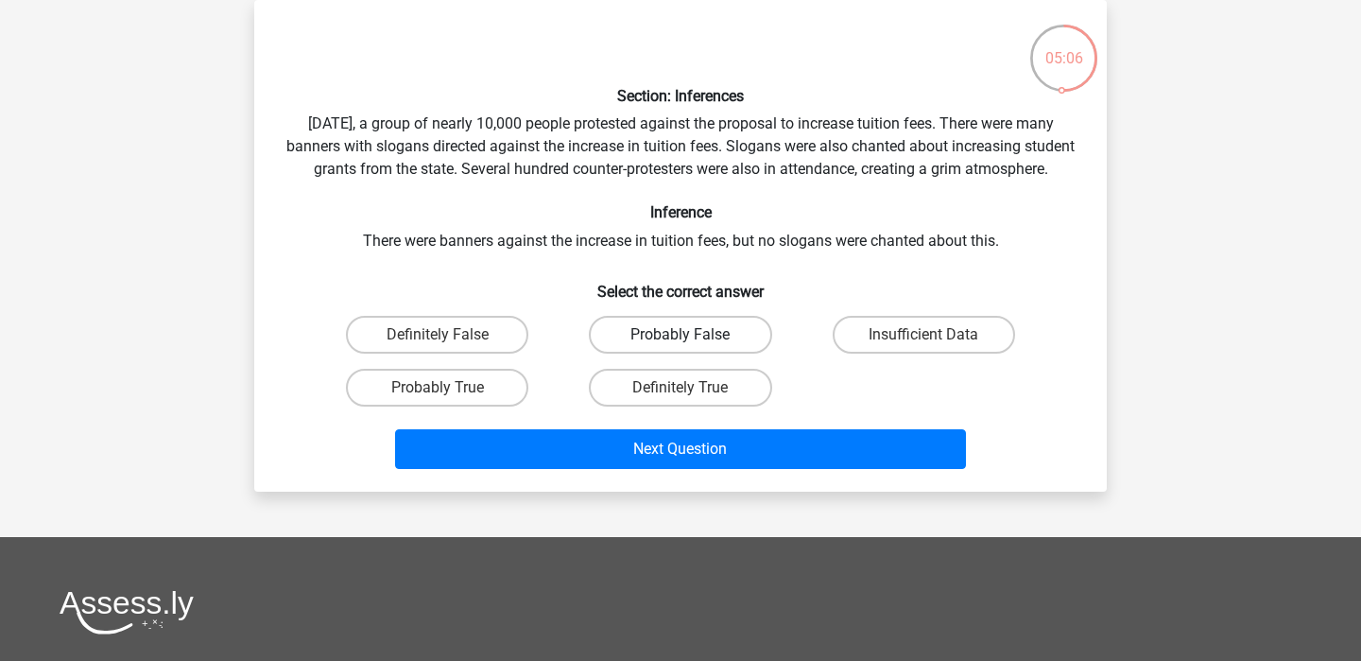
click at [642, 347] on label "Probably False" at bounding box center [680, 335] width 182 height 38
click at [680, 347] on input "Probably False" at bounding box center [686, 341] width 12 height 12
radio input "true"
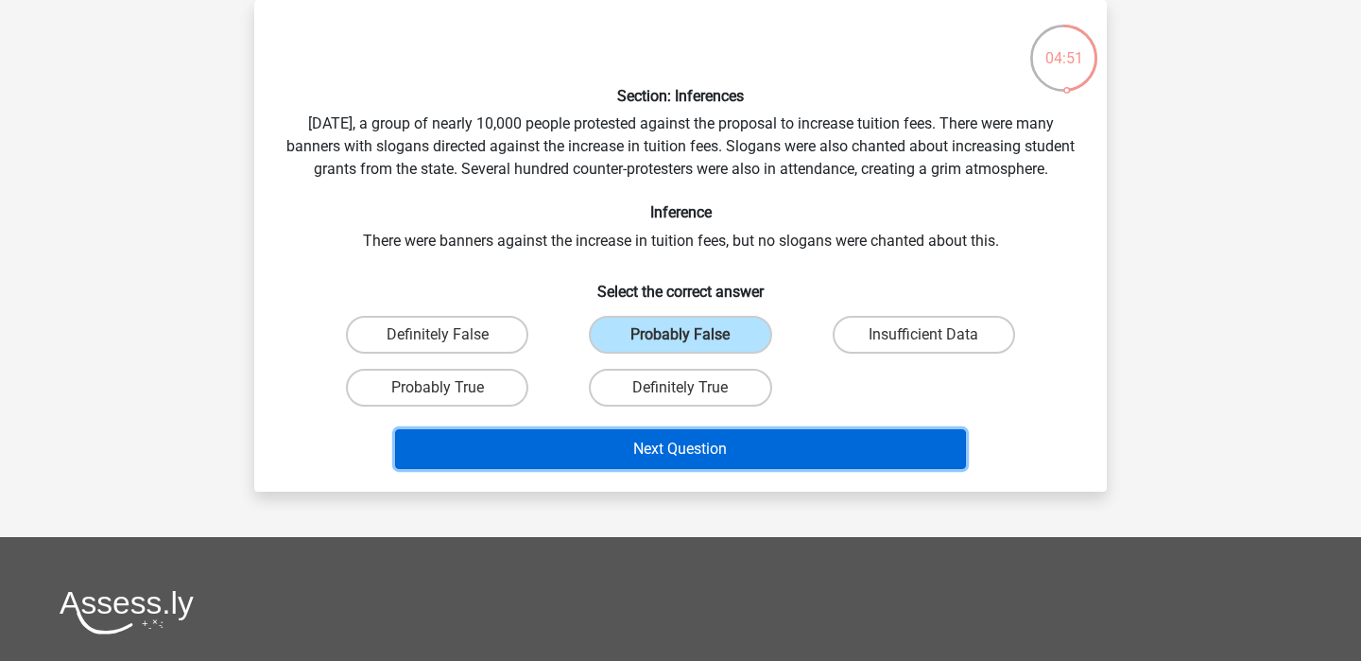
click at [648, 463] on button "Next Question" at bounding box center [681, 449] width 572 height 40
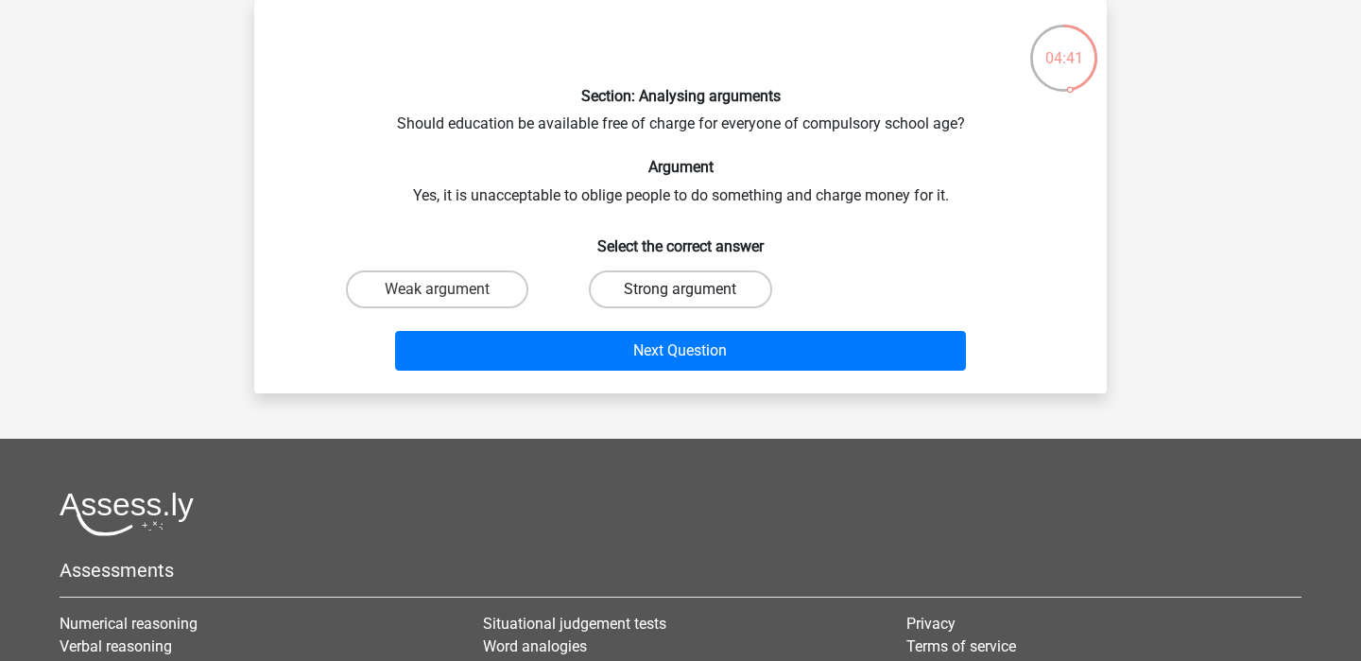
click at [649, 298] on label "Strong argument" at bounding box center [680, 289] width 182 height 38
click at [680, 298] on input "Strong argument" at bounding box center [686, 295] width 12 height 12
radio input "true"
click at [473, 285] on label "Weak argument" at bounding box center [437, 289] width 182 height 38
click at [450, 289] on input "Weak argument" at bounding box center [444, 295] width 12 height 12
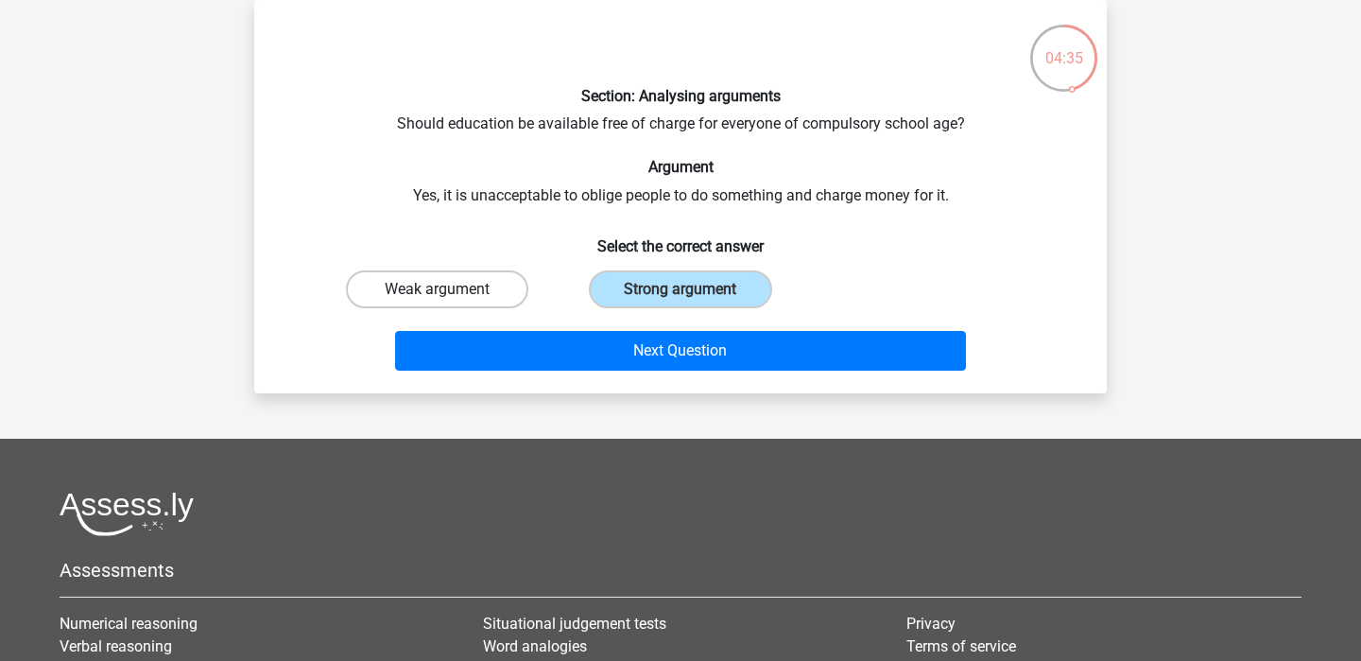
radio input "true"
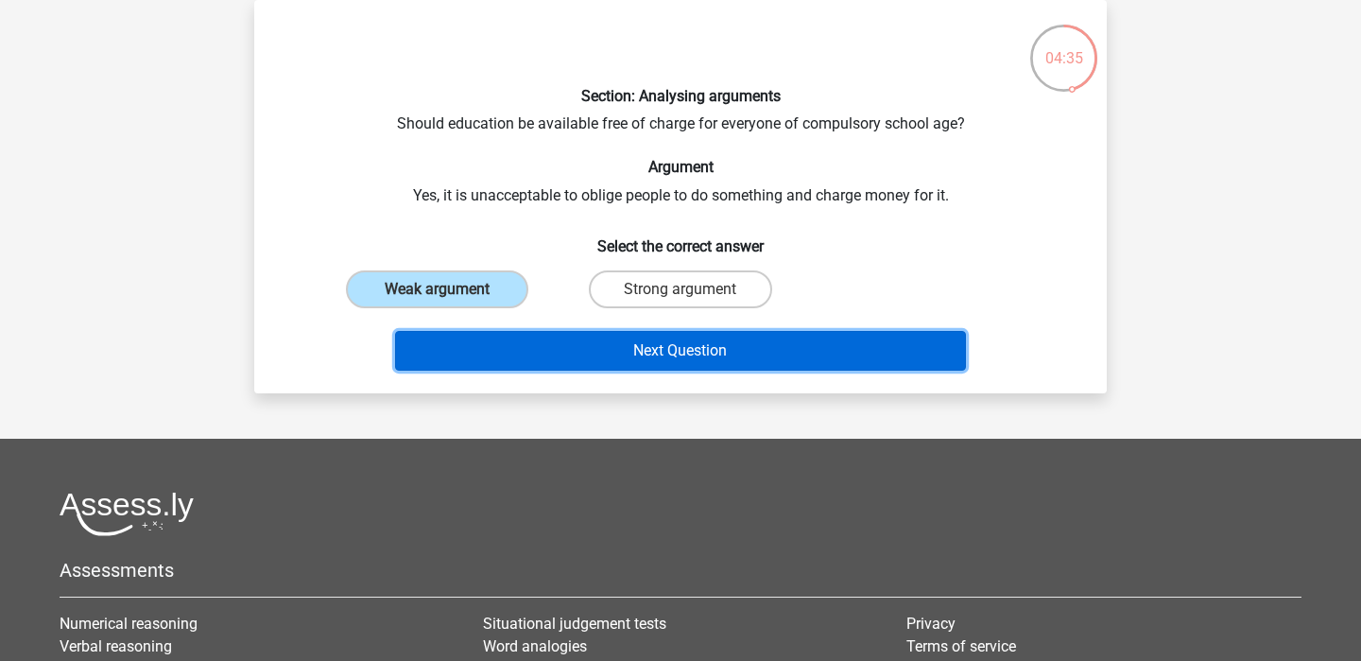
click at [586, 364] on button "Next Question" at bounding box center [681, 351] width 572 height 40
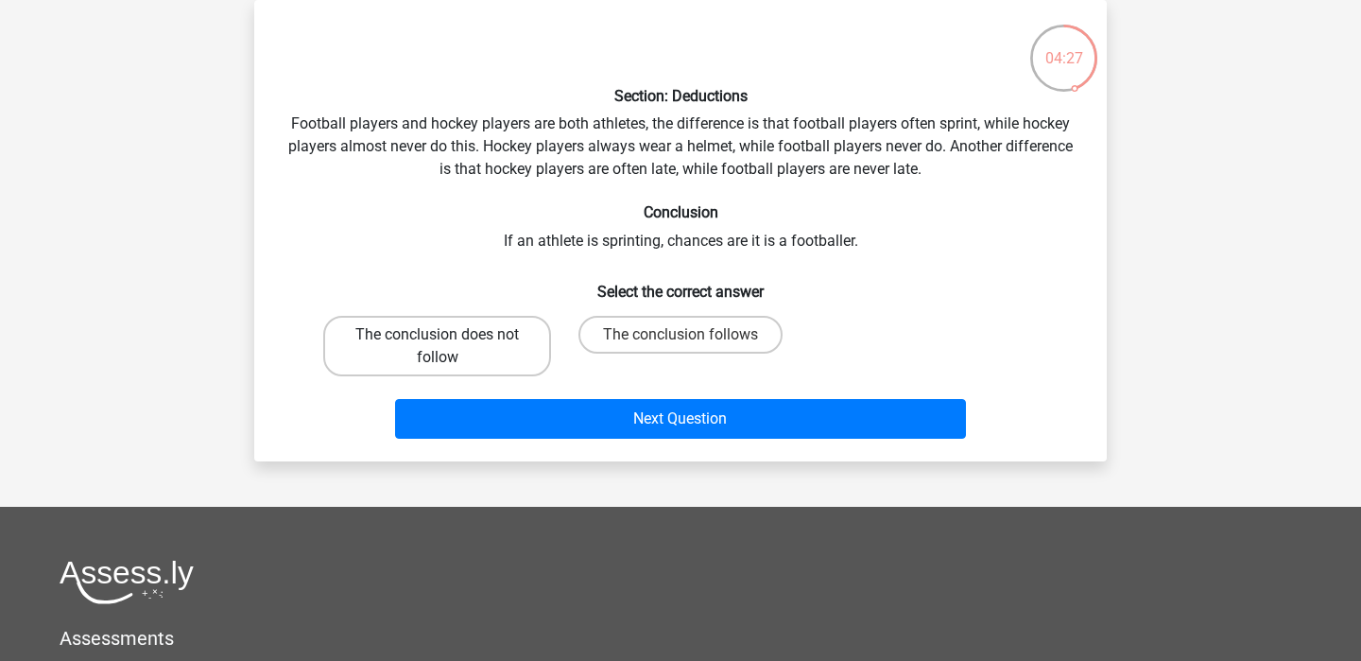
click at [497, 369] on label "The conclusion does not follow" at bounding box center [437, 346] width 228 height 60
click at [450, 347] on input "The conclusion does not follow" at bounding box center [444, 341] width 12 height 12
radio input "true"
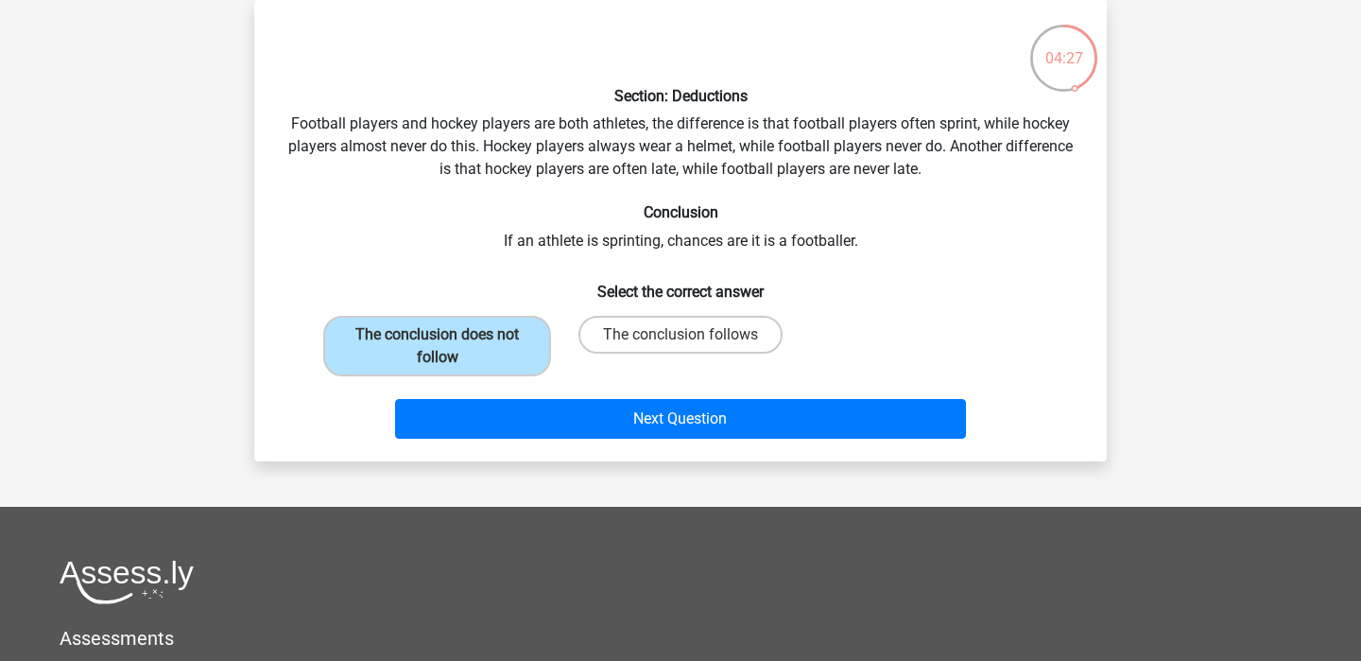
click at [645, 447] on div "Section: Deductions Football players and hockey players are both athletes, the …" at bounding box center [680, 230] width 852 height 461
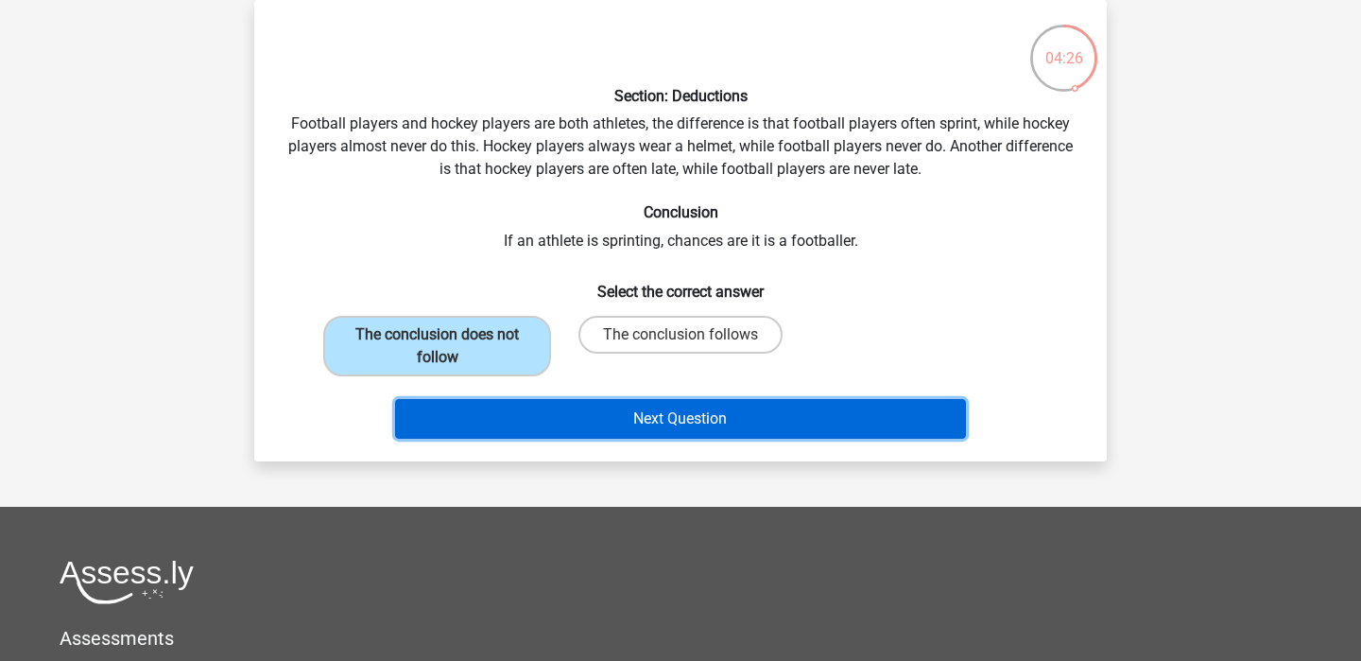
click at [653, 435] on button "Next Question" at bounding box center [681, 419] width 572 height 40
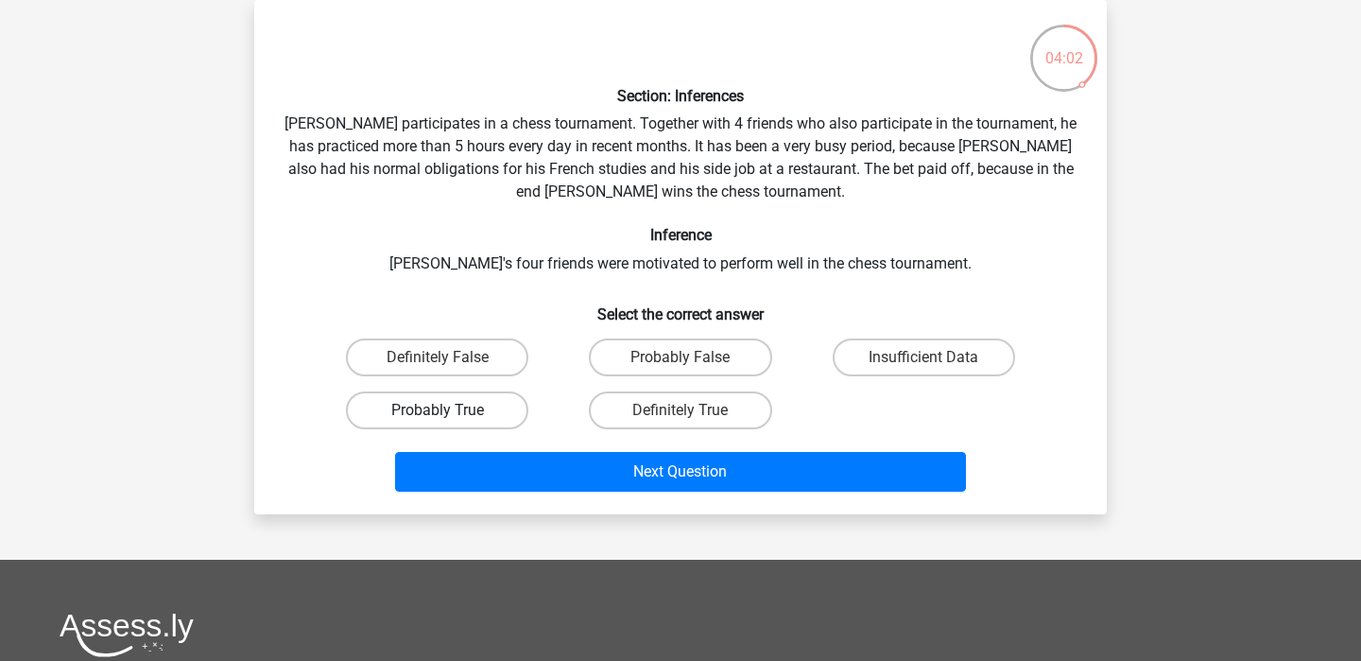
click at [498, 407] on label "Probably True" at bounding box center [437, 410] width 182 height 38
click at [450, 410] on input "Probably True" at bounding box center [444, 416] width 12 height 12
radio input "true"
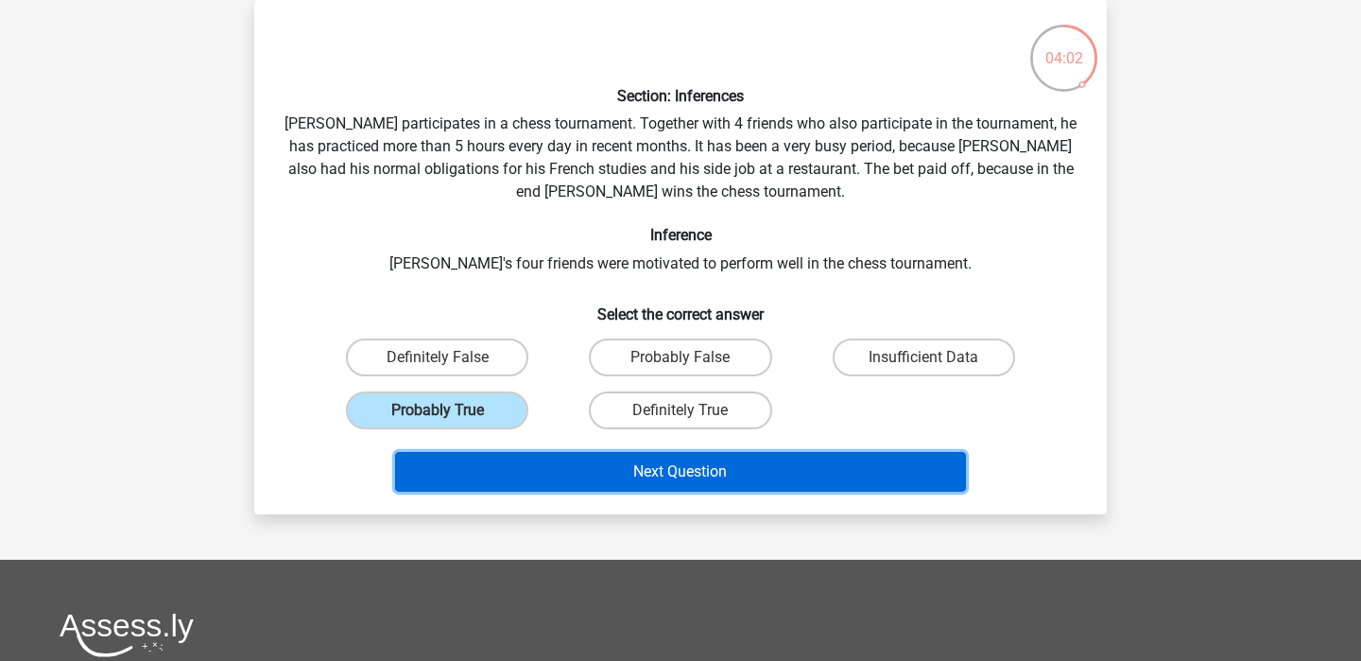
click at [620, 475] on button "Next Question" at bounding box center [681, 472] width 572 height 40
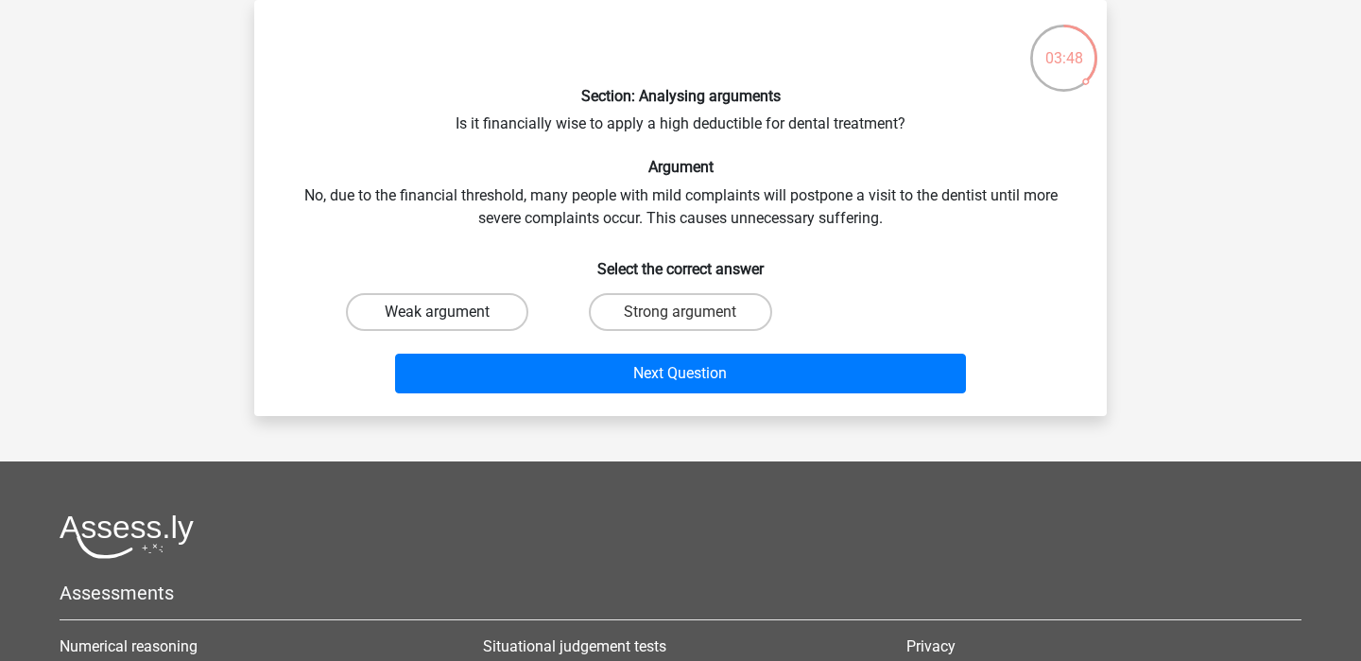
click at [428, 305] on label "Weak argument" at bounding box center [437, 312] width 182 height 38
click at [438, 312] on input "Weak argument" at bounding box center [444, 318] width 12 height 12
radio input "true"
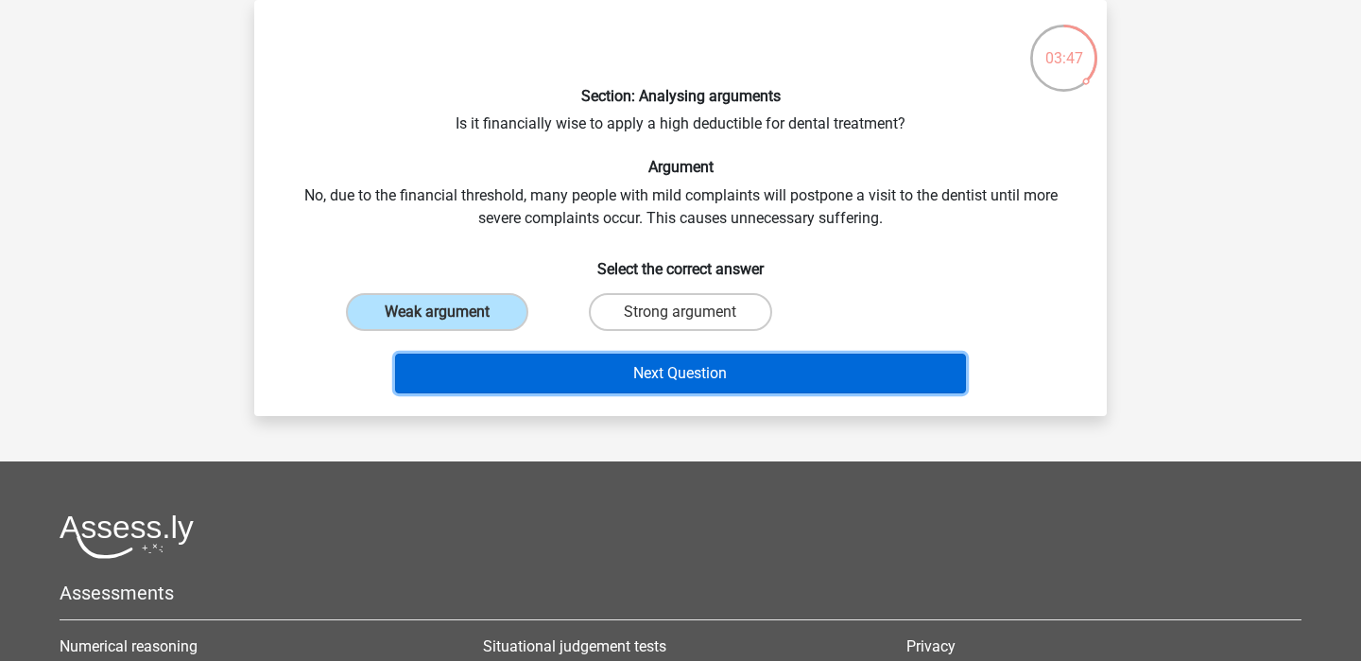
click at [576, 371] on button "Next Question" at bounding box center [681, 373] width 572 height 40
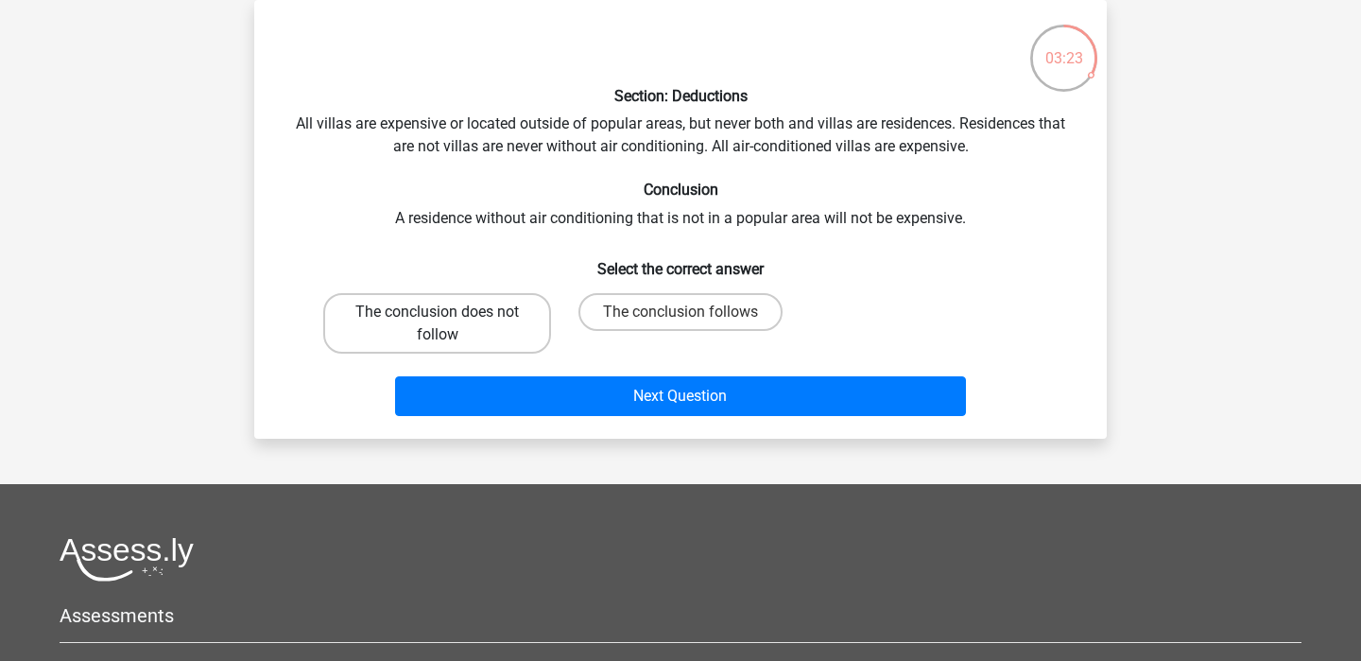
click at [447, 328] on label "The conclusion does not follow" at bounding box center [437, 323] width 228 height 60
click at [447, 324] on input "The conclusion does not follow" at bounding box center [444, 318] width 12 height 12
radio input "true"
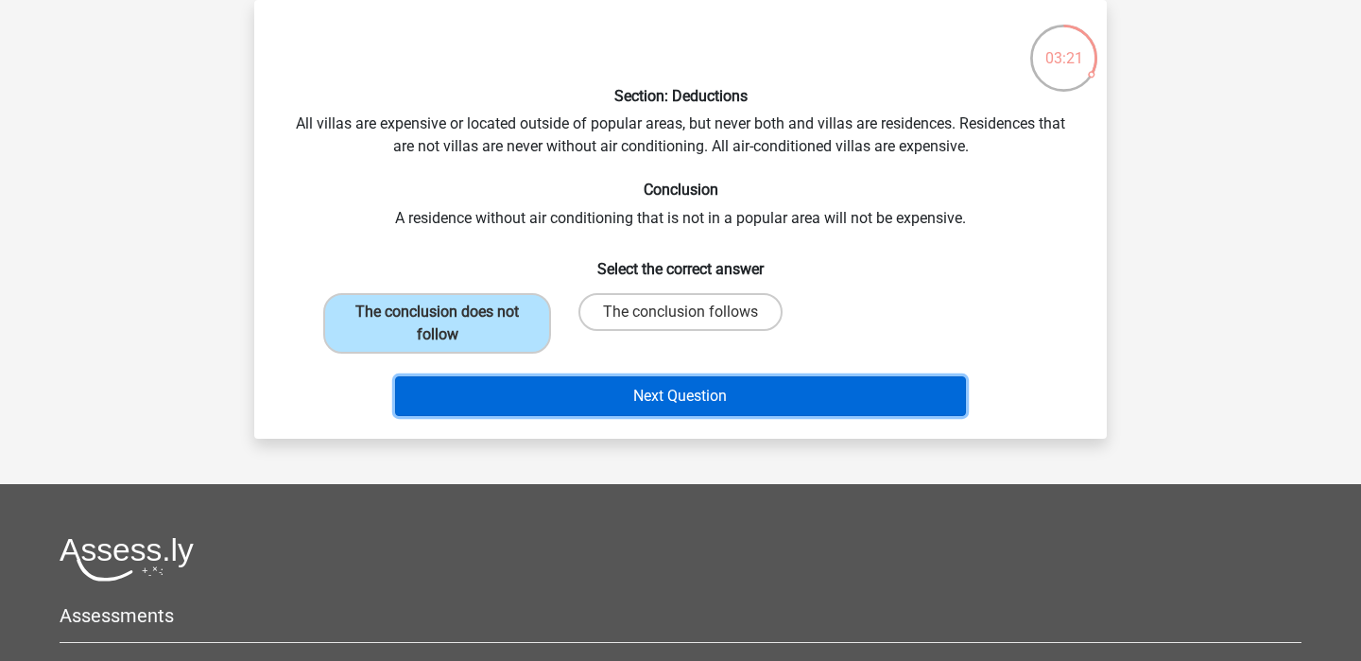
click at [660, 396] on button "Next Question" at bounding box center [681, 396] width 572 height 40
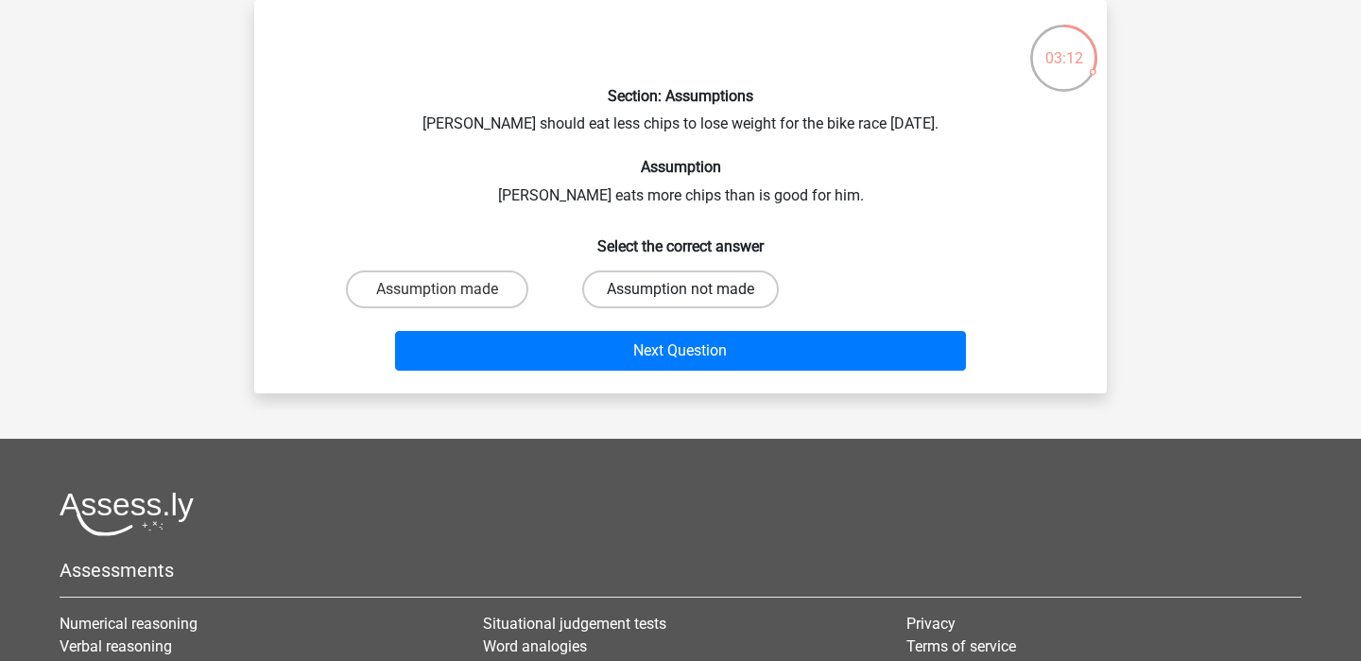
click at [654, 294] on label "Assumption not made" at bounding box center [680, 289] width 197 height 38
click at [680, 294] on input "Assumption not made" at bounding box center [686, 295] width 12 height 12
radio input "true"
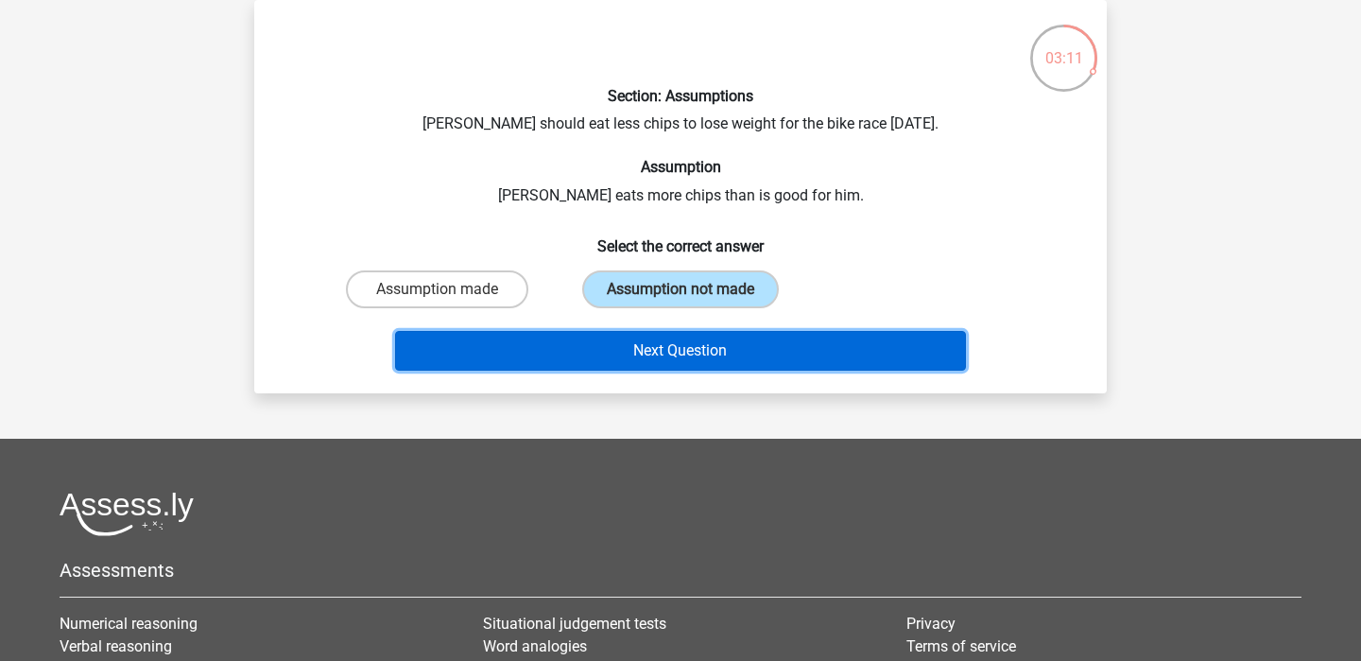
click at [705, 359] on button "Next Question" at bounding box center [681, 351] width 572 height 40
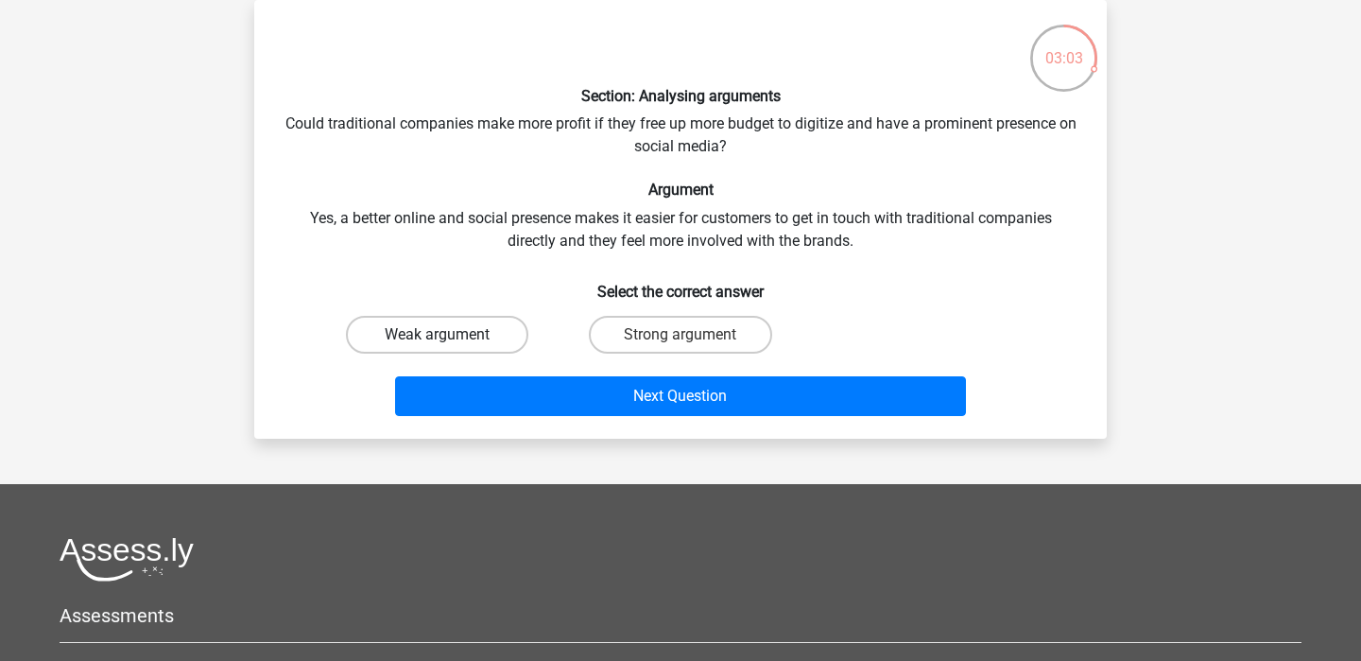
click at [435, 333] on label "Weak argument" at bounding box center [437, 335] width 182 height 38
click at [438, 335] on input "Weak argument" at bounding box center [444, 341] width 12 height 12
radio input "true"
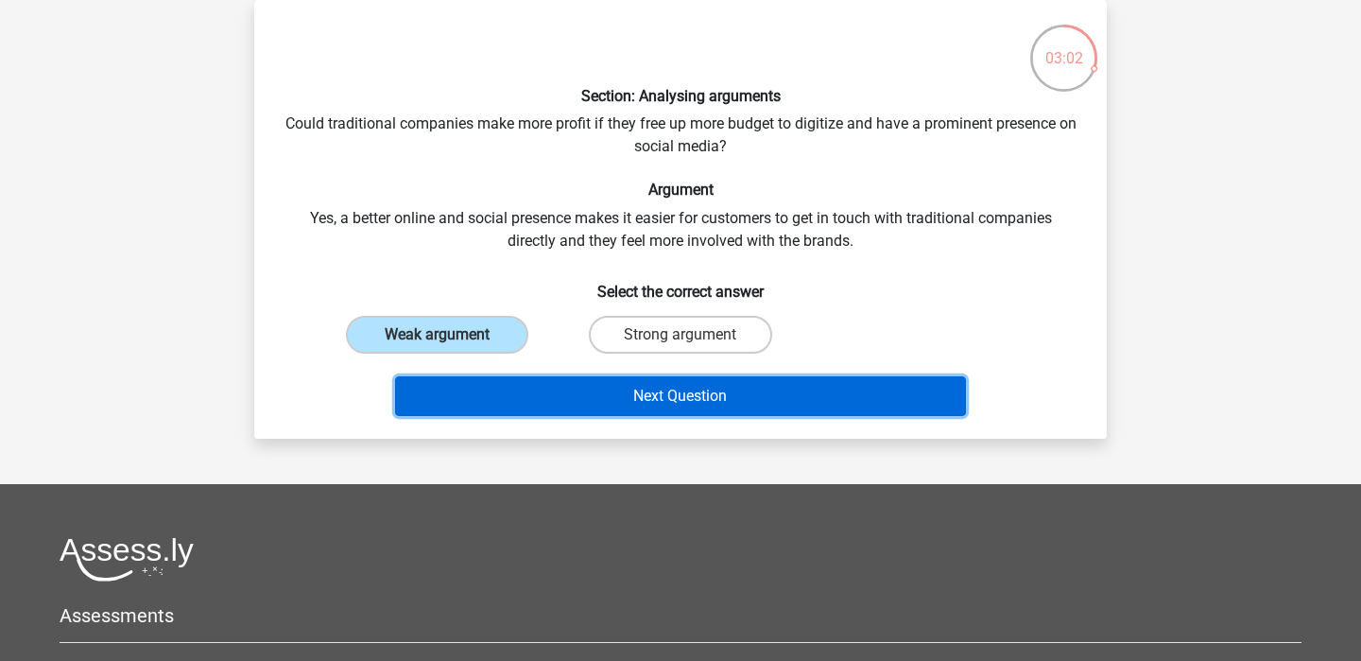
click at [649, 401] on button "Next Question" at bounding box center [681, 396] width 572 height 40
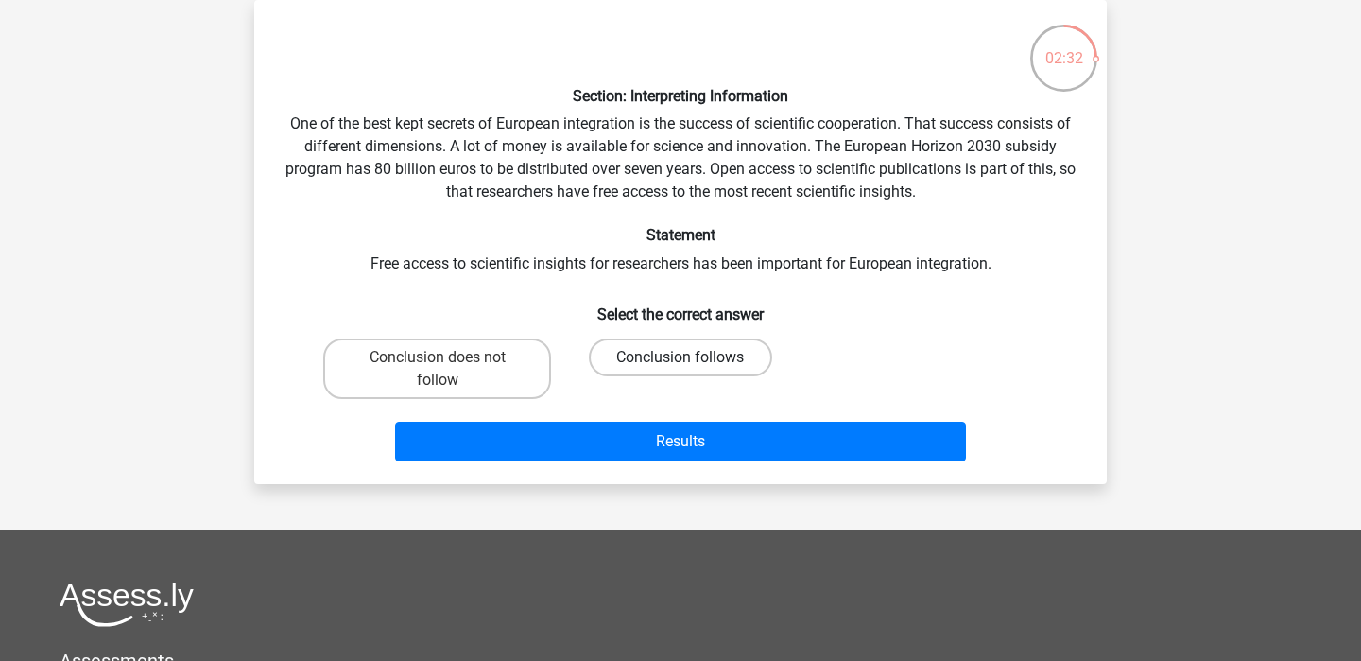
click at [662, 347] on label "Conclusion follows" at bounding box center [680, 357] width 182 height 38
click at [680, 357] on input "Conclusion follows" at bounding box center [686, 363] width 12 height 12
radio input "true"
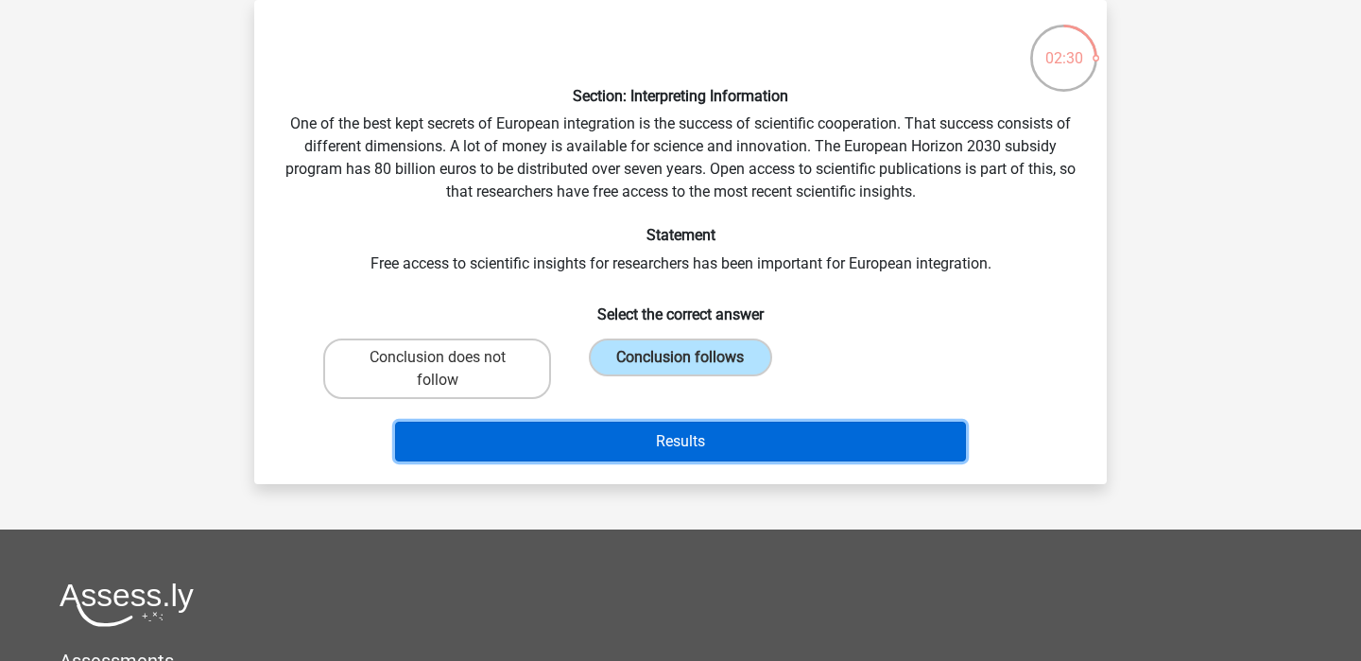
click at [604, 443] on button "Results" at bounding box center [681, 441] width 572 height 40
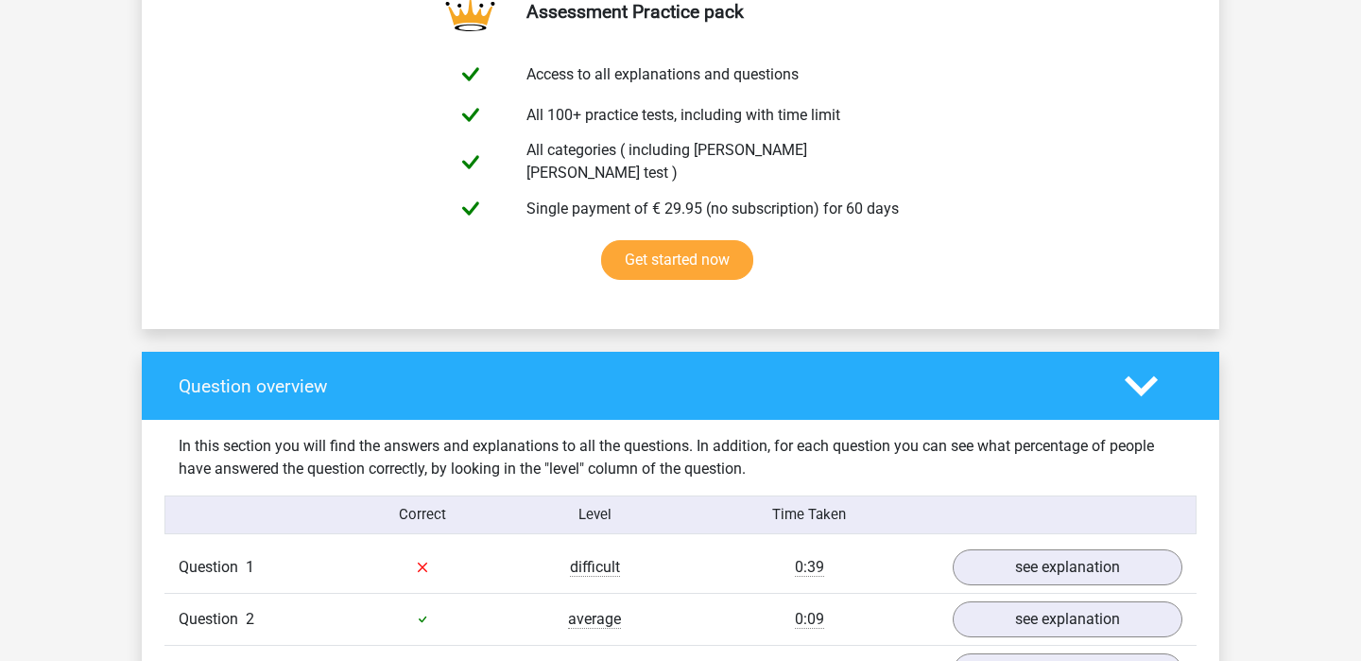
scroll to position [1324, 0]
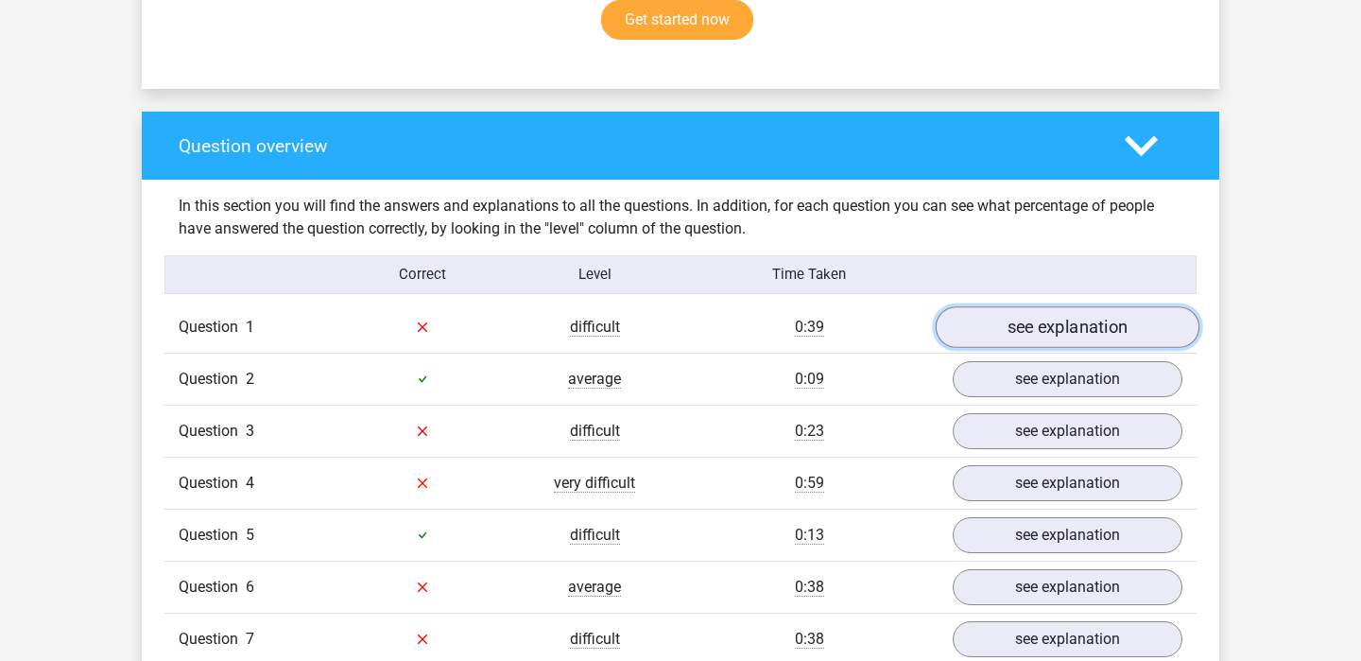
click at [1076, 306] on link "see explanation" at bounding box center [1068, 327] width 264 height 42
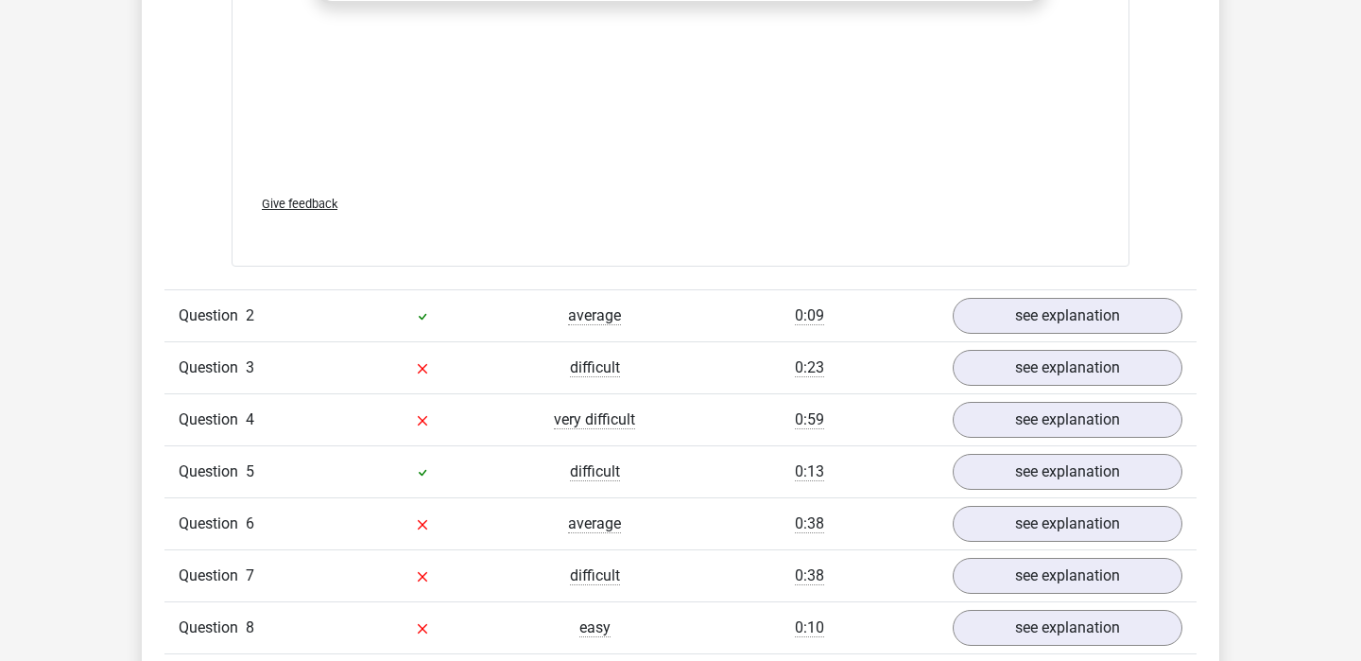
scroll to position [2488, 0]
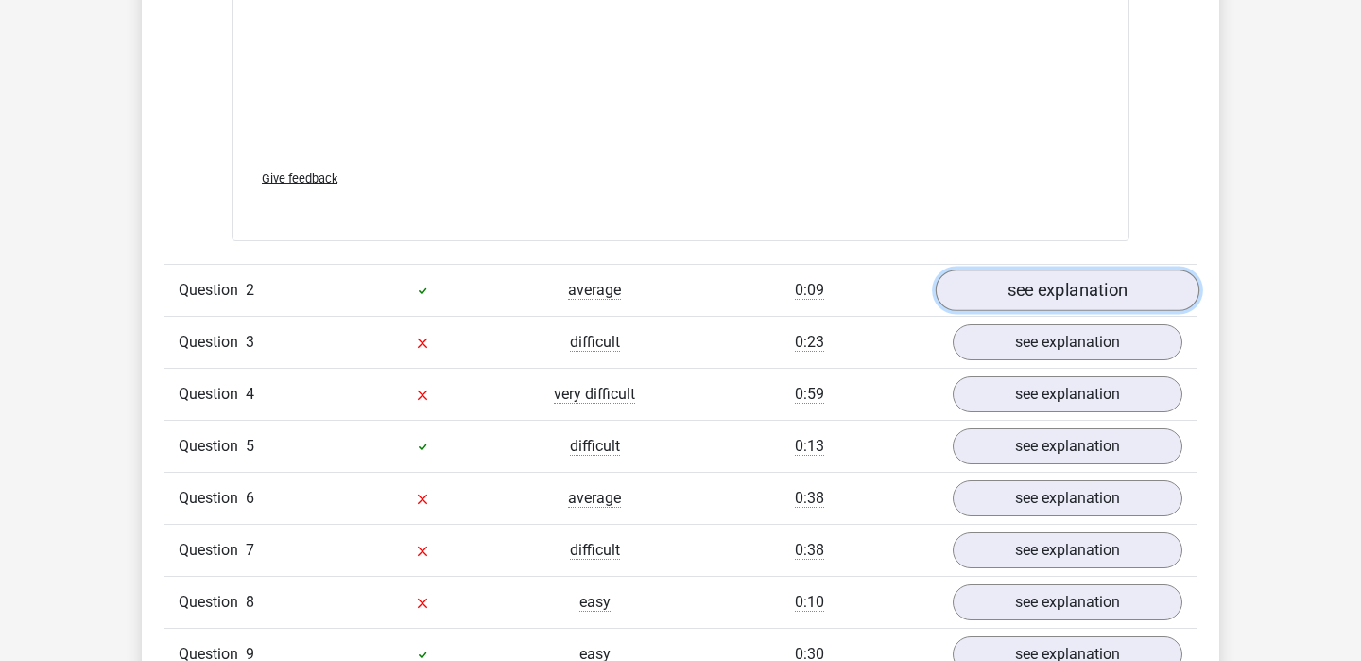
click at [995, 269] on link "see explanation" at bounding box center [1068, 290] width 264 height 42
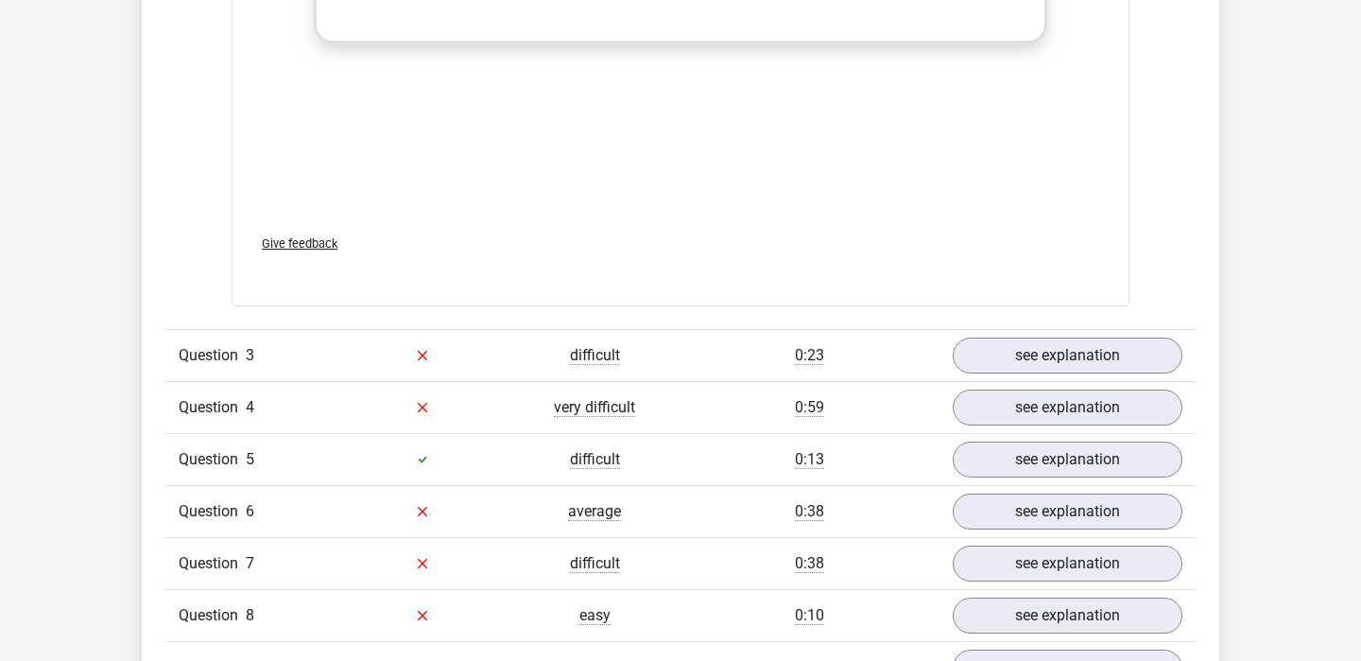
scroll to position [3744, 0]
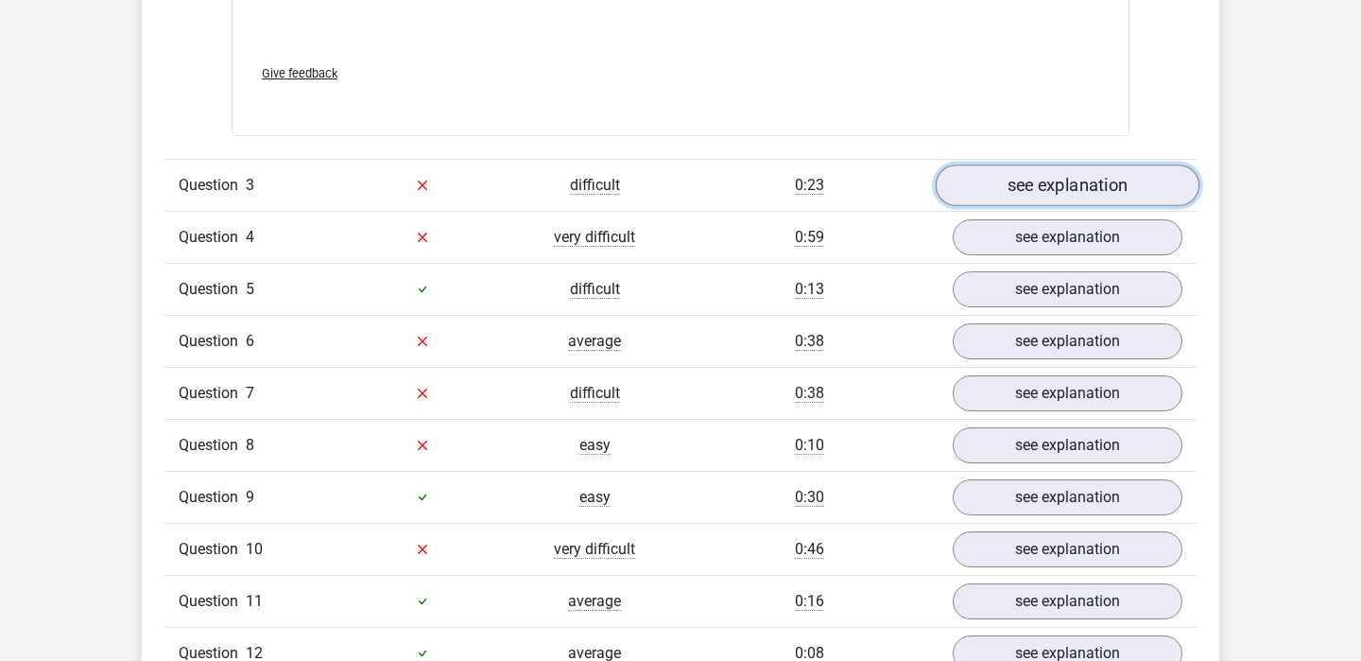
click at [1034, 164] on link "see explanation" at bounding box center [1068, 185] width 264 height 42
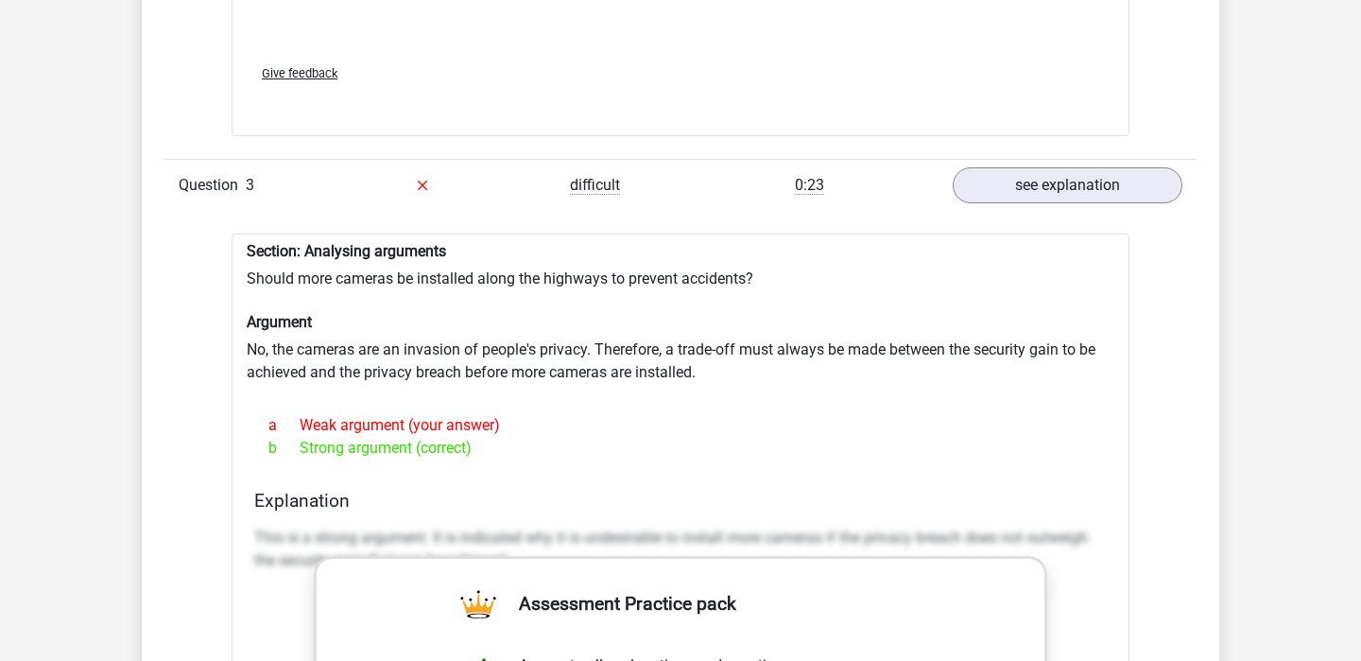
drag, startPoint x: 734, startPoint y: 417, endPoint x: 823, endPoint y: 226, distance: 210.5
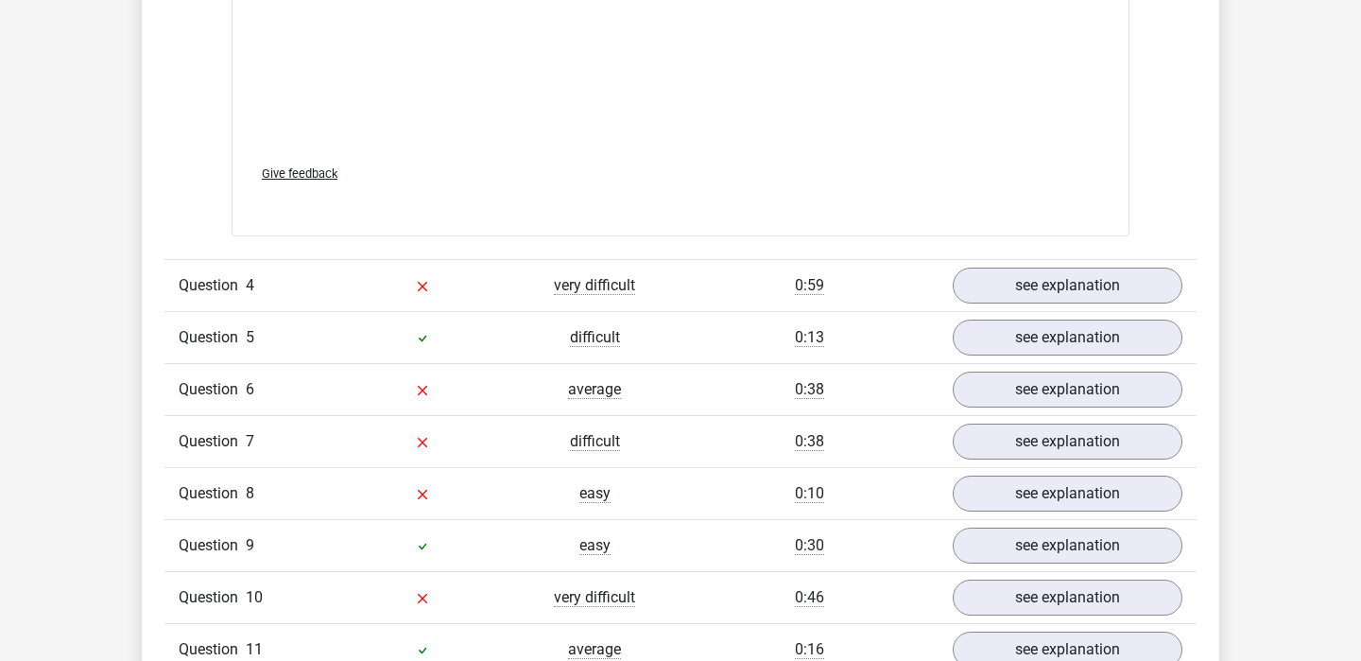
scroll to position [4700, 0]
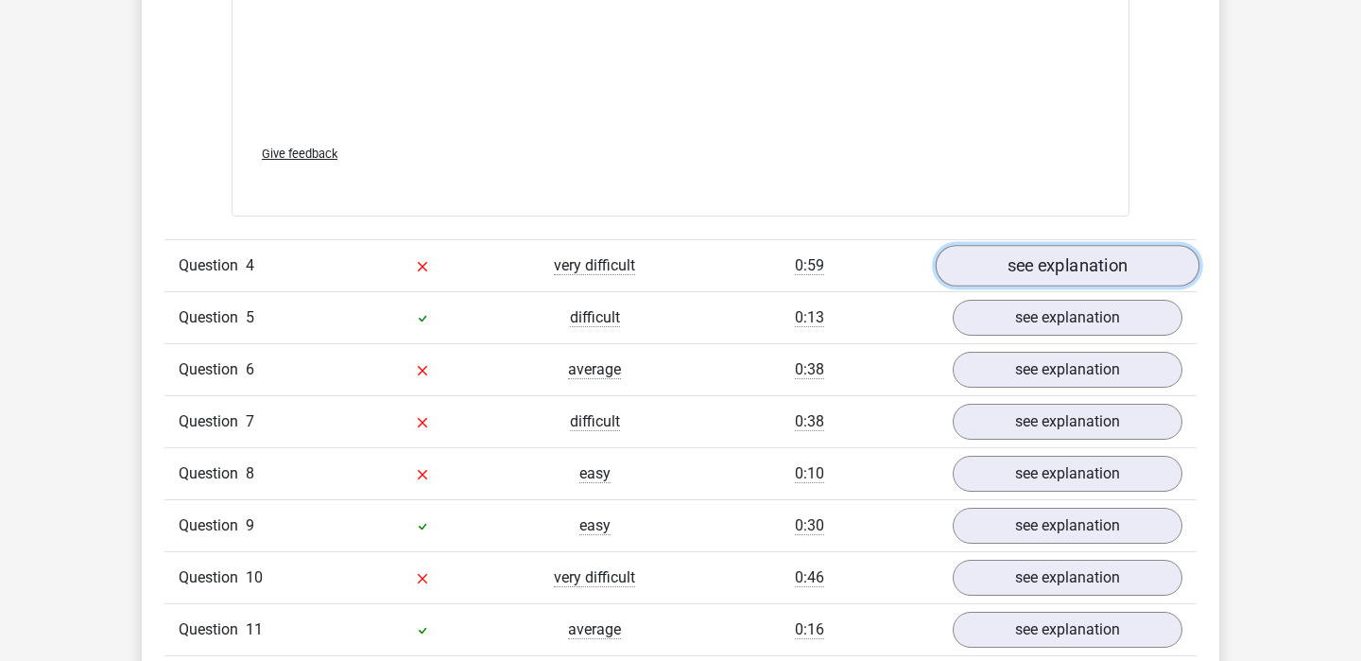
click at [985, 245] on link "see explanation" at bounding box center [1068, 266] width 264 height 42
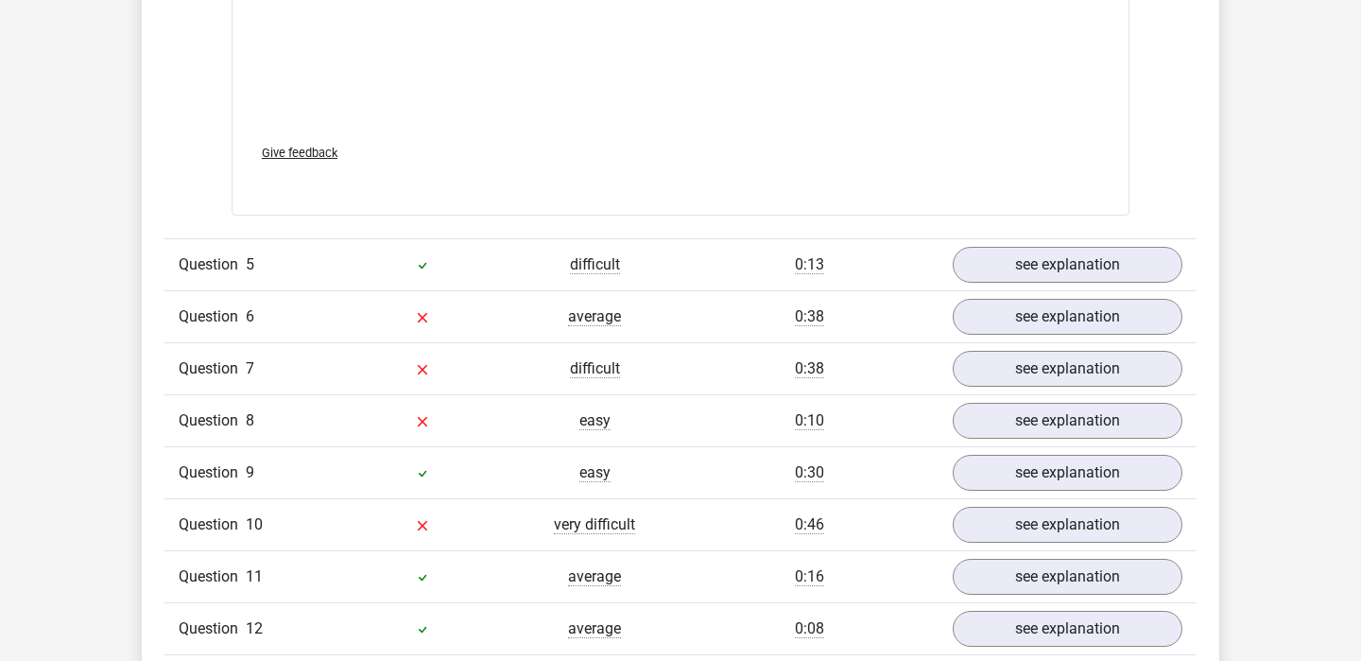
scroll to position [5833, 0]
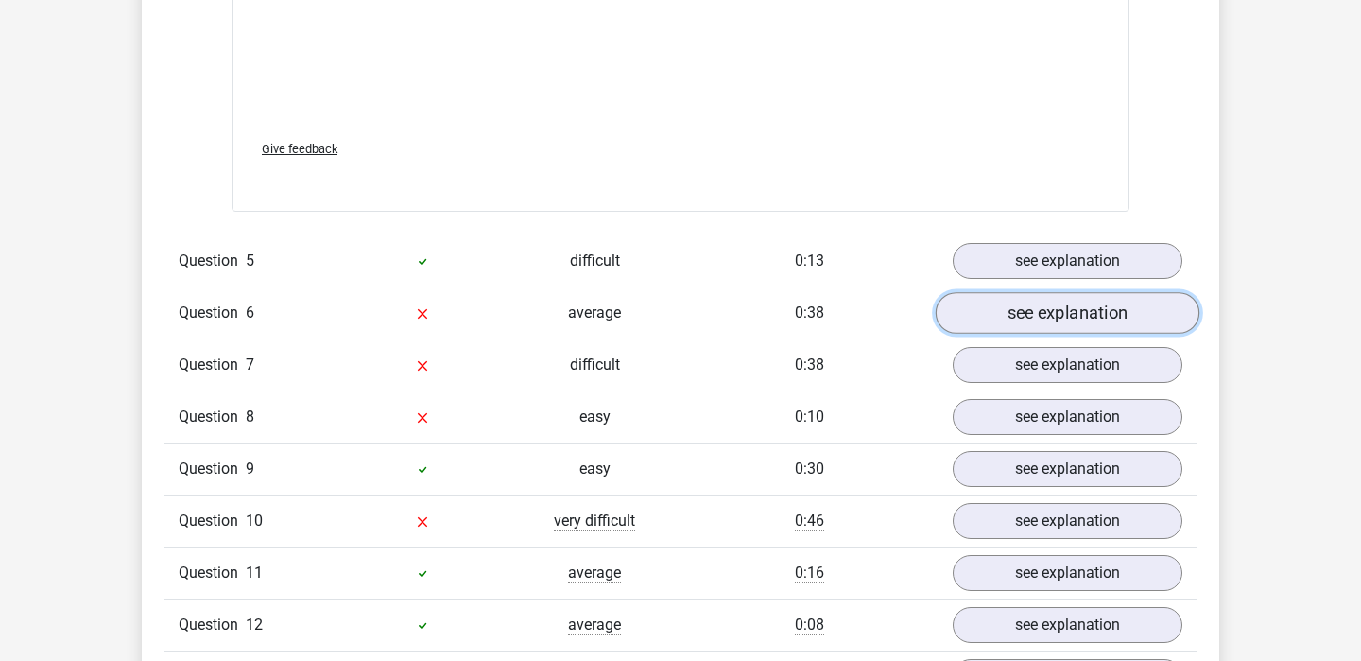
click at [1079, 292] on link "see explanation" at bounding box center [1068, 313] width 264 height 42
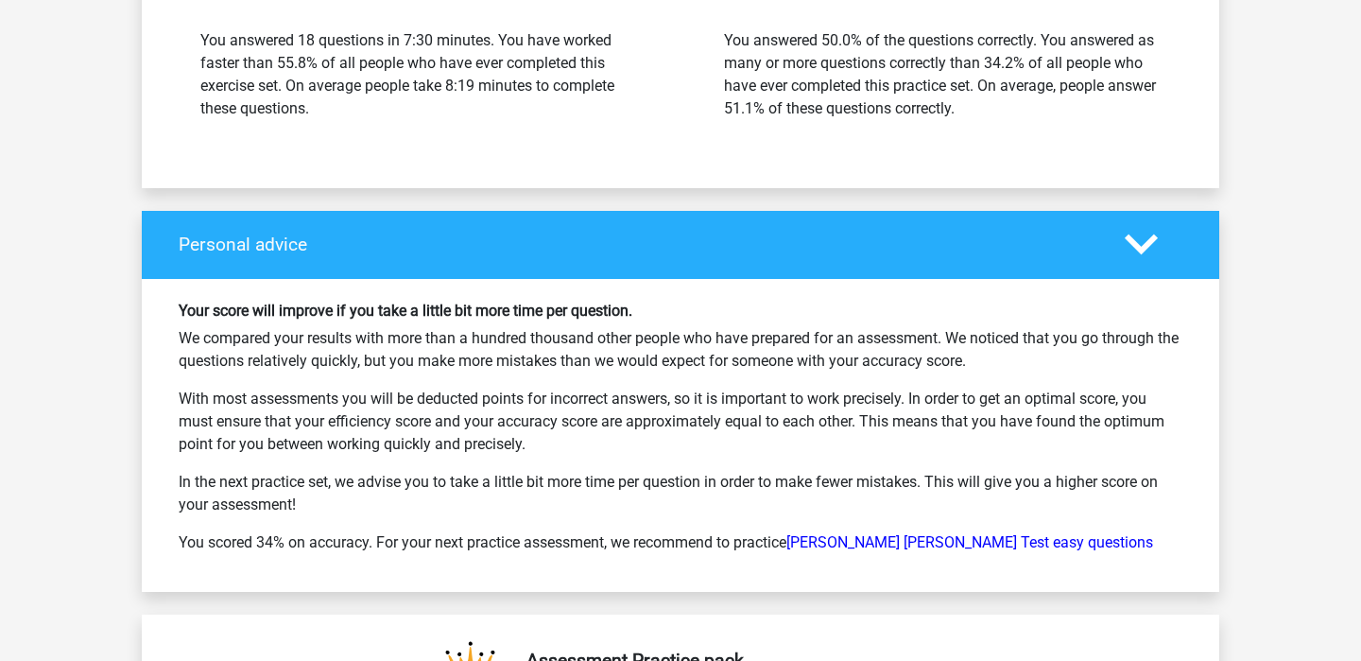
scroll to position [8368, 0]
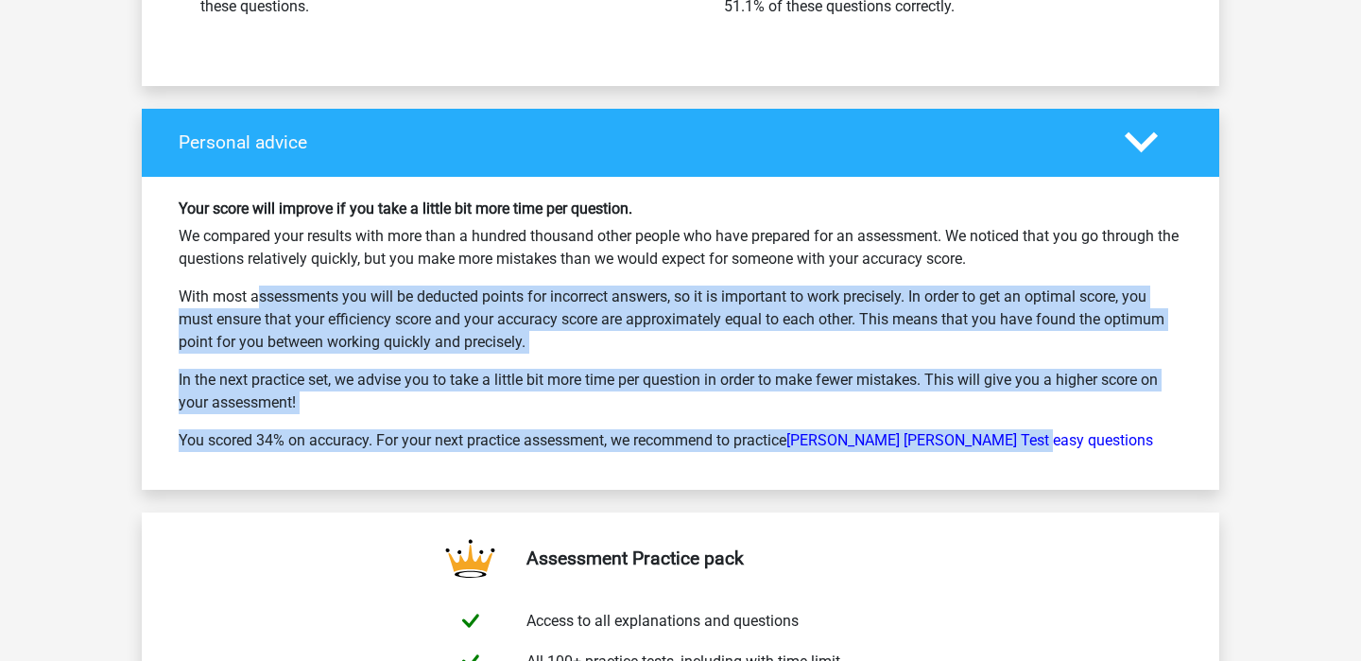
drag, startPoint x: 523, startPoint y: 248, endPoint x: 542, endPoint y: 442, distance: 195.7
click at [541, 445] on div "Your score will improve if you take a little bit more time per question. We com…" at bounding box center [680, 333] width 1077 height 313
click at [311, 373] on p "In the next practice set, we advise you to take a little bit more time per ques…" at bounding box center [681, 391] width 1004 height 45
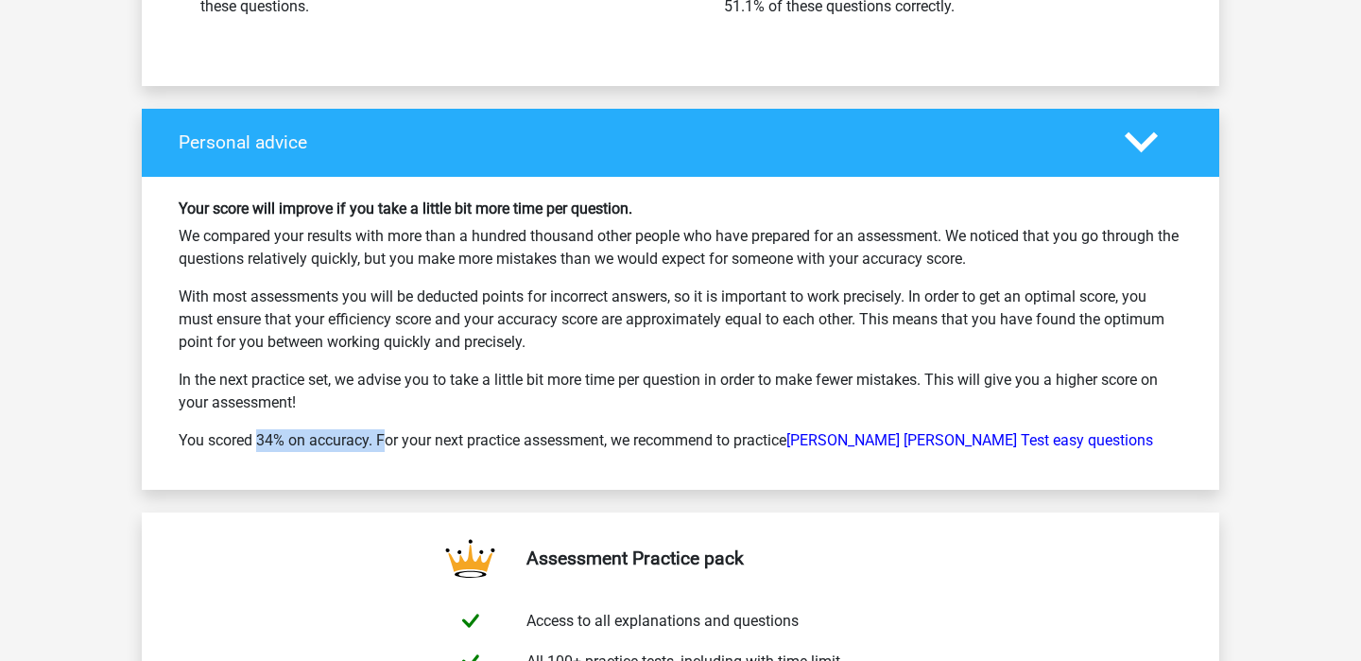
drag, startPoint x: 311, startPoint y: 407, endPoint x: 155, endPoint y: 411, distance: 156.0
click at [154, 412] on div "Your score will improve if you take a little bit more time per question. We com…" at bounding box center [680, 333] width 1077 height 313
click at [164, 416] on div "Your score will improve if you take a little bit more time per question. We com…" at bounding box center [680, 332] width 1032 height 267
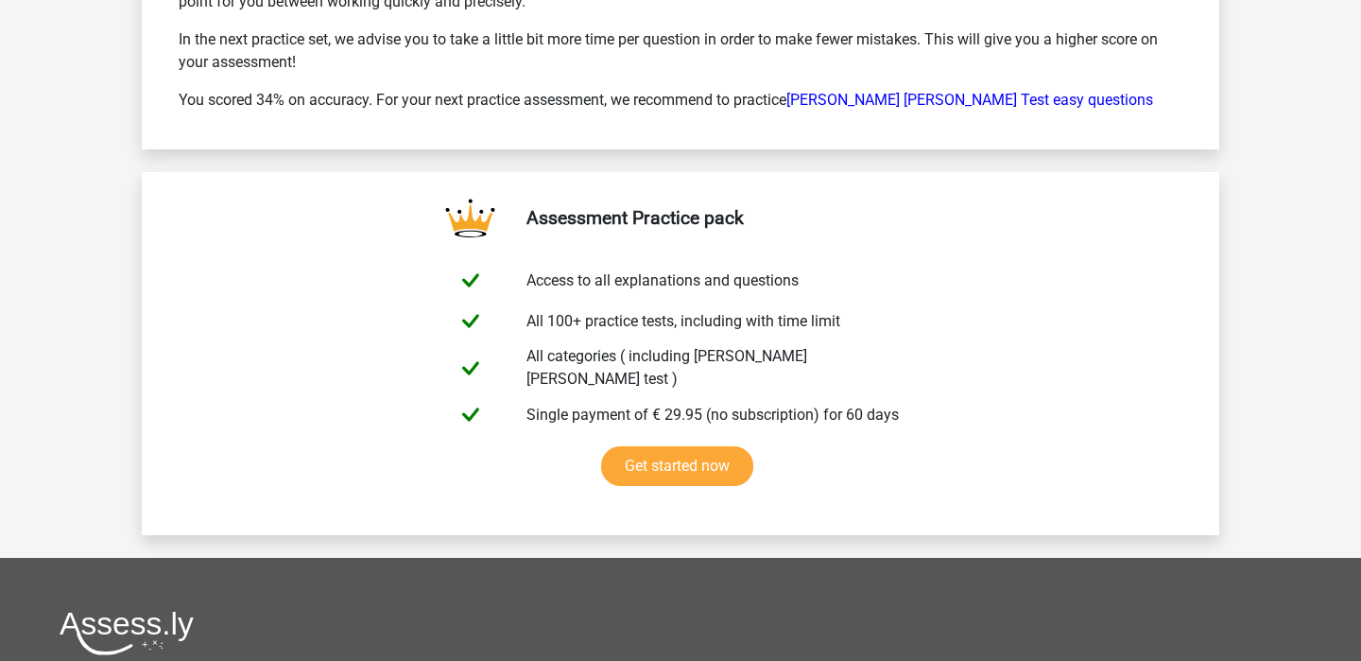
scroll to position [9056, 0]
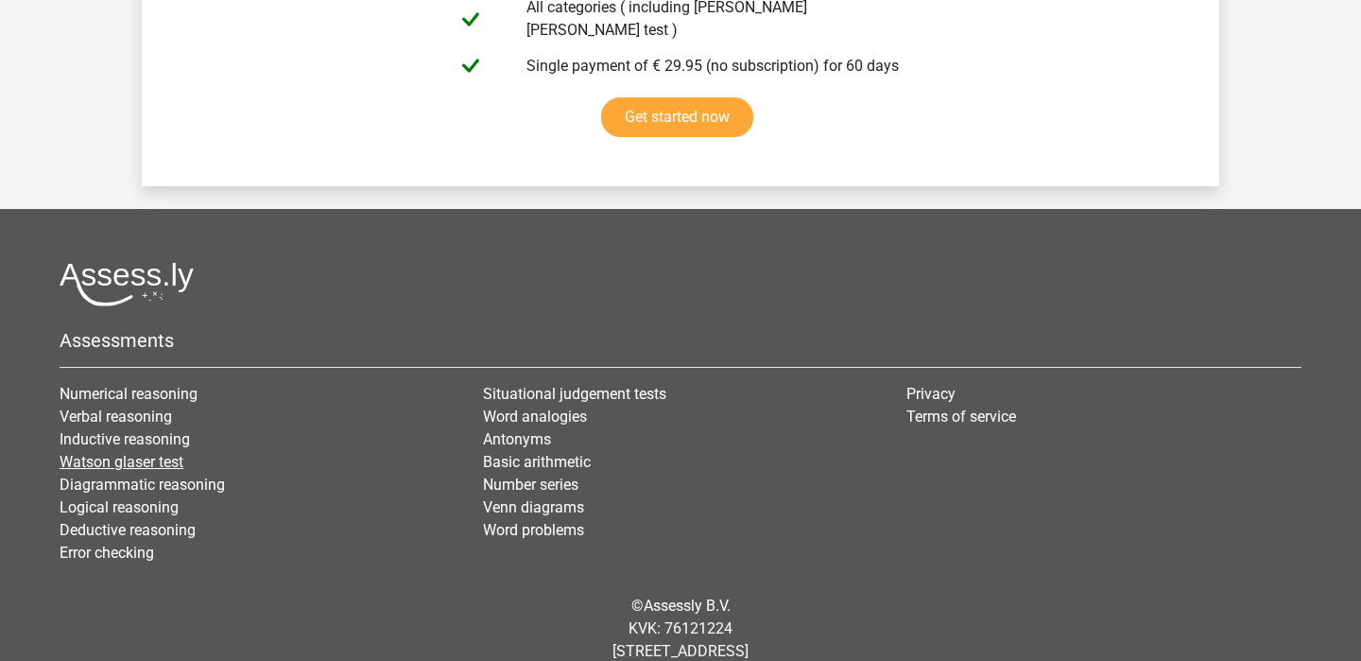
click at [94, 453] on link "Watson glaser test" at bounding box center [122, 462] width 124 height 18
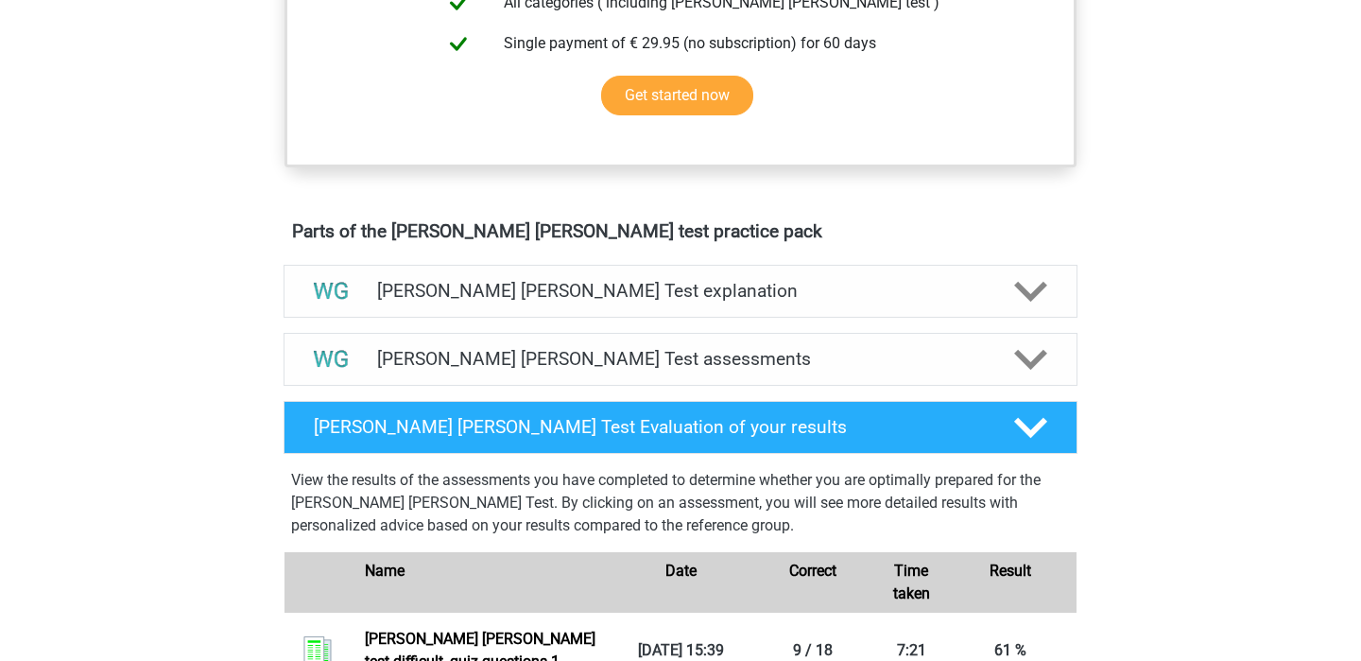
scroll to position [875, 0]
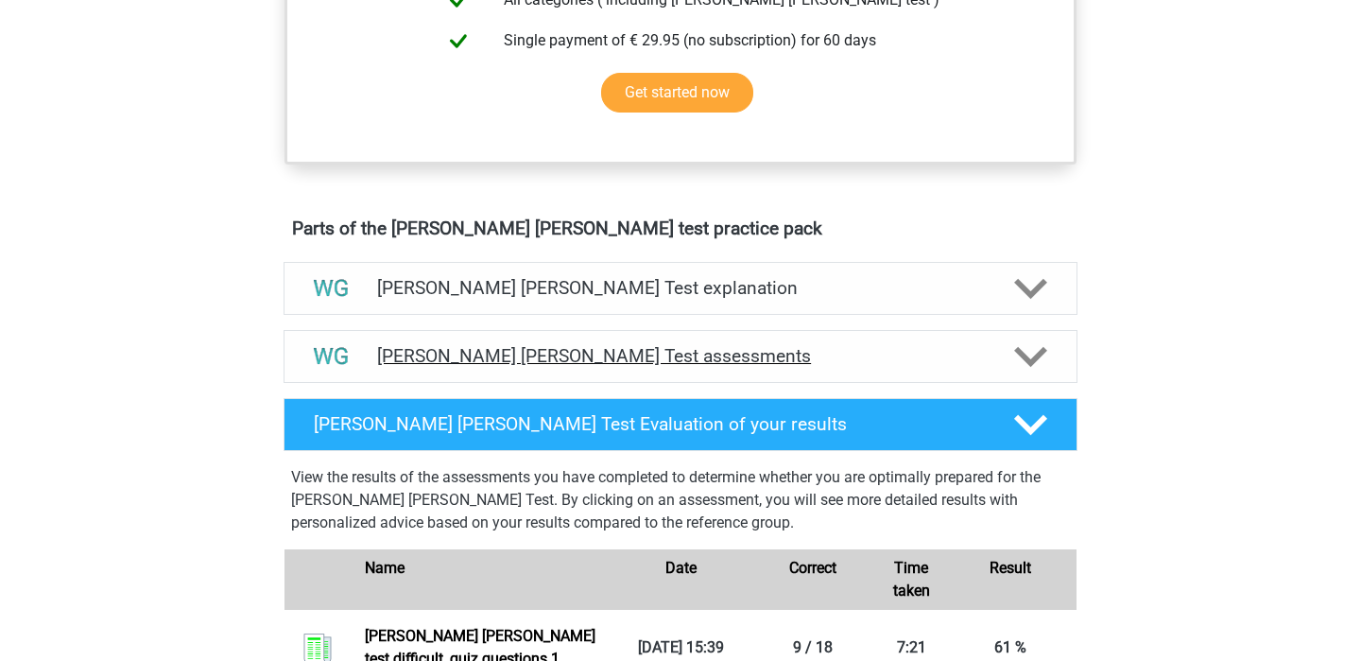
click at [362, 352] on div at bounding box center [331, 357] width 63 height 48
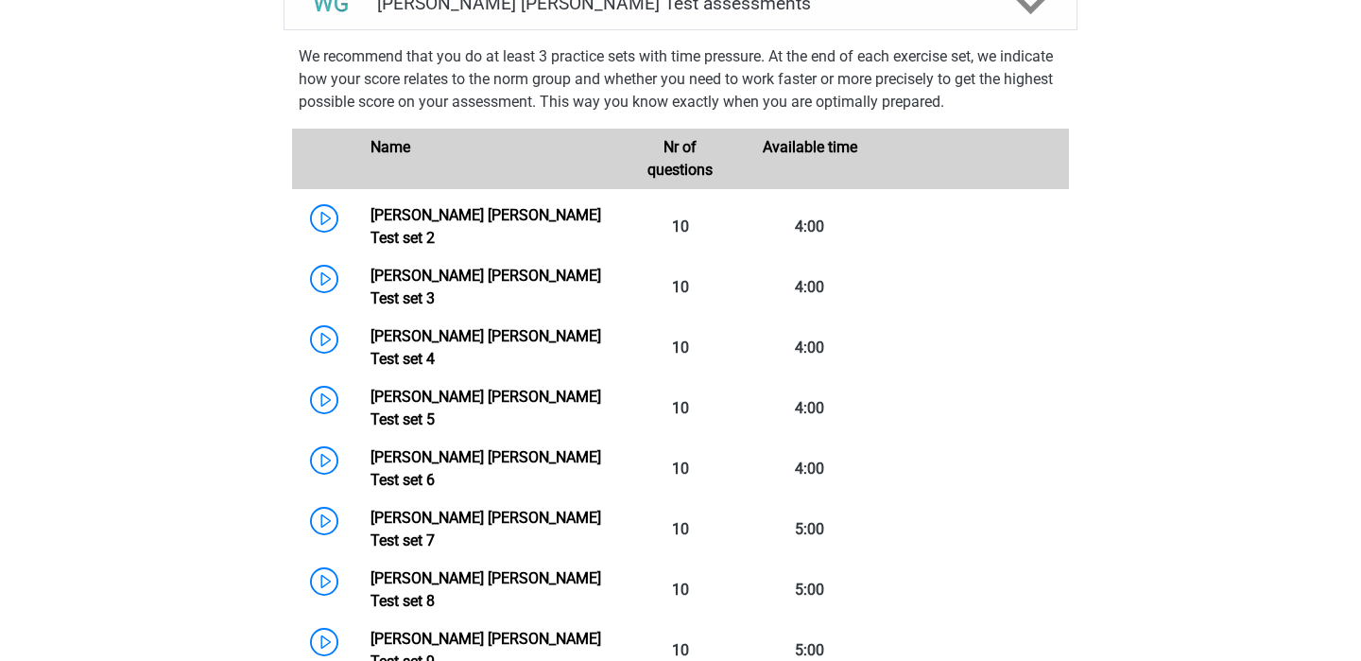
scroll to position [1233, 0]
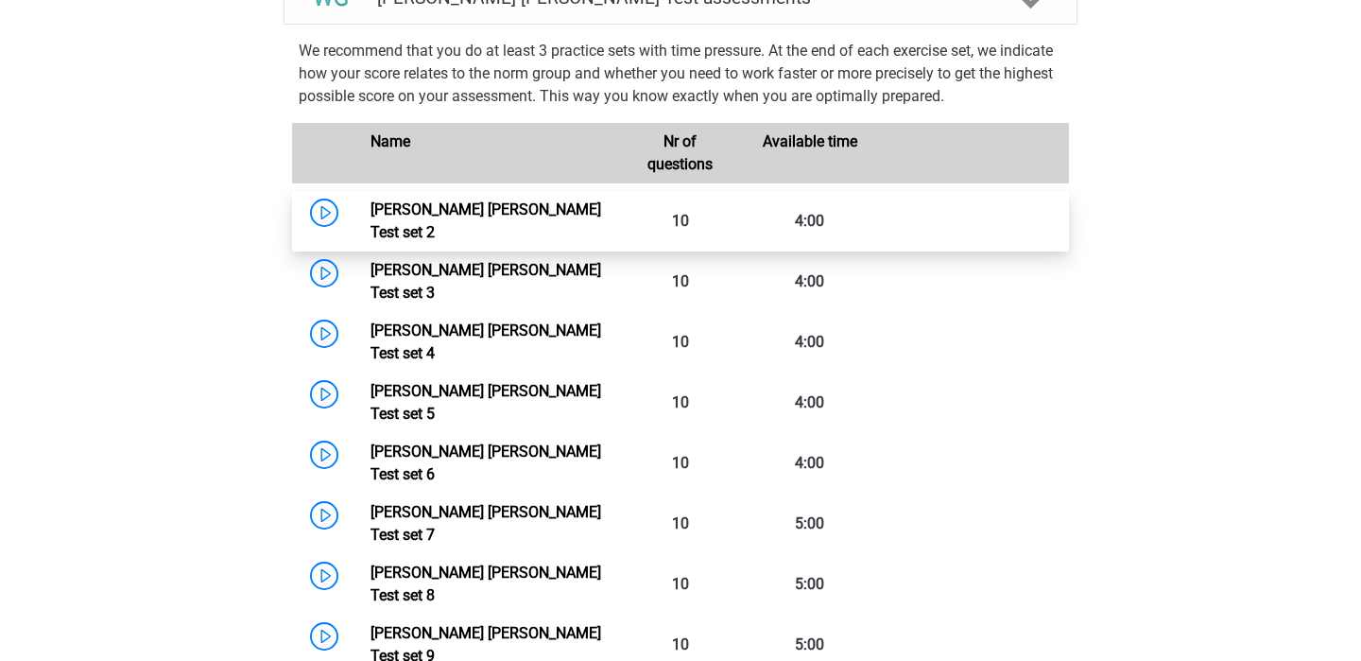
click at [370, 223] on link "[PERSON_NAME] [PERSON_NAME] Test set 2" at bounding box center [485, 220] width 231 height 41
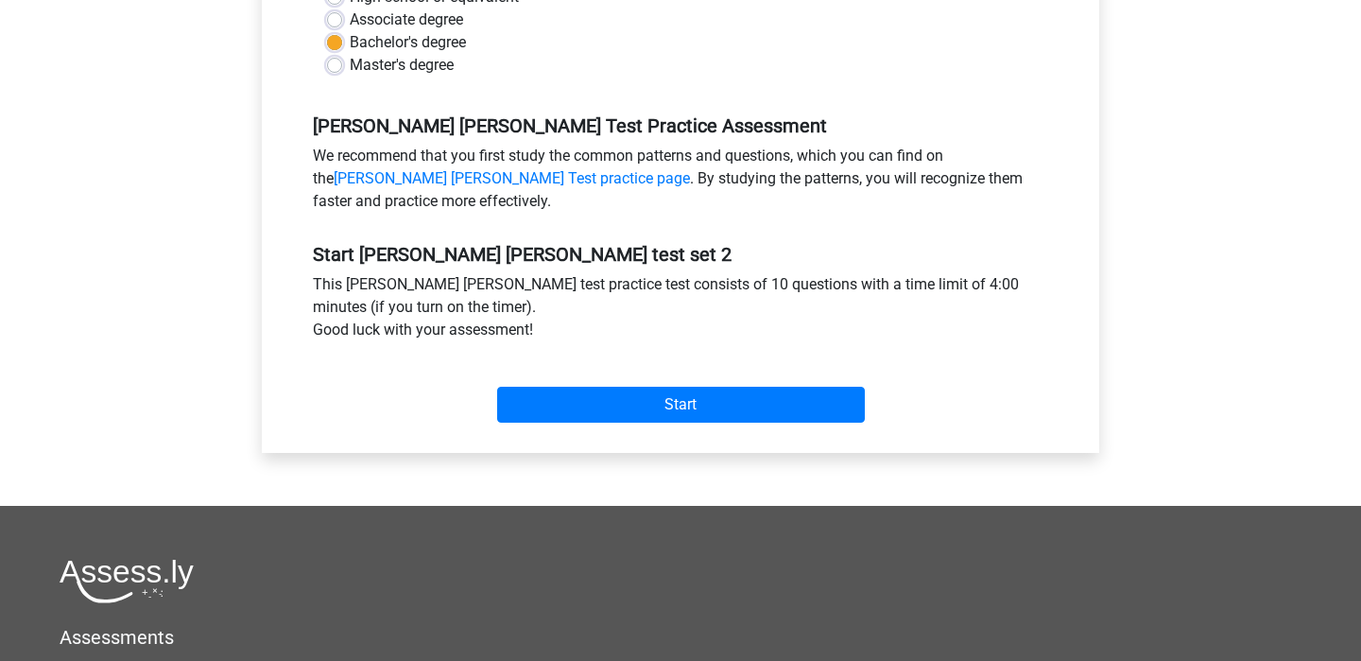
scroll to position [608, 0]
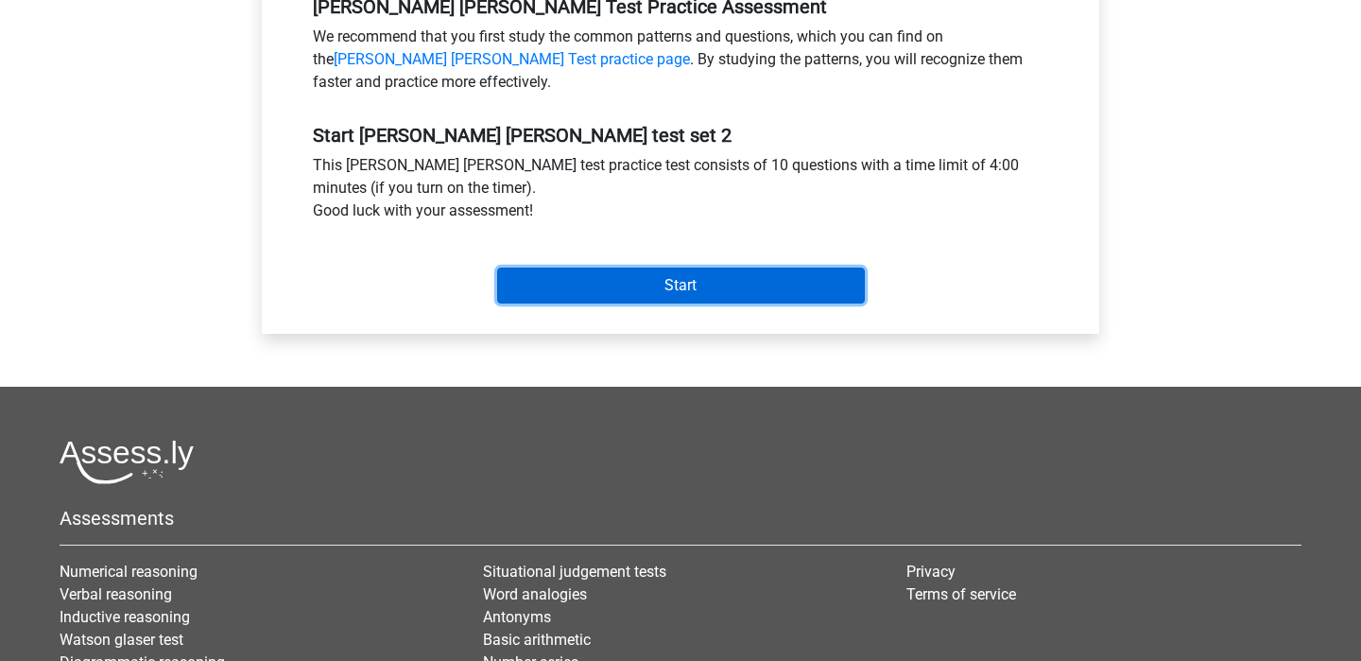
click at [743, 291] on input "Start" at bounding box center [681, 285] width 368 height 36
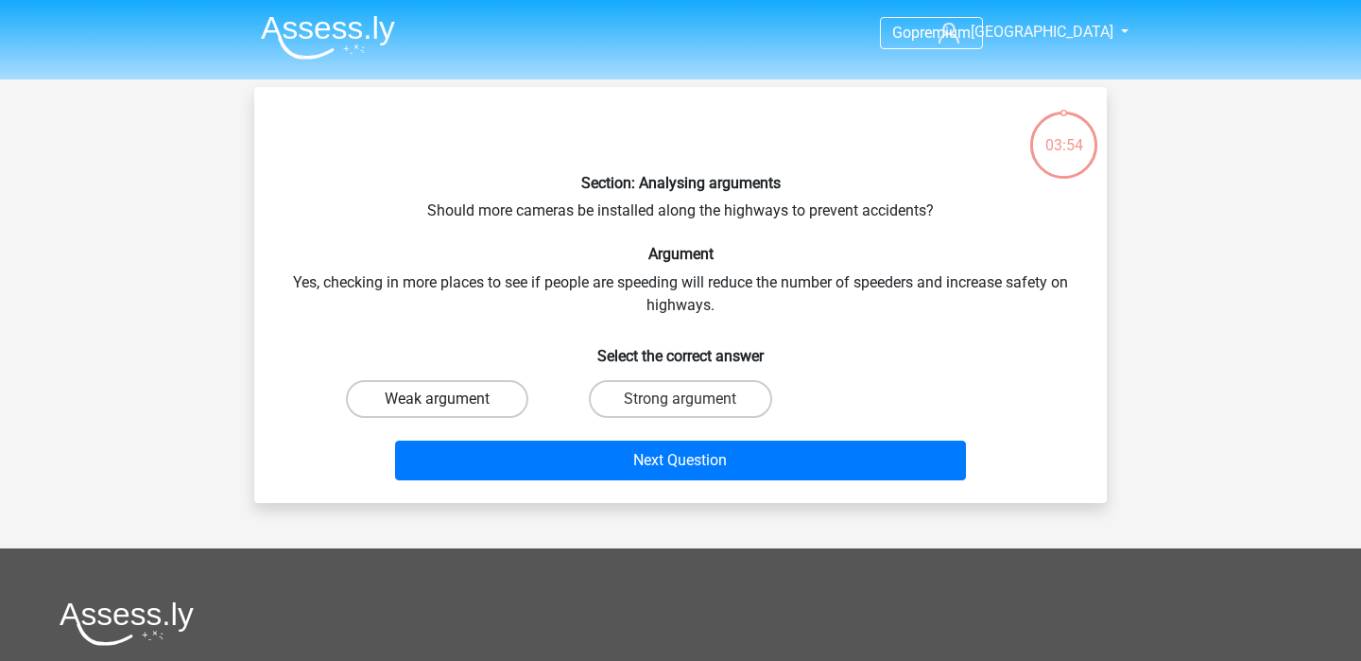
click at [489, 397] on label "Weak argument" at bounding box center [437, 399] width 182 height 38
click at [450, 399] on input "Weak argument" at bounding box center [444, 405] width 12 height 12
radio input "true"
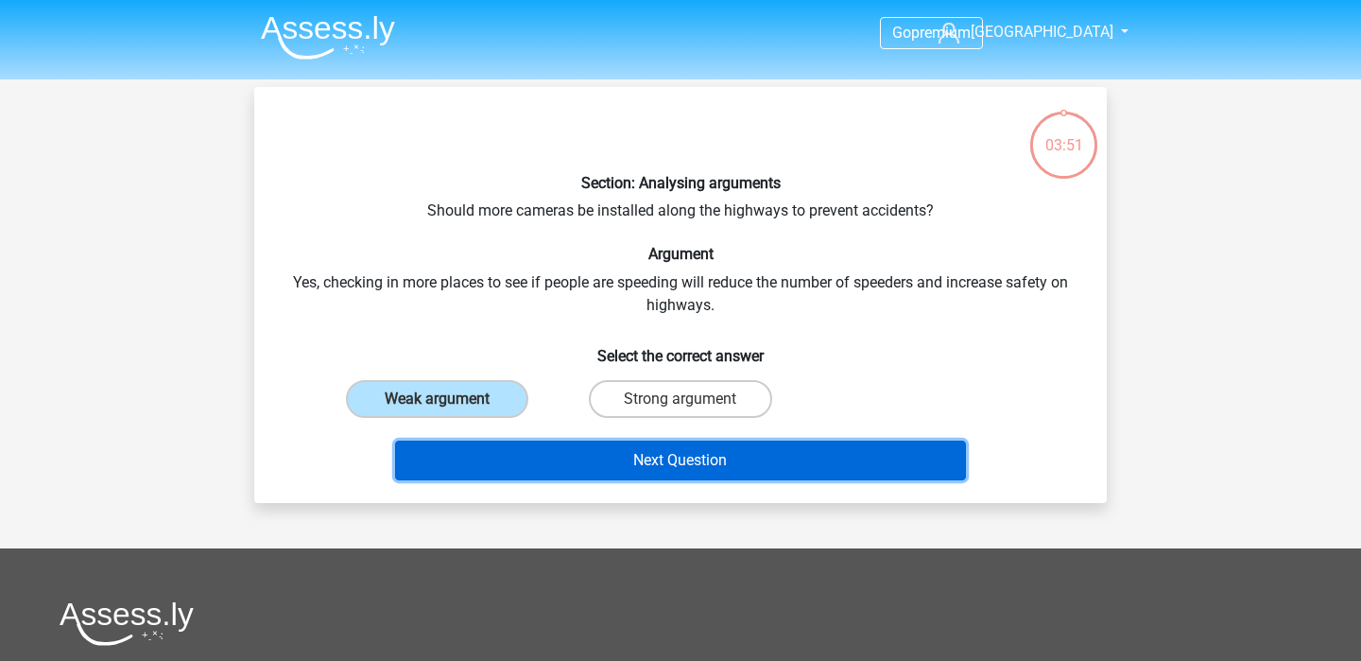
click at [644, 479] on button "Next Question" at bounding box center [681, 460] width 572 height 40
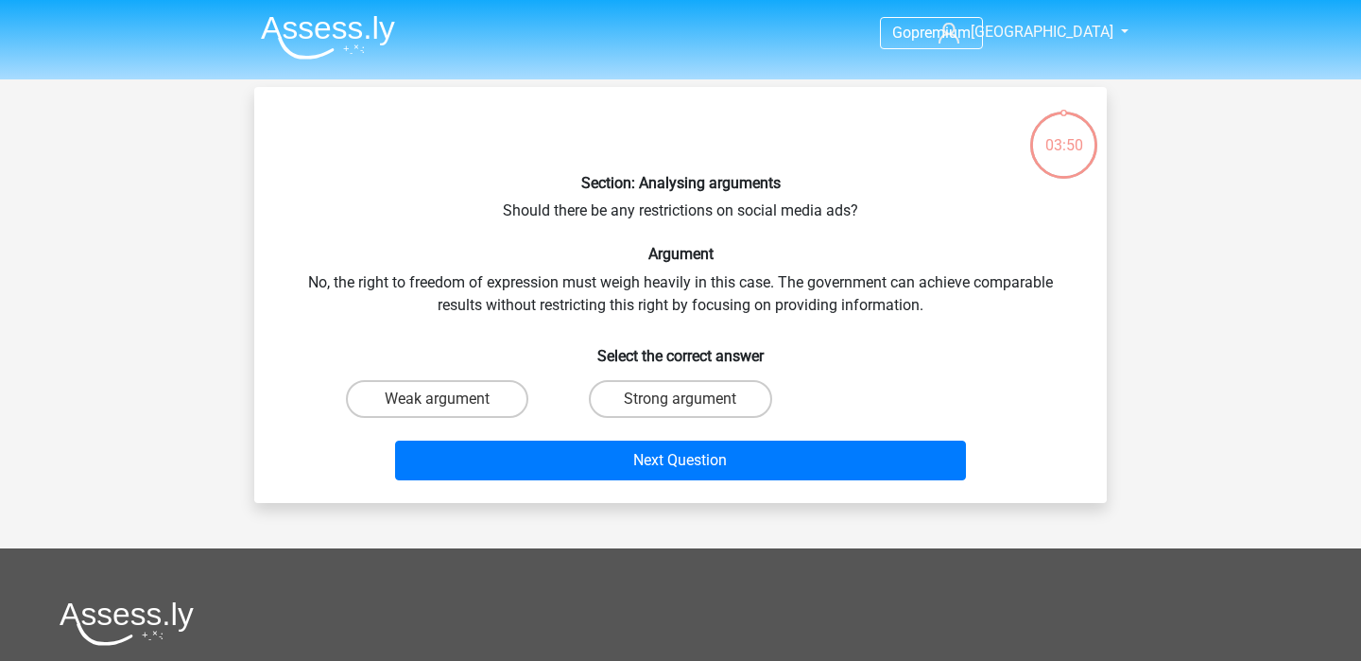
scroll to position [87, 0]
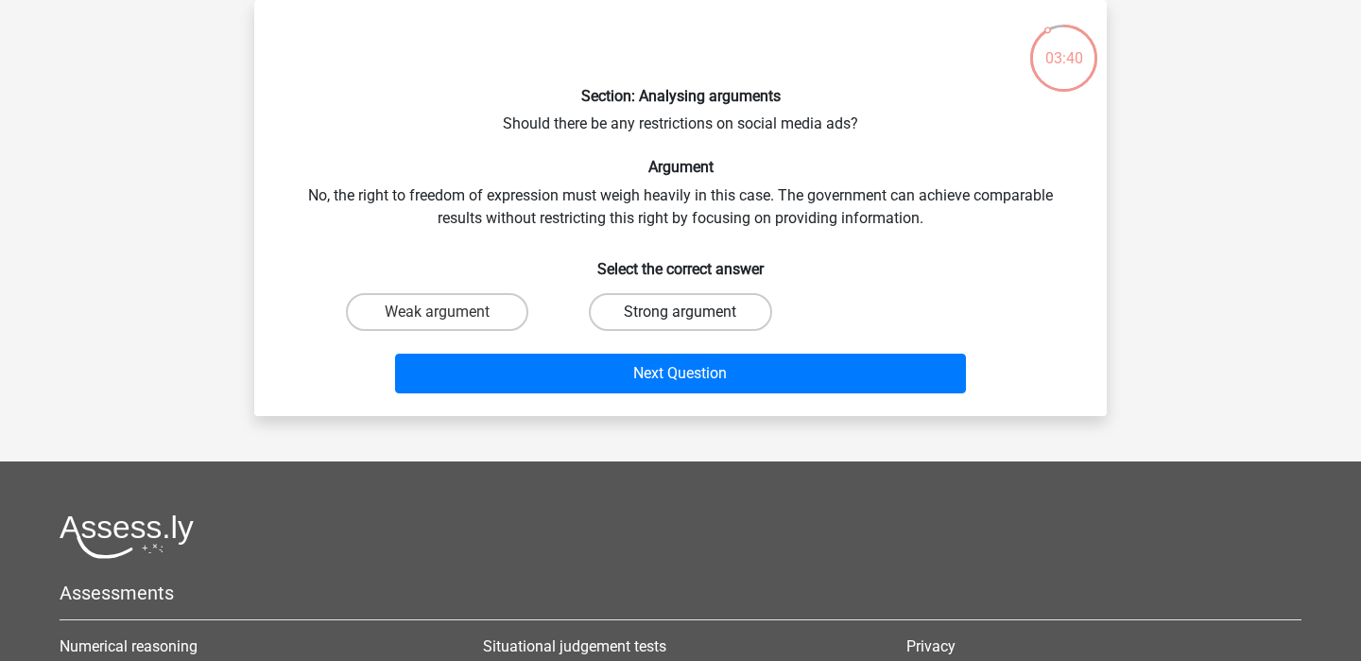
click at [653, 298] on label "Strong argument" at bounding box center [680, 312] width 182 height 38
click at [680, 312] on input "Strong argument" at bounding box center [686, 318] width 12 height 12
radio input "true"
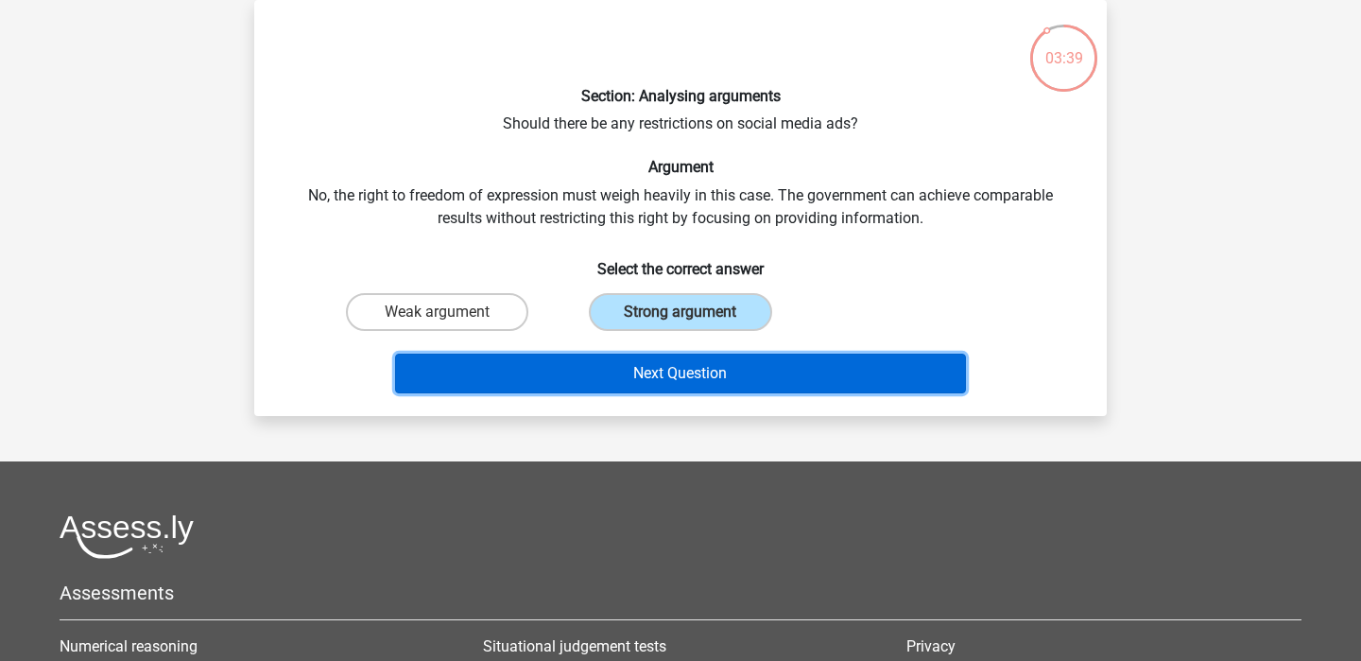
click at [694, 385] on button "Next Question" at bounding box center [681, 373] width 572 height 40
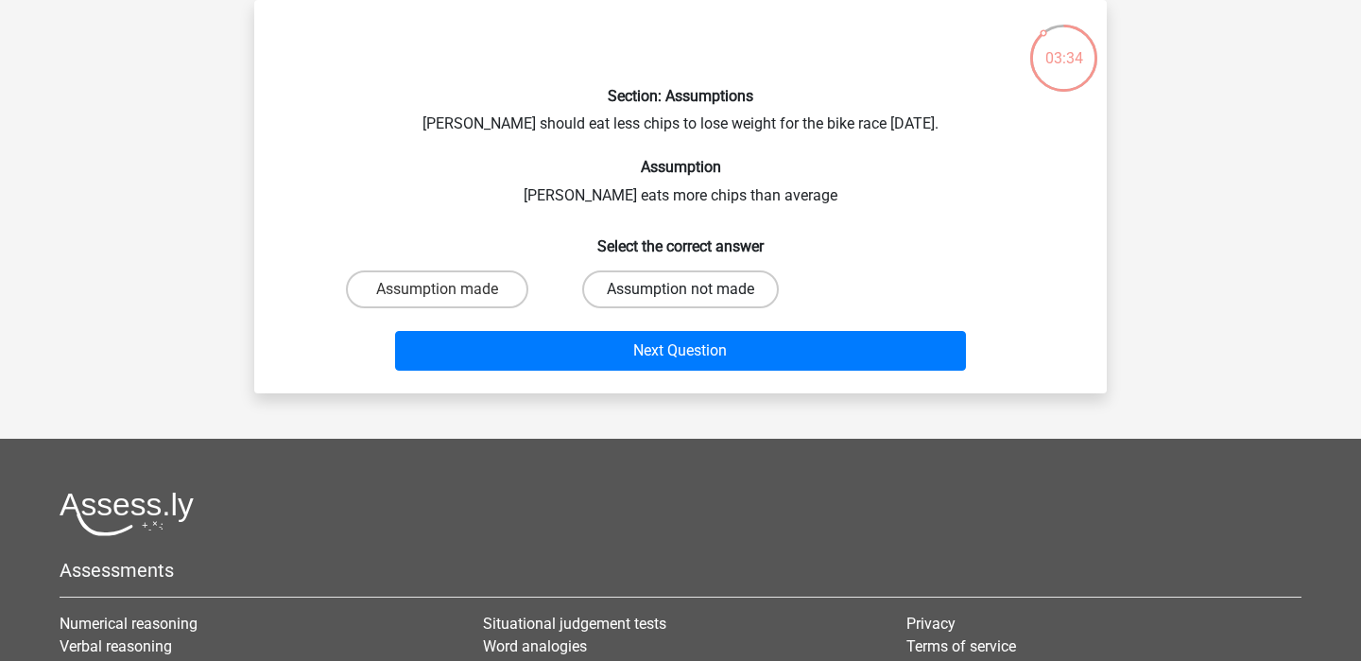
click at [617, 284] on label "Assumption not made" at bounding box center [680, 289] width 197 height 38
click at [680, 289] on input "Assumption not made" at bounding box center [686, 295] width 12 height 12
radio input "true"
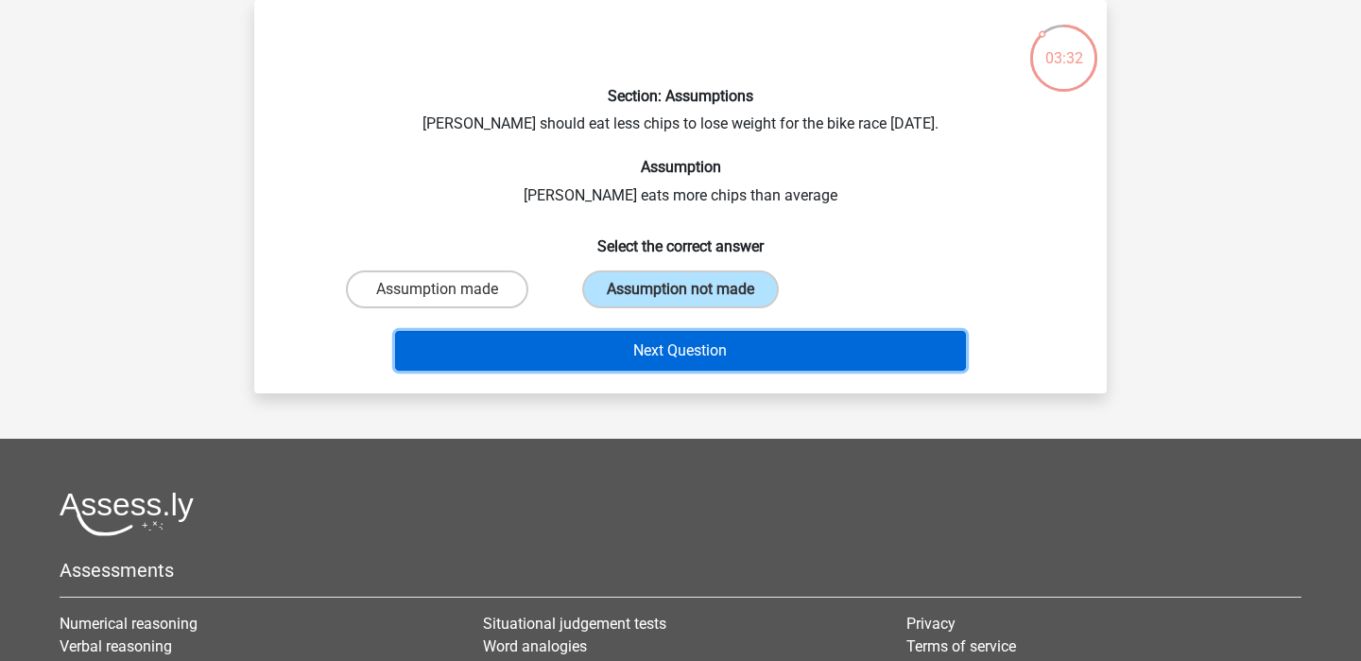
click at [673, 353] on button "Next Question" at bounding box center [681, 351] width 572 height 40
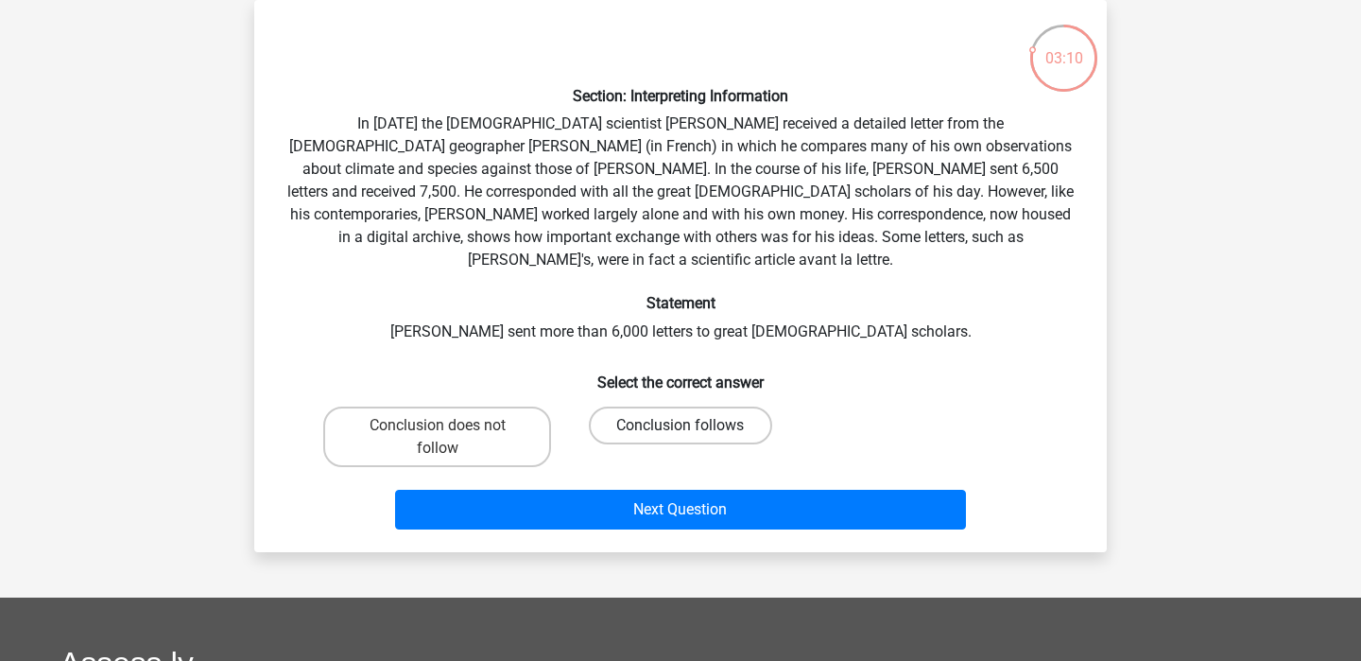
click at [647, 410] on label "Conclusion follows" at bounding box center [680, 425] width 182 height 38
click at [680, 425] on input "Conclusion follows" at bounding box center [686, 431] width 12 height 12
radio input "true"
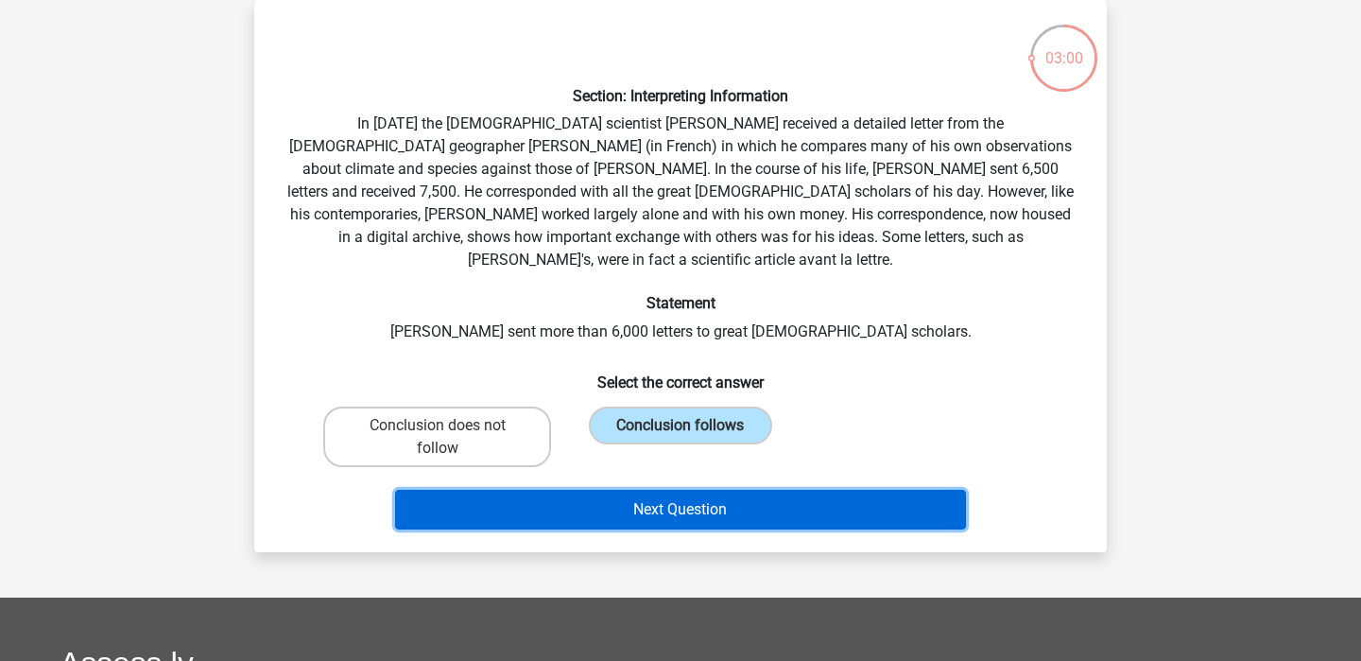
click at [661, 489] on button "Next Question" at bounding box center [681, 509] width 572 height 40
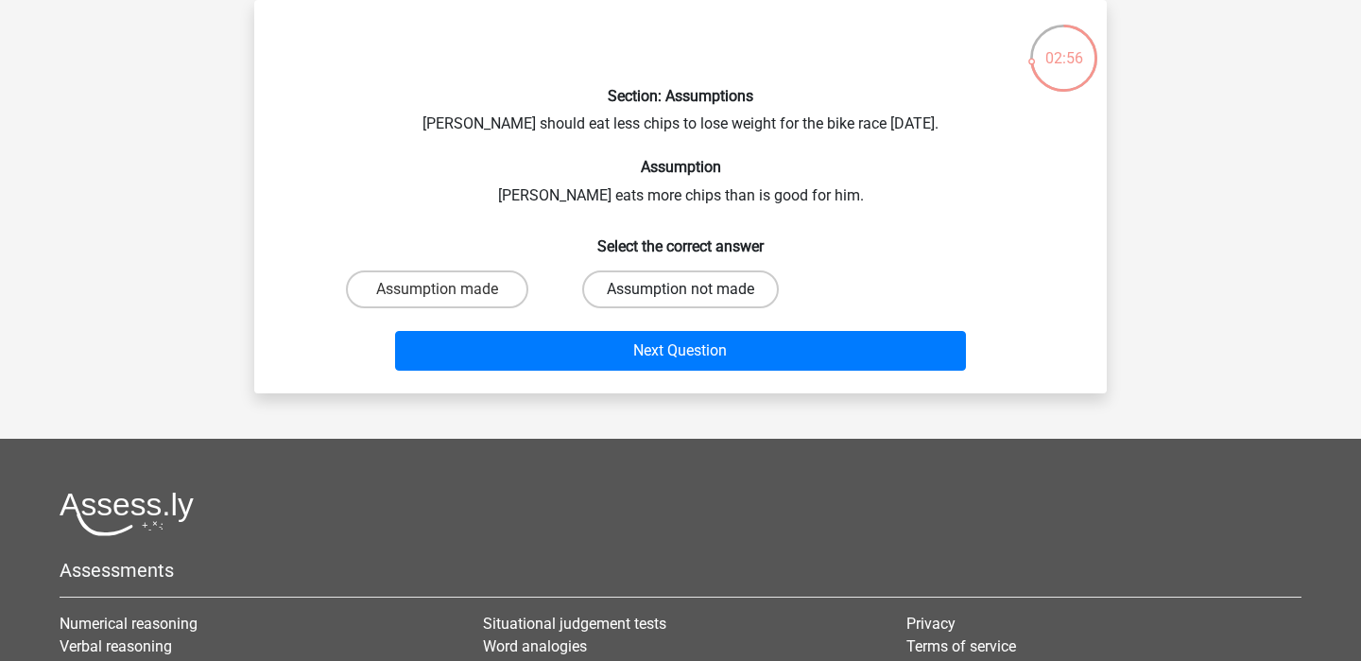
click at [641, 298] on label "Assumption not made" at bounding box center [680, 289] width 197 height 38
click at [680, 298] on input "Assumption not made" at bounding box center [686, 295] width 12 height 12
radio input "true"
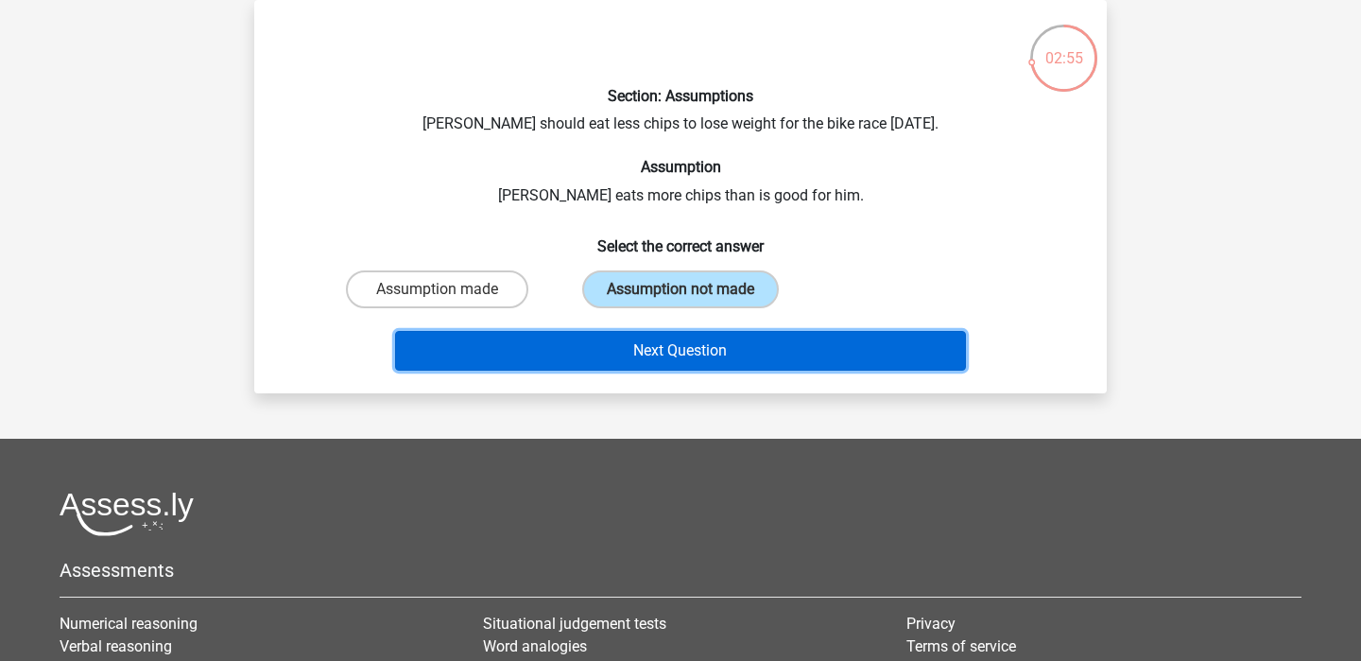
click at [655, 344] on button "Next Question" at bounding box center [681, 351] width 572 height 40
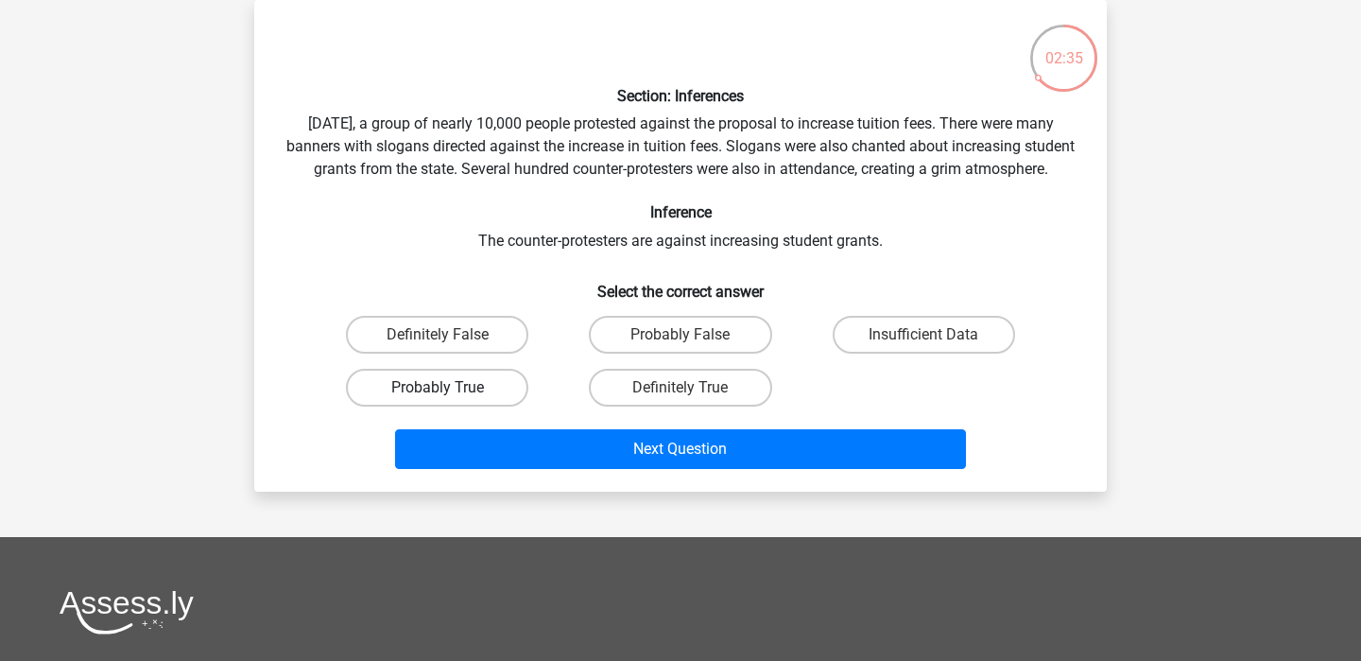
click at [441, 406] on label "Probably True" at bounding box center [437, 388] width 182 height 38
click at [441, 400] on input "Probably True" at bounding box center [444, 393] width 12 height 12
radio input "true"
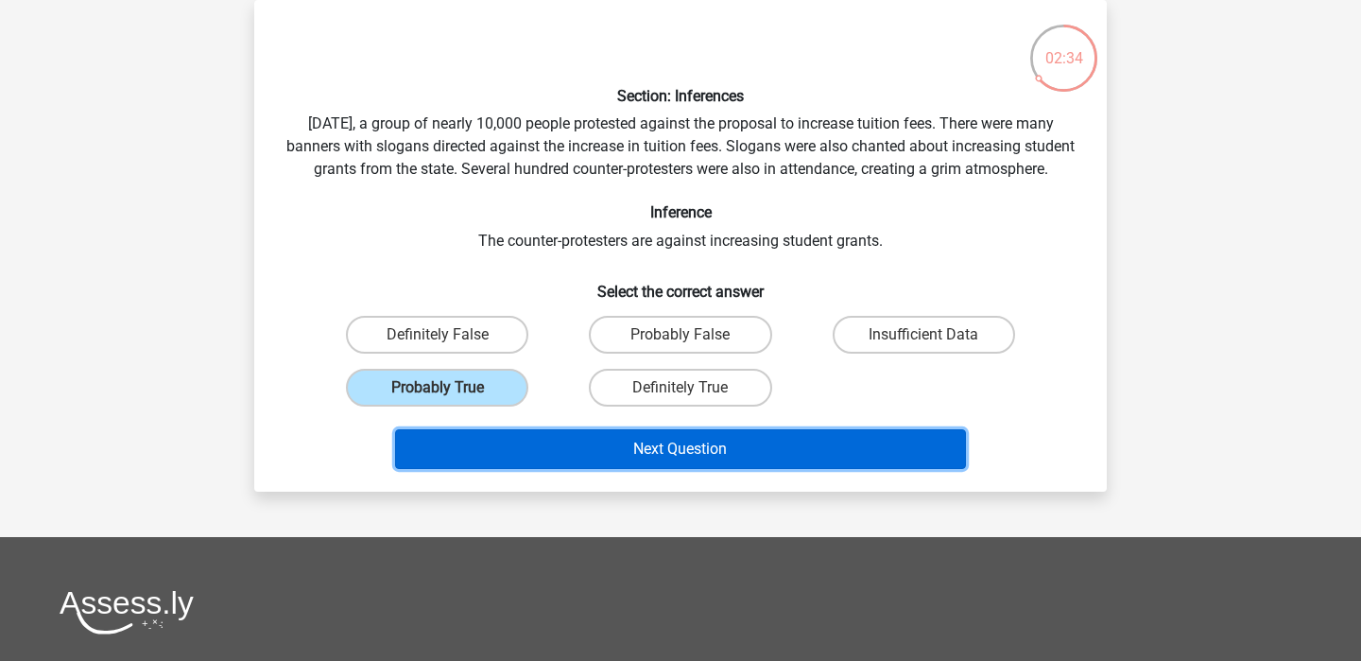
click at [644, 469] on button "Next Question" at bounding box center [681, 449] width 572 height 40
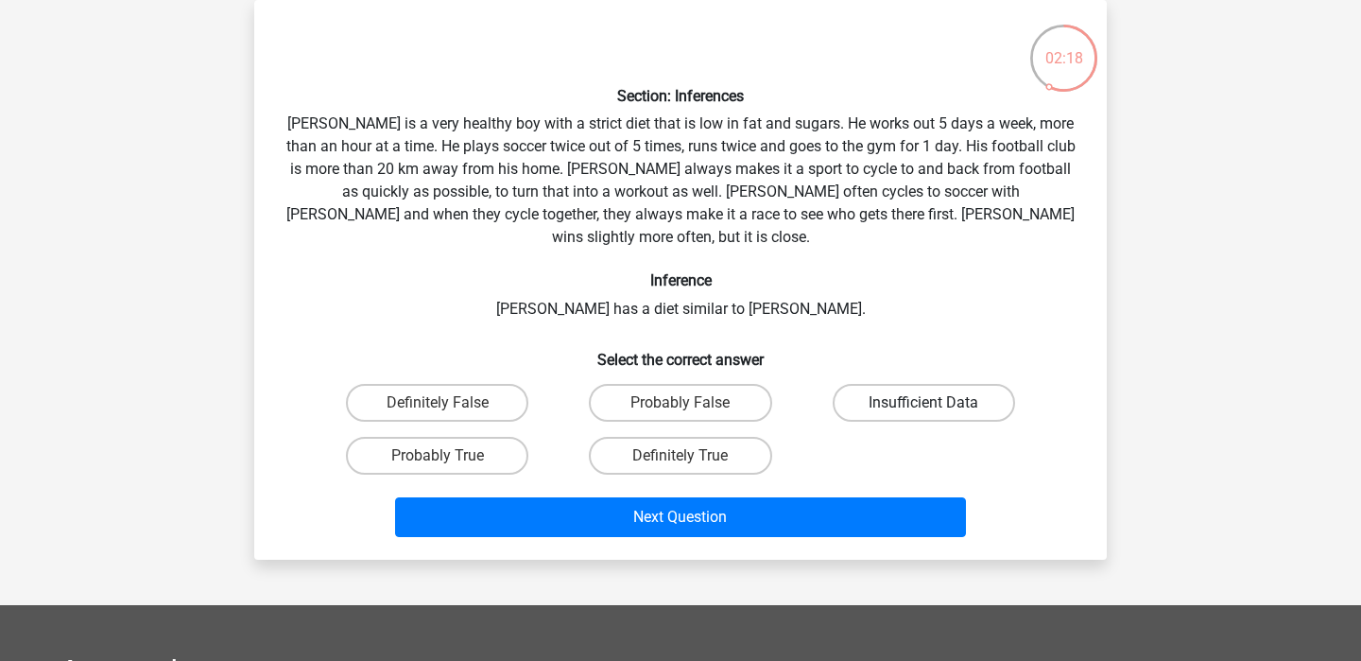
click at [916, 384] on label "Insufficient Data" at bounding box center [924, 403] width 182 height 38
click at [923, 403] on input "Insufficient Data" at bounding box center [929, 409] width 12 height 12
radio input "true"
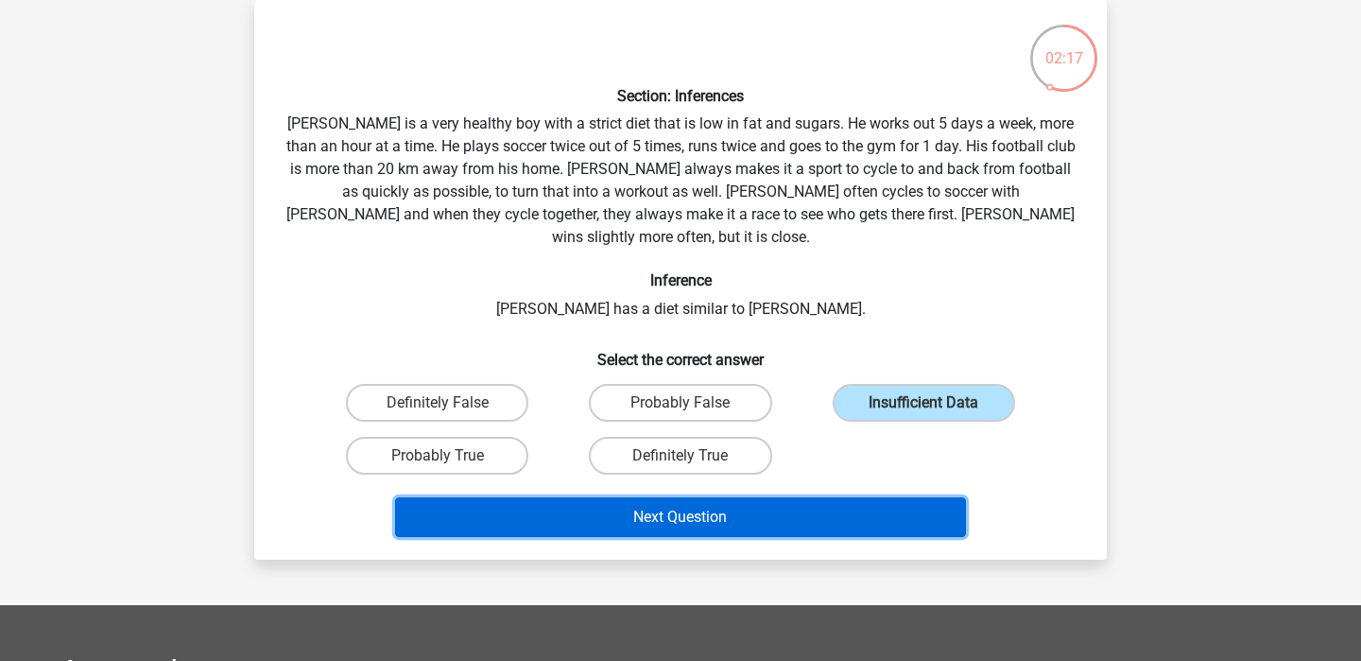
click at [807, 497] on button "Next Question" at bounding box center [681, 517] width 572 height 40
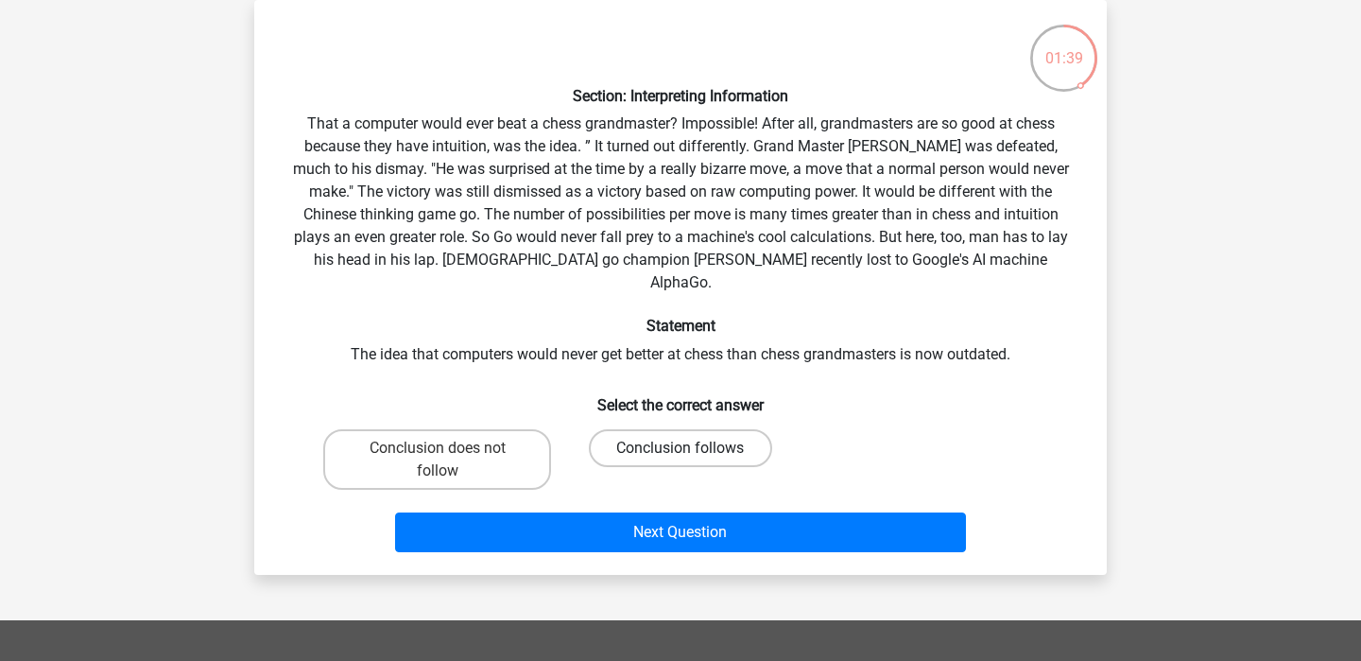
click at [655, 430] on label "Conclusion follows" at bounding box center [680, 448] width 182 height 38
click at [680, 448] on input "Conclusion follows" at bounding box center [686, 454] width 12 height 12
radio input "true"
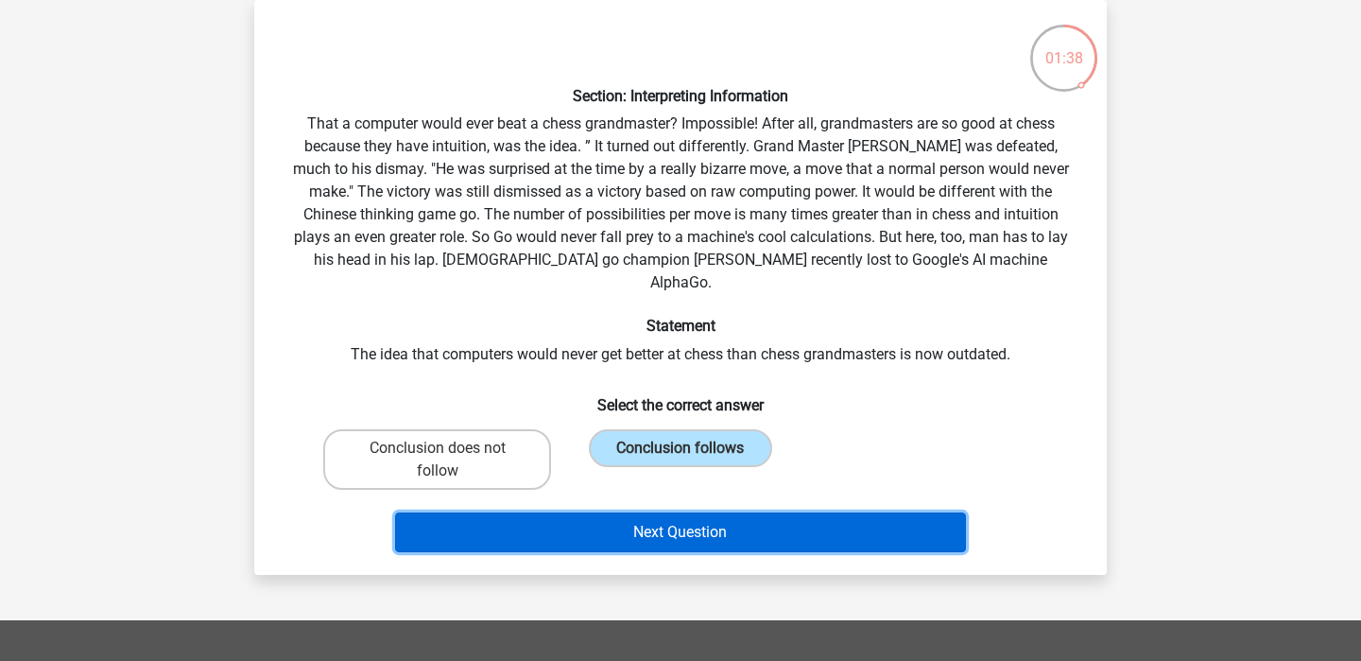
click at [635, 512] on button "Next Question" at bounding box center [681, 532] width 572 height 40
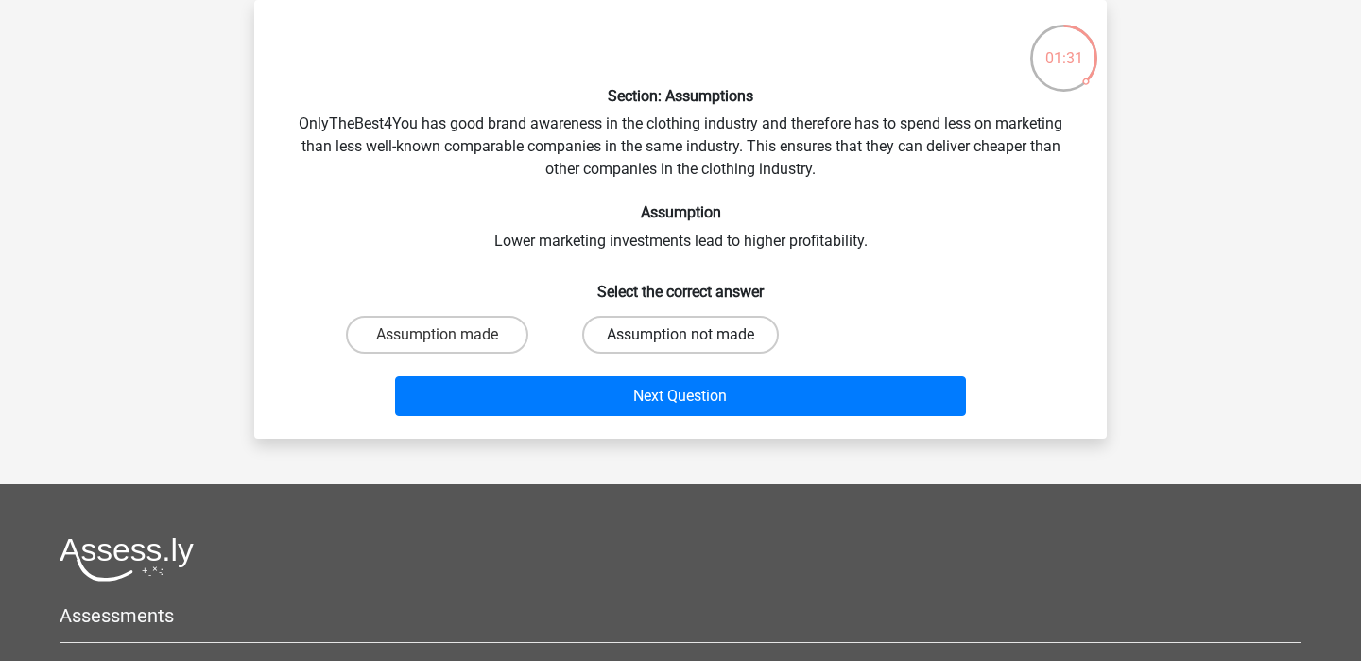
click at [633, 340] on label "Assumption not made" at bounding box center [680, 335] width 197 height 38
click at [680, 340] on input "Assumption not made" at bounding box center [686, 341] width 12 height 12
radio input "true"
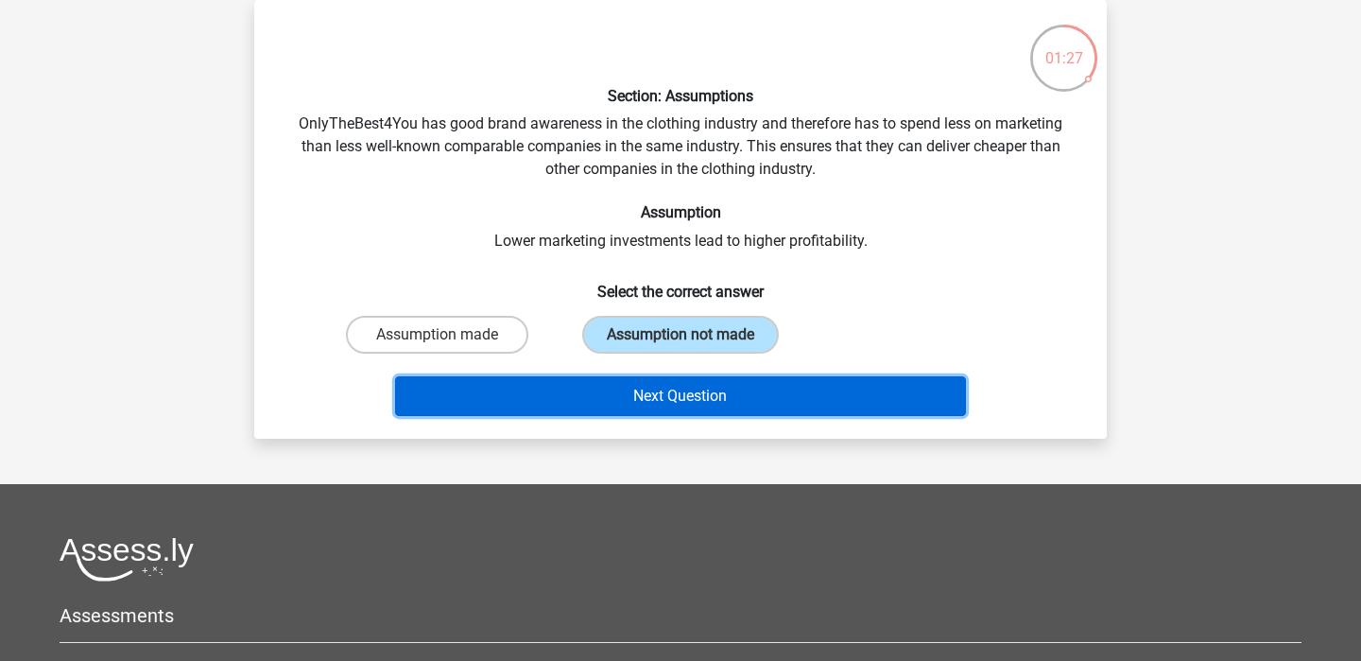
click at [650, 402] on button "Next Question" at bounding box center [681, 396] width 572 height 40
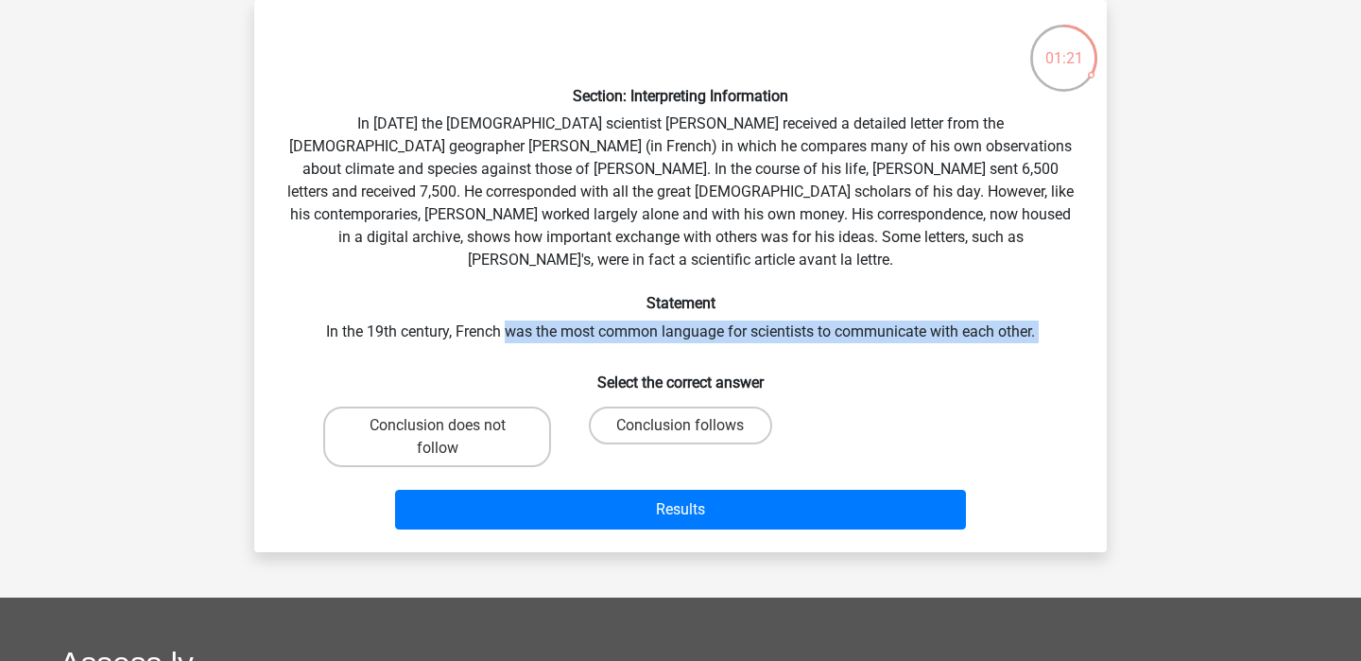
drag, startPoint x: 504, startPoint y: 304, endPoint x: 502, endPoint y: 318, distance: 13.4
click at [502, 318] on div "Section: Interpreting Information In [DATE] the [DEMOGRAPHIC_DATA] scientist [P…" at bounding box center [680, 276] width 837 height 522
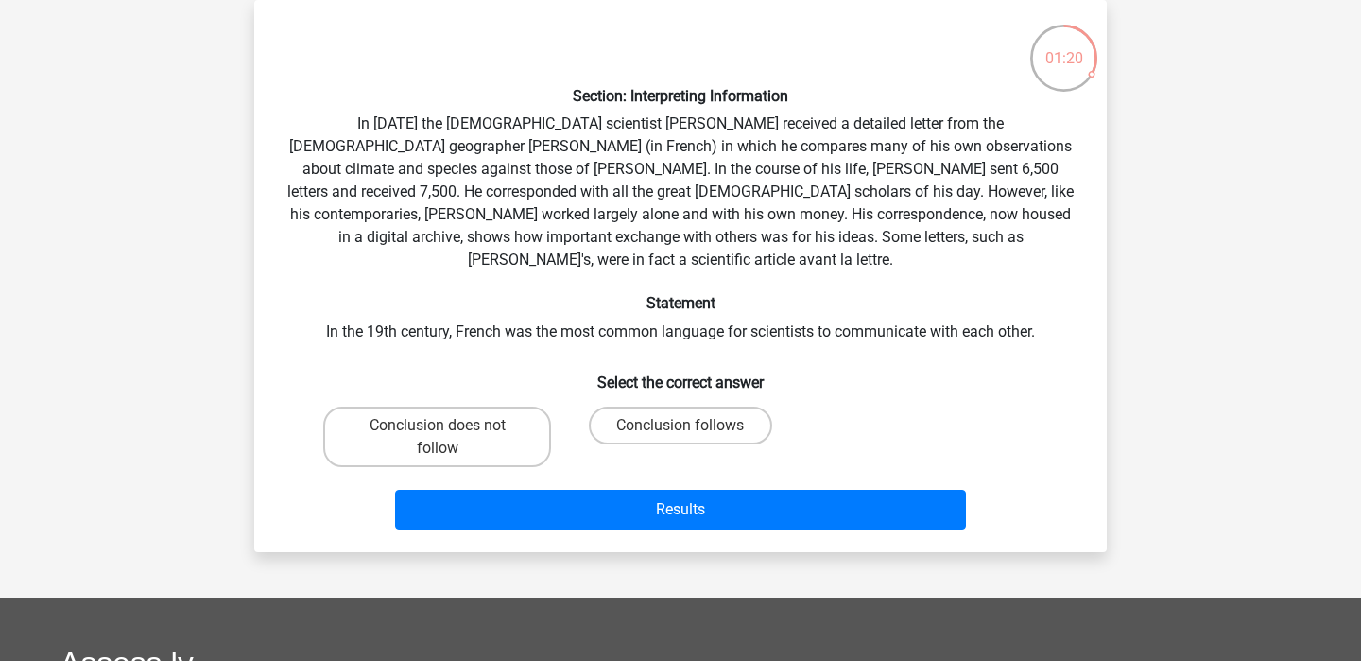
click at [502, 318] on div "Section: Interpreting Information In [DATE] the [DEMOGRAPHIC_DATA] scientist [P…" at bounding box center [680, 276] width 837 height 522
click at [429, 411] on label "Conclusion does not follow" at bounding box center [437, 436] width 228 height 60
click at [438, 425] on input "Conclusion does not follow" at bounding box center [444, 431] width 12 height 12
radio input "true"
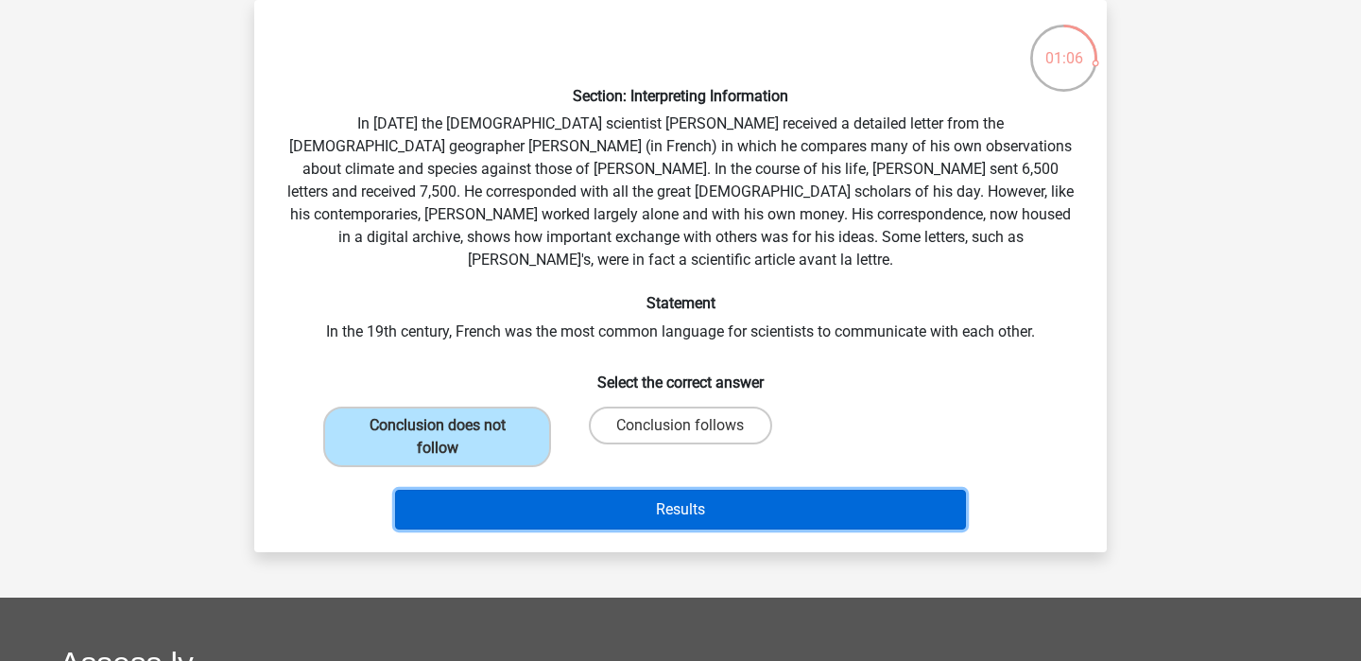
click at [753, 489] on button "Results" at bounding box center [681, 509] width 572 height 40
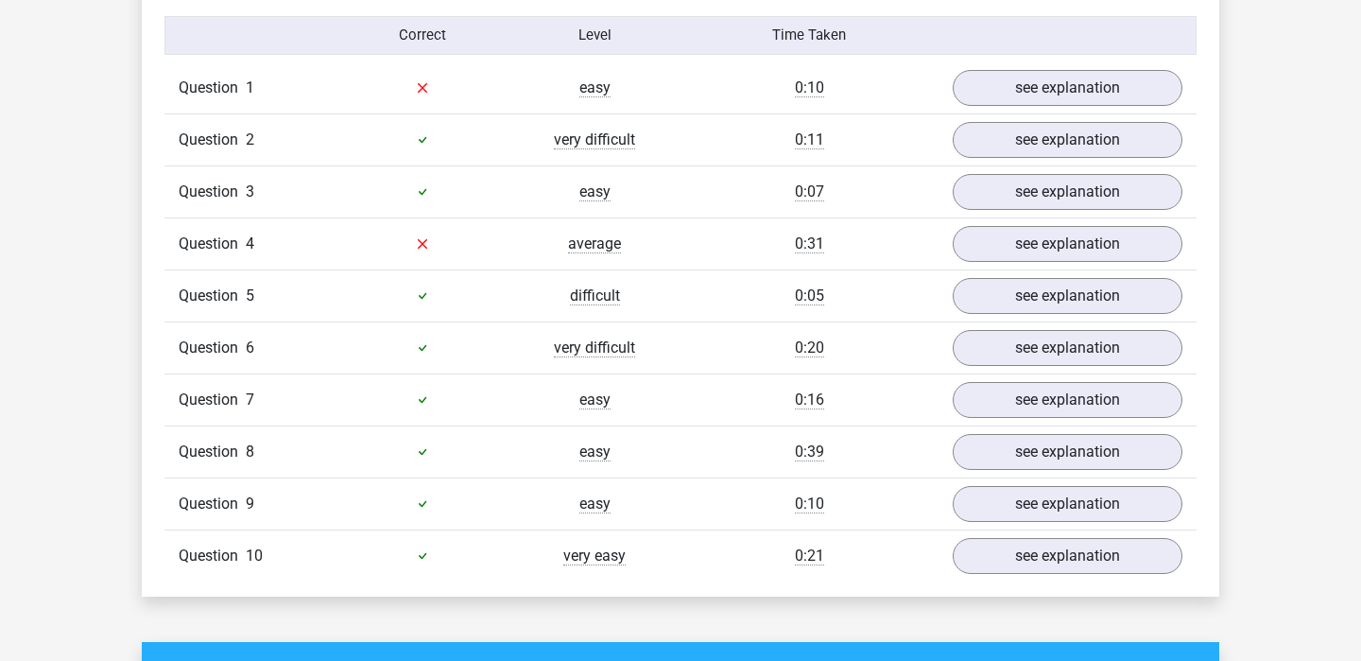
scroll to position [1537, 0]
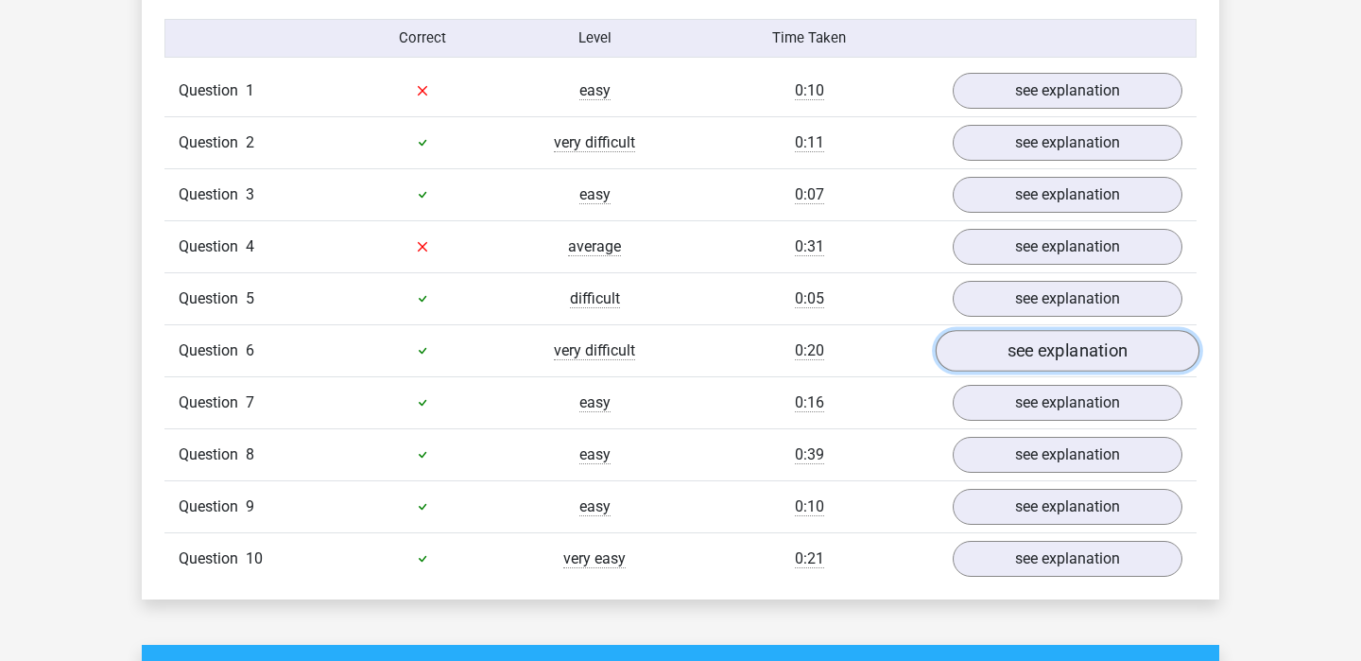
click at [1006, 332] on link "see explanation" at bounding box center [1068, 351] width 264 height 42
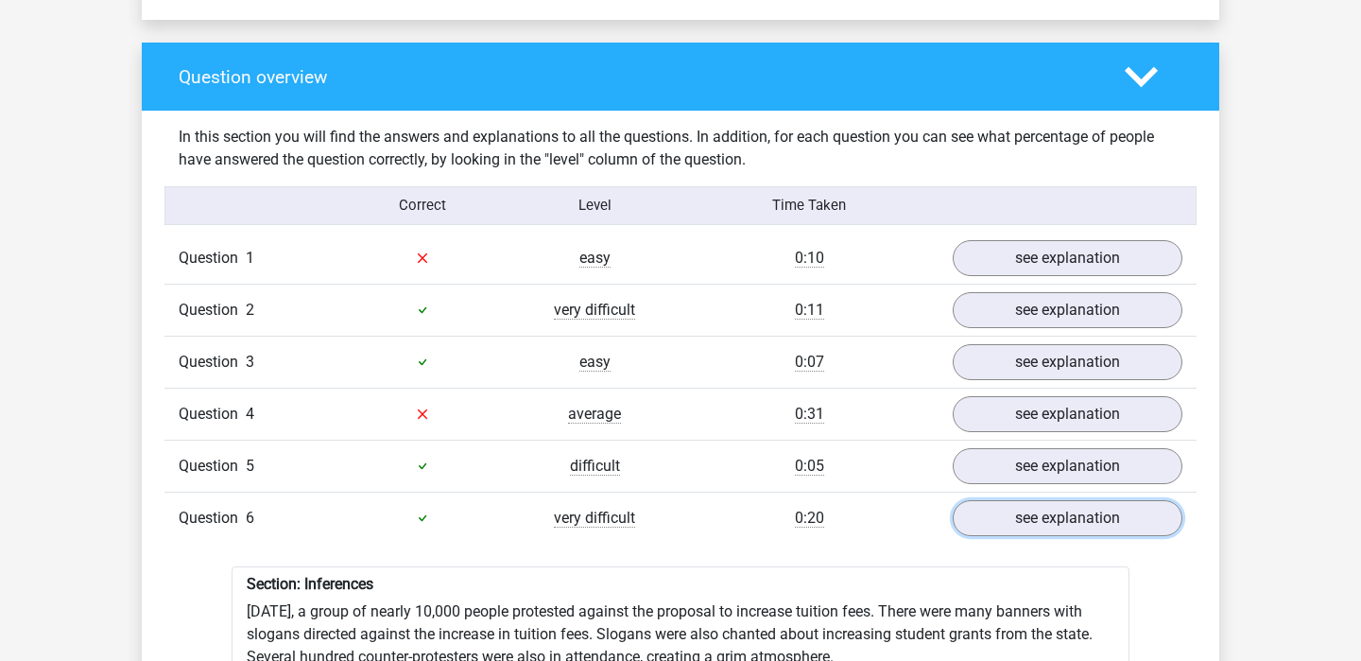
scroll to position [1296, 0]
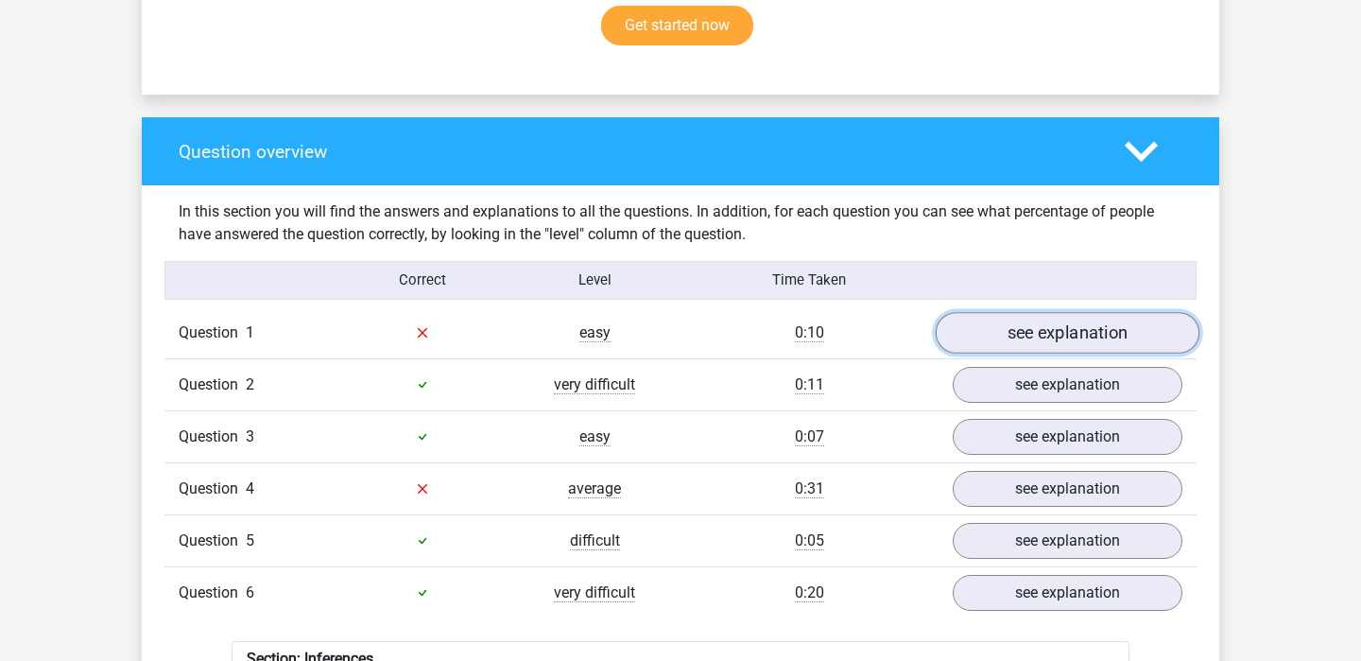
click at [981, 314] on link "see explanation" at bounding box center [1068, 333] width 264 height 42
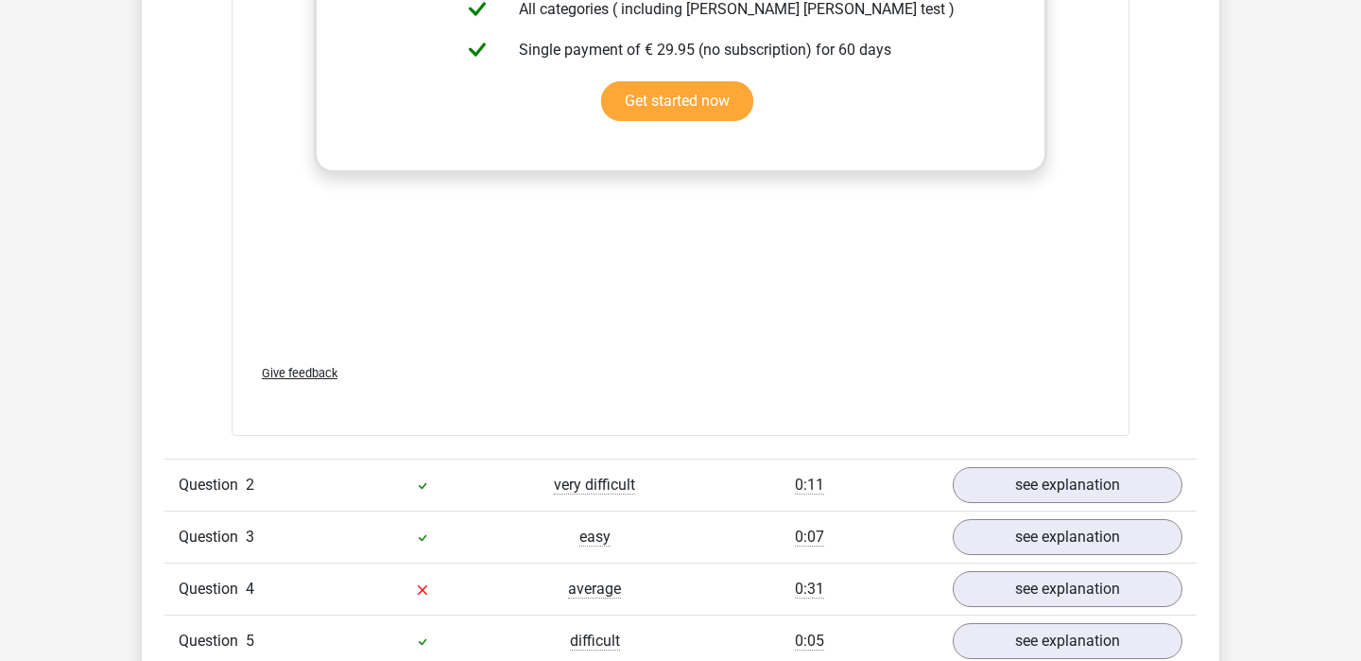
scroll to position [2619, 0]
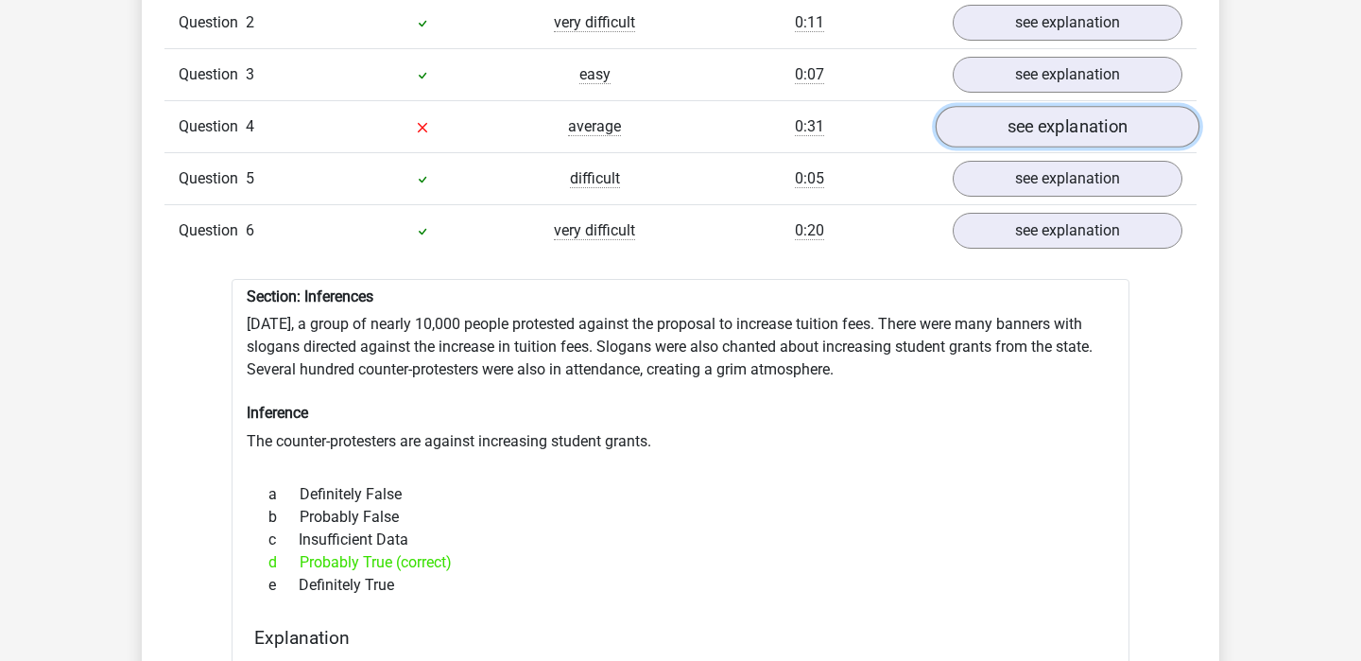
click at [1043, 117] on link "see explanation" at bounding box center [1068, 127] width 264 height 42
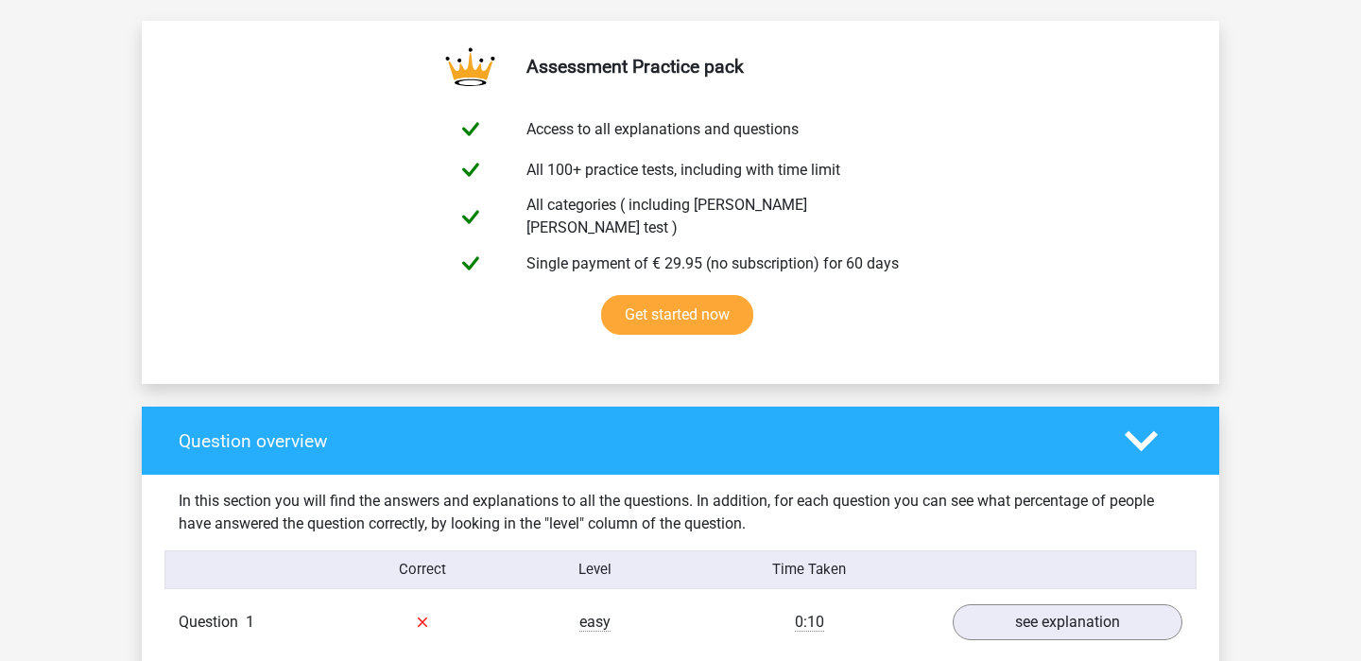
scroll to position [0, 0]
